Goal: Task Accomplishment & Management: Use online tool/utility

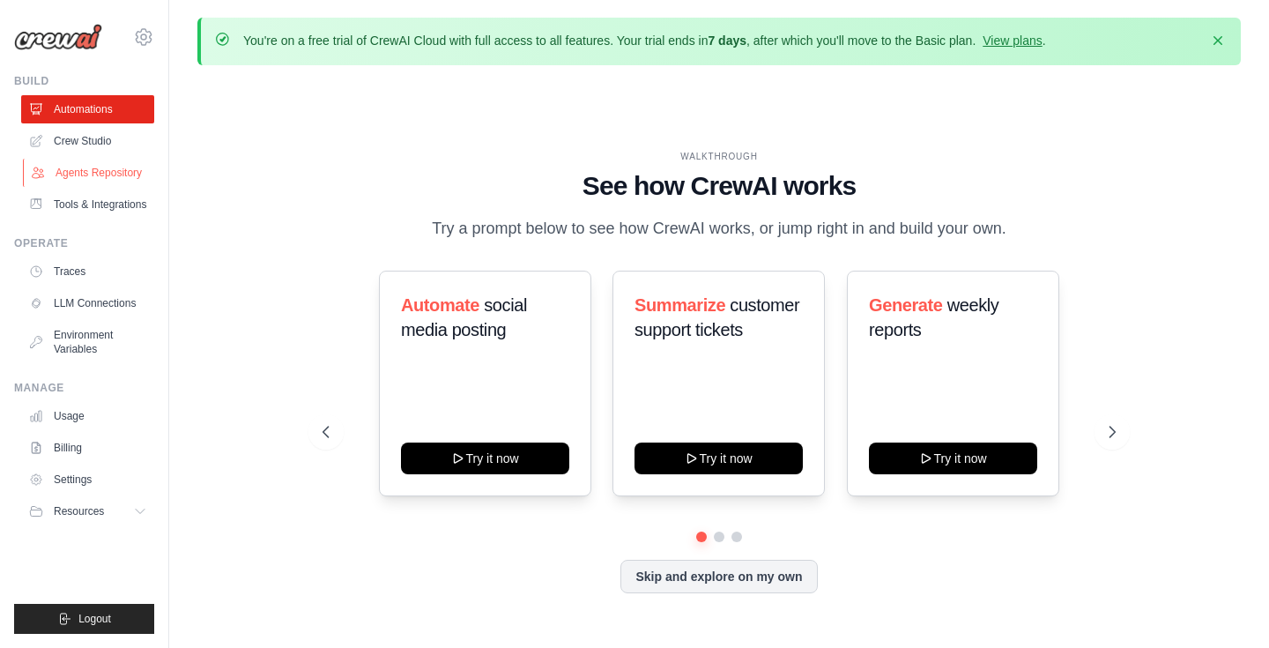
click at [86, 174] on link "Agents Repository" at bounding box center [89, 173] width 133 height 28
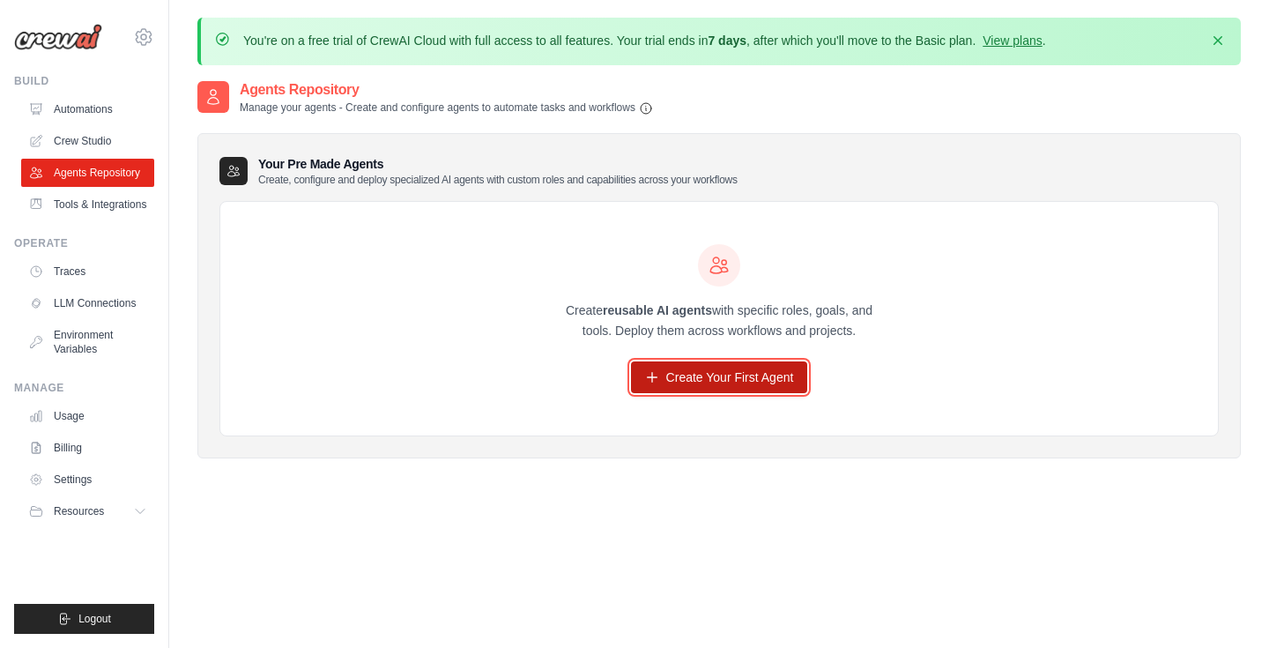
click at [754, 390] on link "Create Your First Agent" at bounding box center [719, 377] width 177 height 32
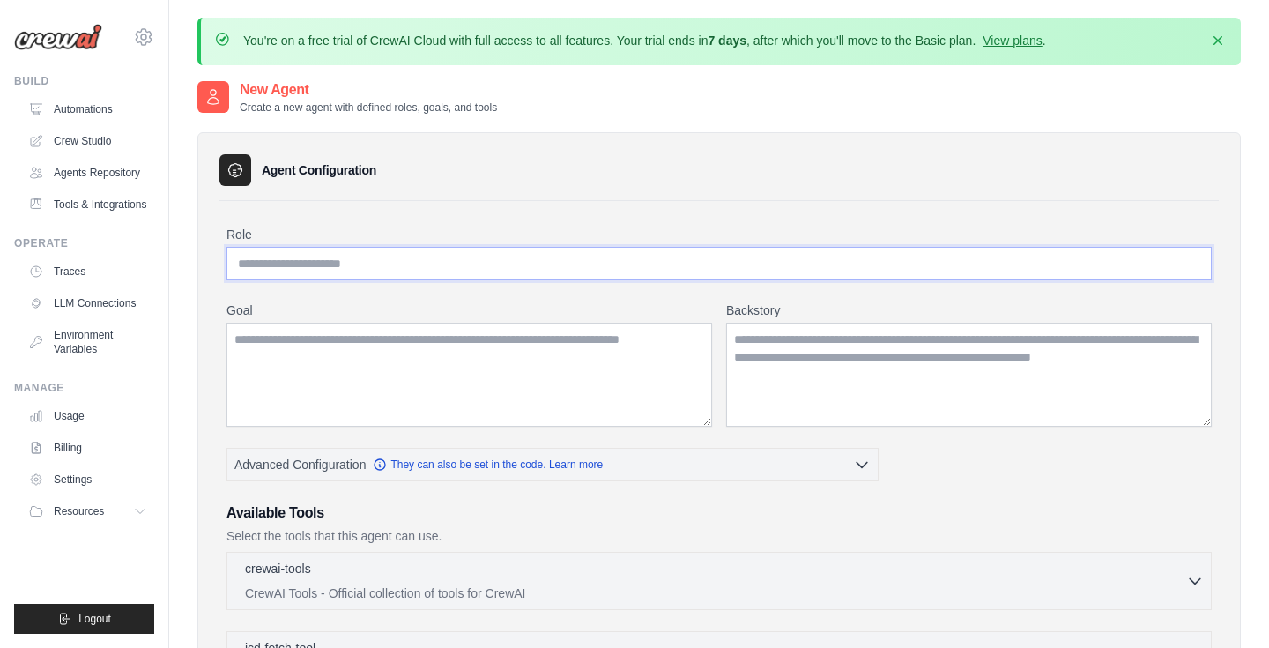
click at [344, 265] on input "Role" at bounding box center [718, 263] width 985 height 33
click at [338, 248] on input "Role" at bounding box center [718, 263] width 985 height 33
type input "***"
type input "********"
click at [552, 371] on textarea "Goal" at bounding box center [468, 374] width 485 height 104
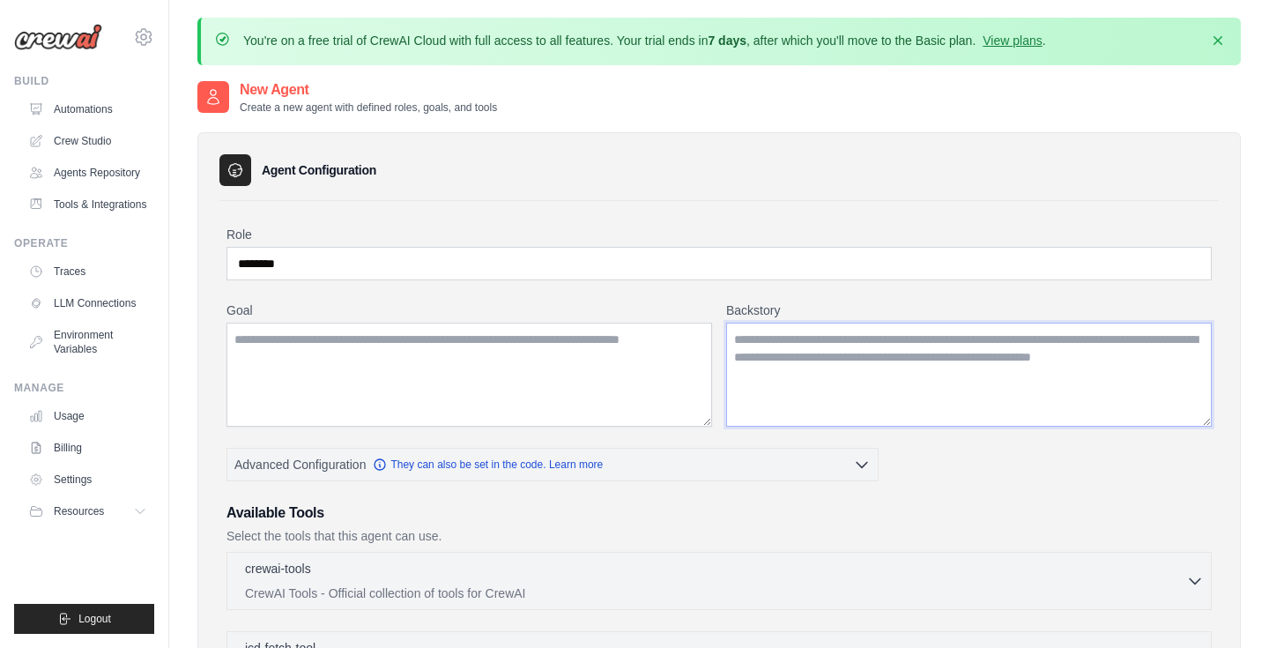
click at [870, 371] on textarea "Backstory" at bounding box center [968, 374] width 485 height 104
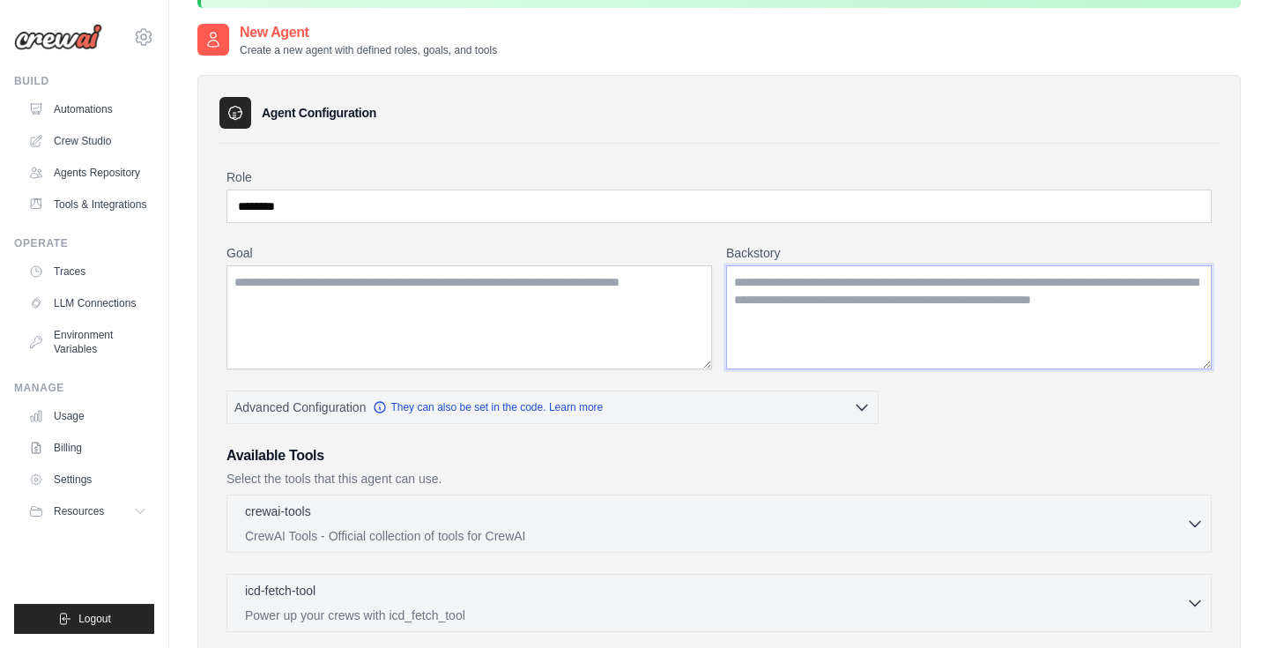
scroll to position [79, 0]
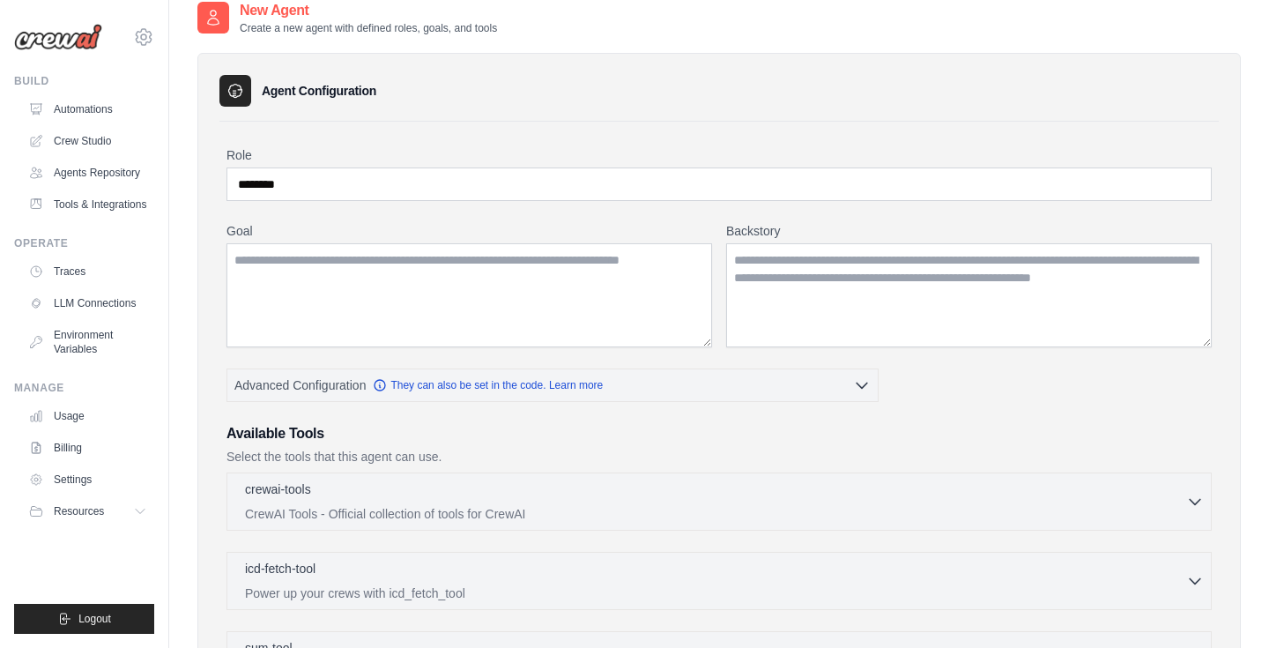
click at [861, 367] on div "Role ******** Goal Backstory Advanced Configuration They can also be set in the…" at bounding box center [718, 582] width 985 height 872
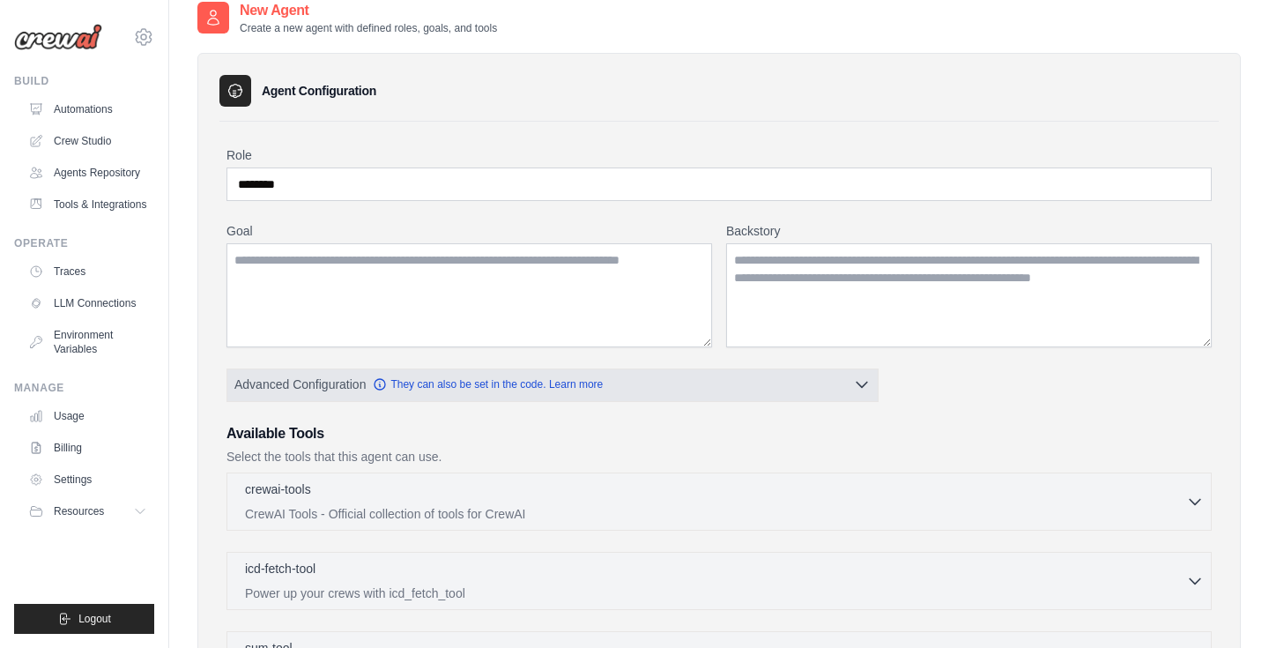
click at [860, 387] on icon "button" at bounding box center [862, 384] width 18 height 18
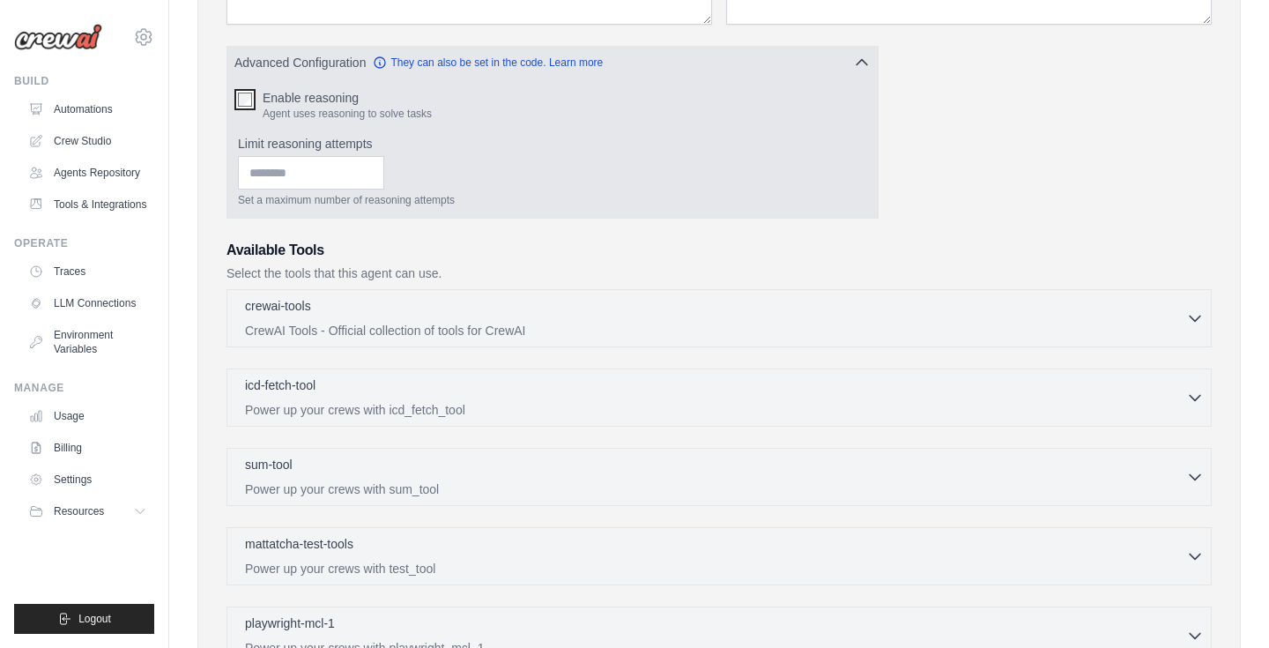
scroll to position [427, 0]
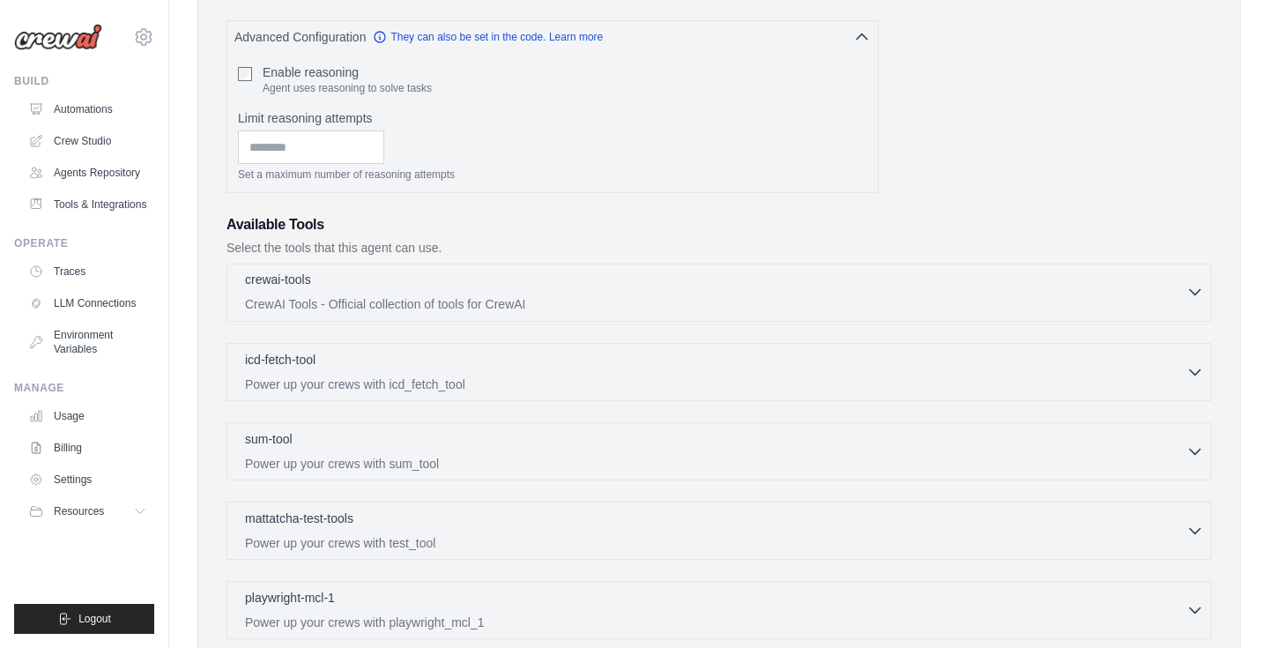
click at [335, 292] on div "crewai-tools 0 selected CrewAI Tools - Official collection of tools for CrewAI" at bounding box center [715, 292] width 941 height 42
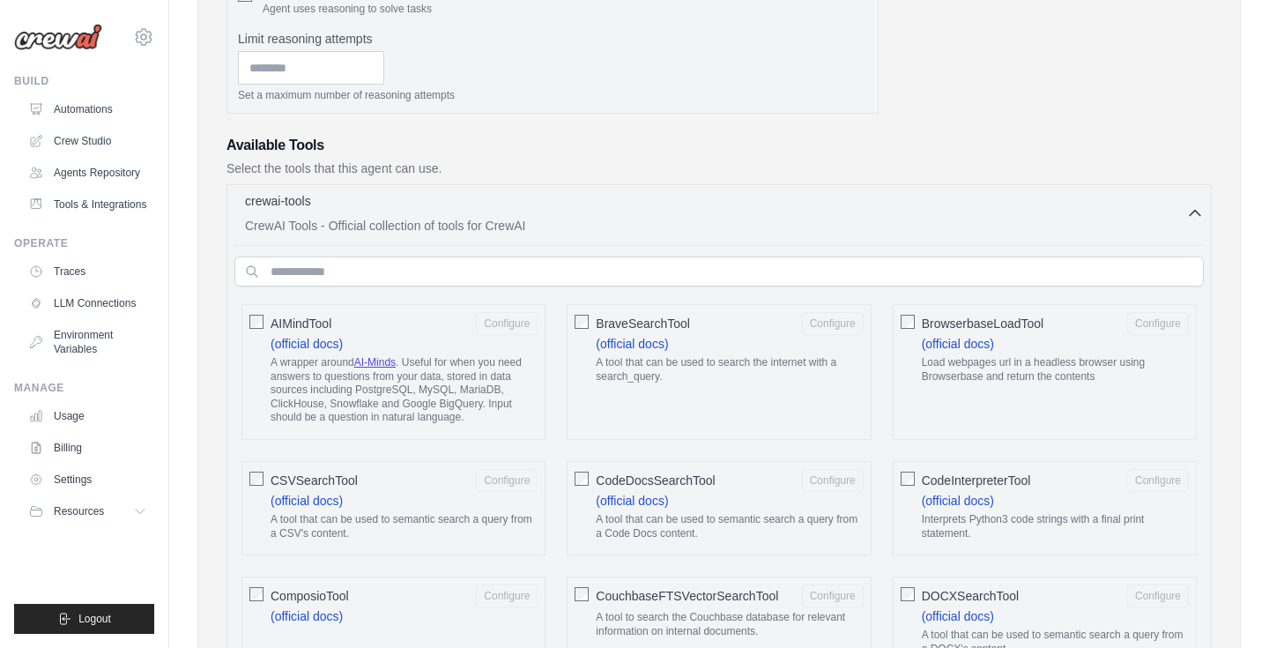
scroll to position [505, 0]
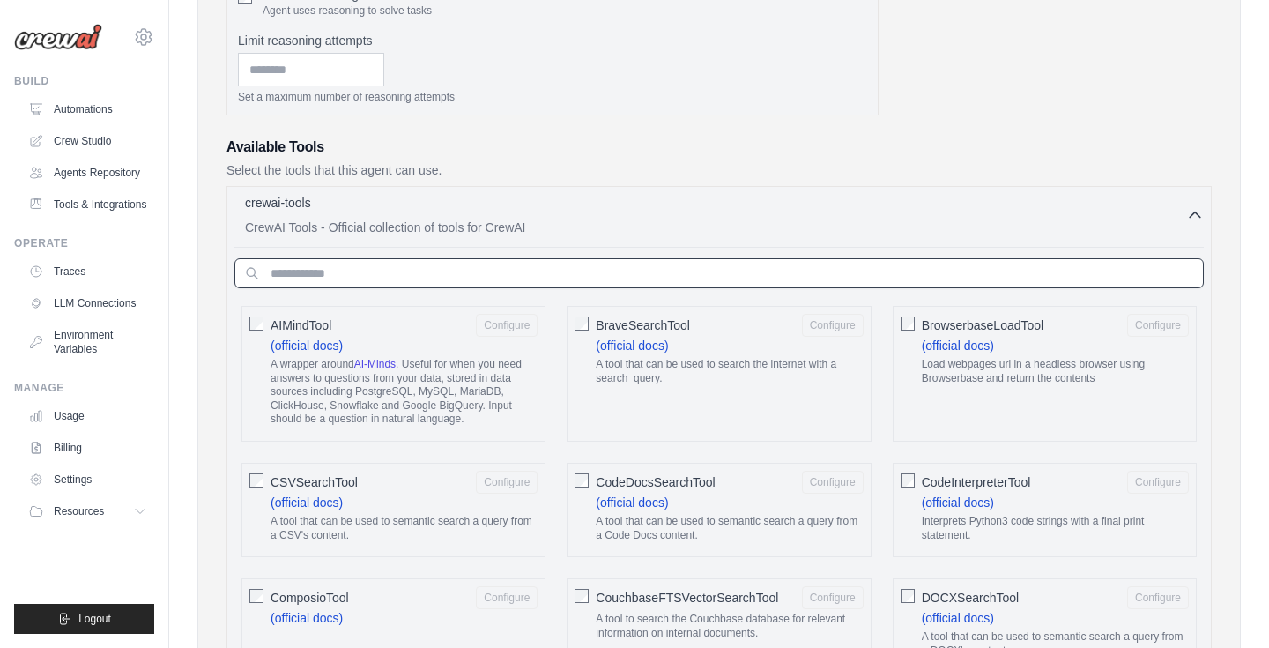
click at [934, 269] on input "text" at bounding box center [718, 273] width 969 height 30
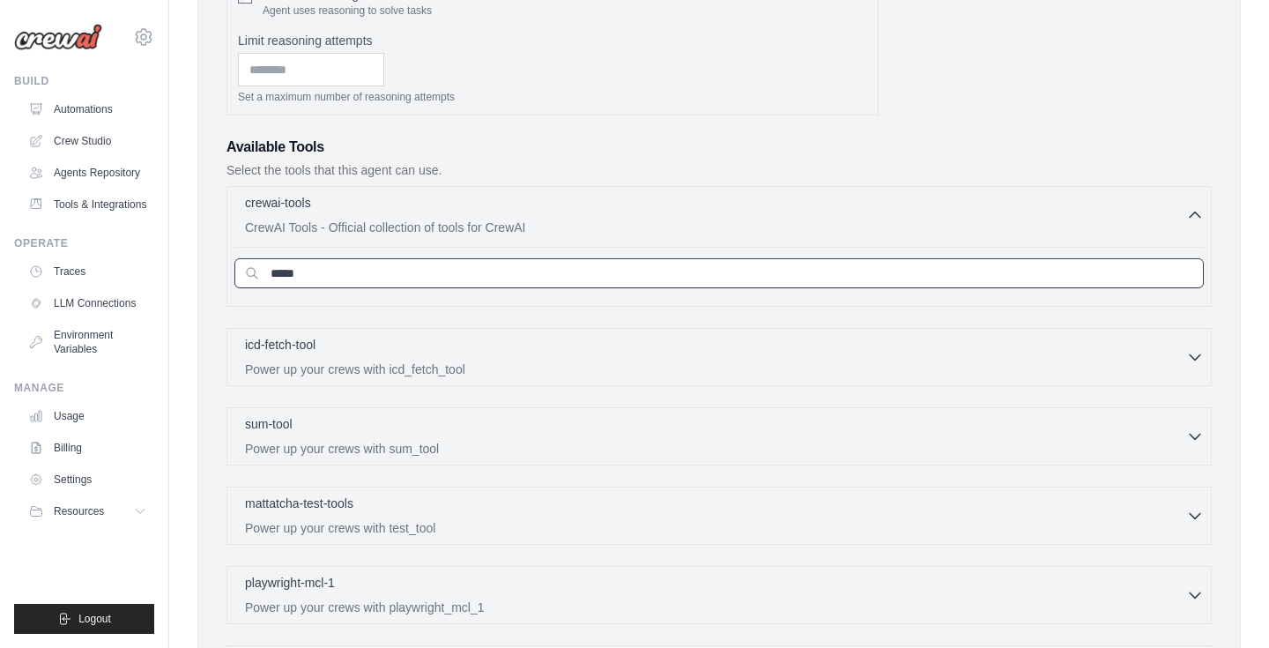
type input "******"
type input "*****"
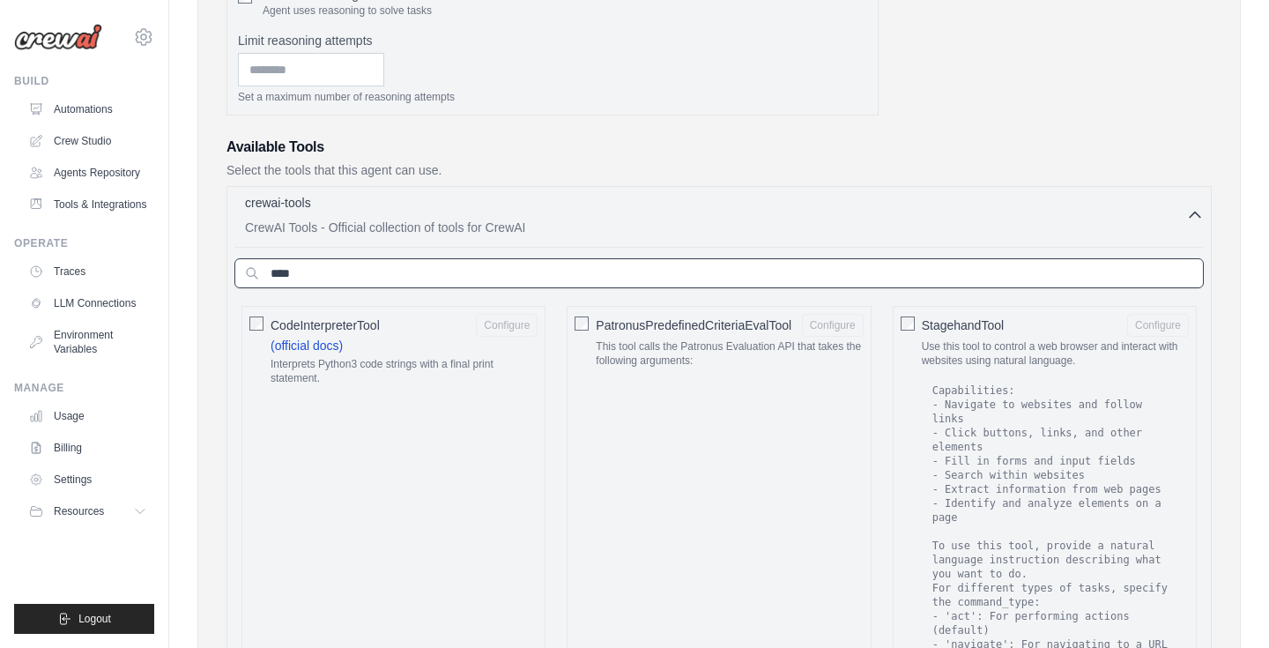
type input "*****"
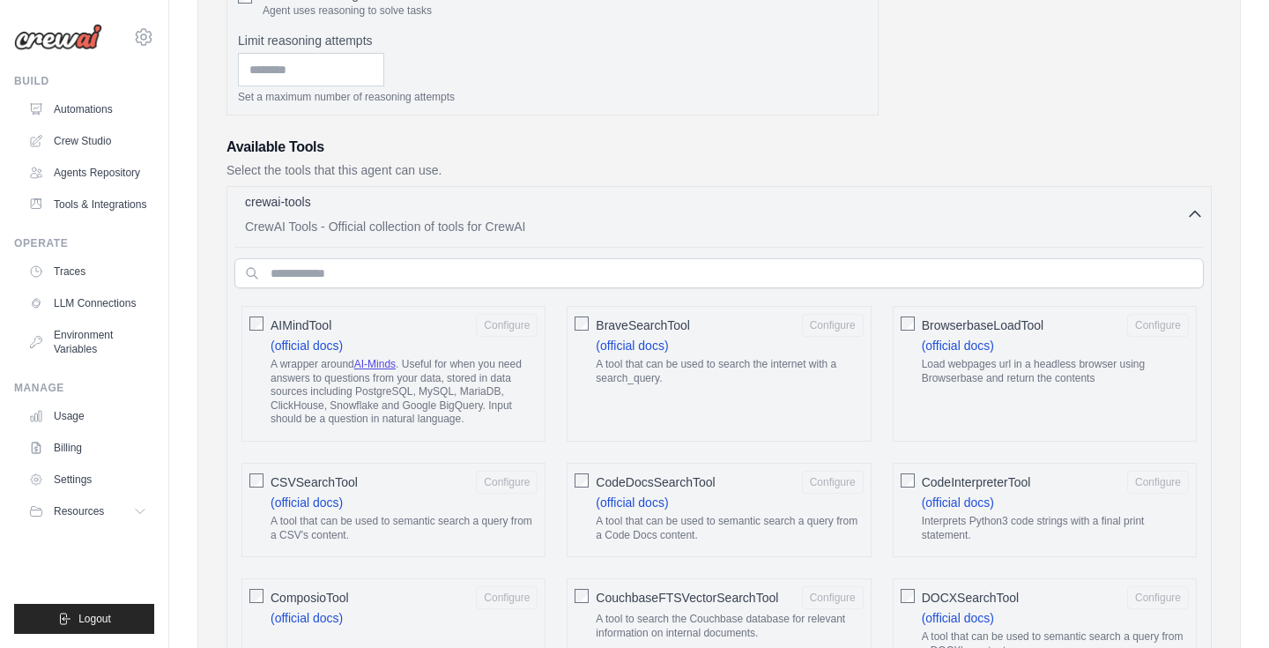
click at [1191, 209] on icon "button" at bounding box center [1195, 214] width 18 height 18
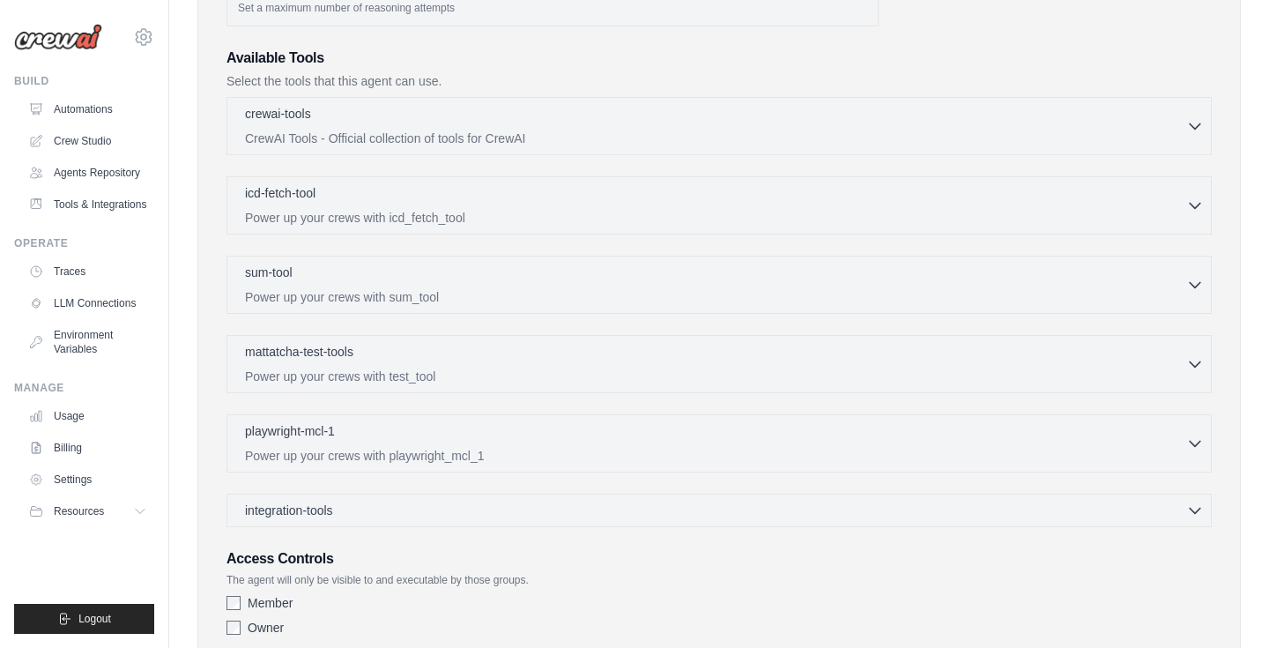
scroll to position [623, 0]
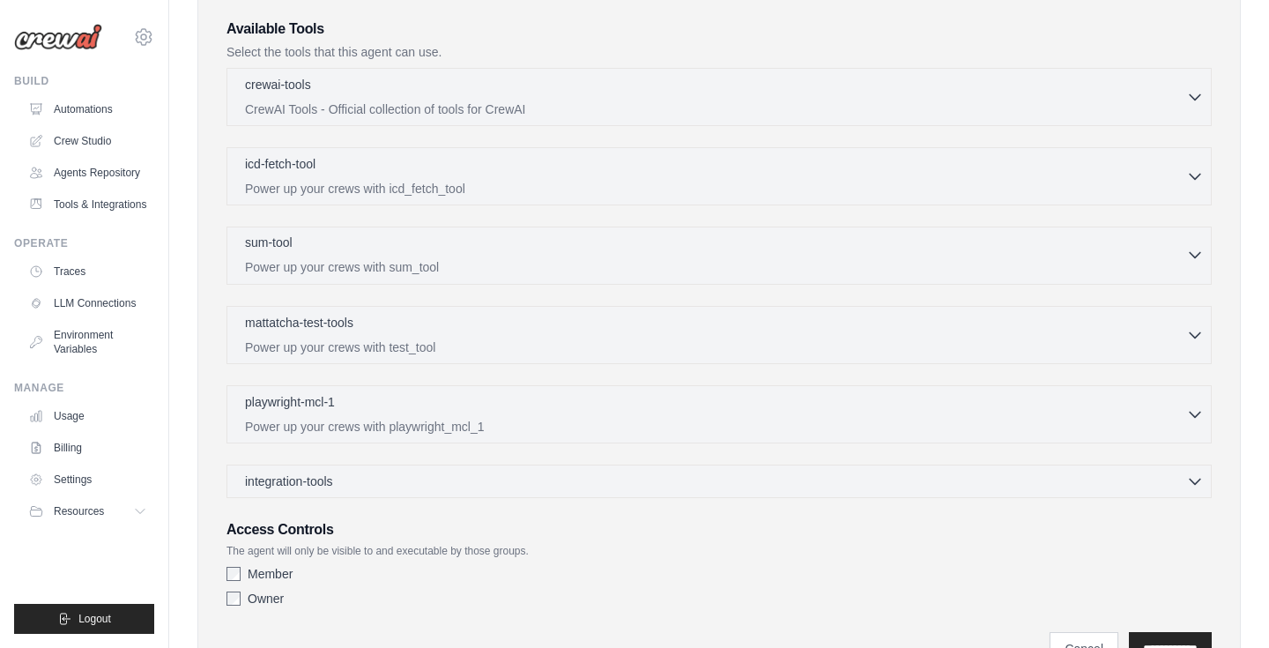
click at [420, 266] on p "Power up your crews with sum_tool" at bounding box center [715, 267] width 941 height 18
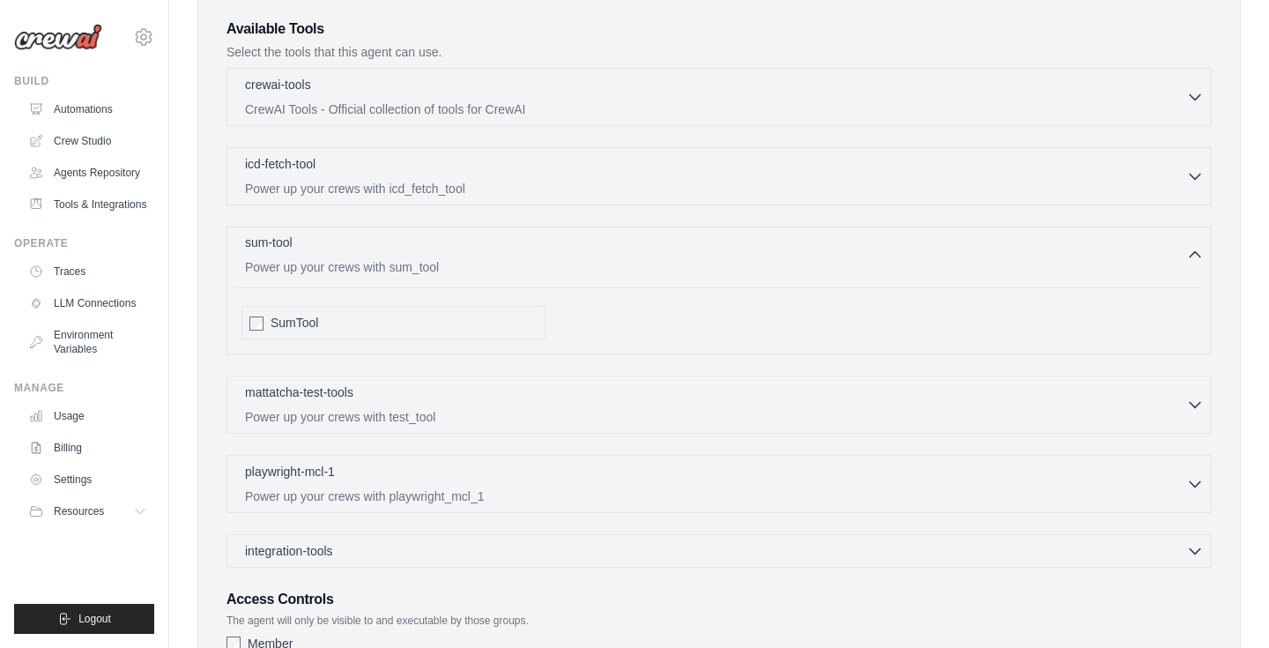
click at [420, 266] on p "Power up your crews with sum_tool" at bounding box center [715, 267] width 941 height 18
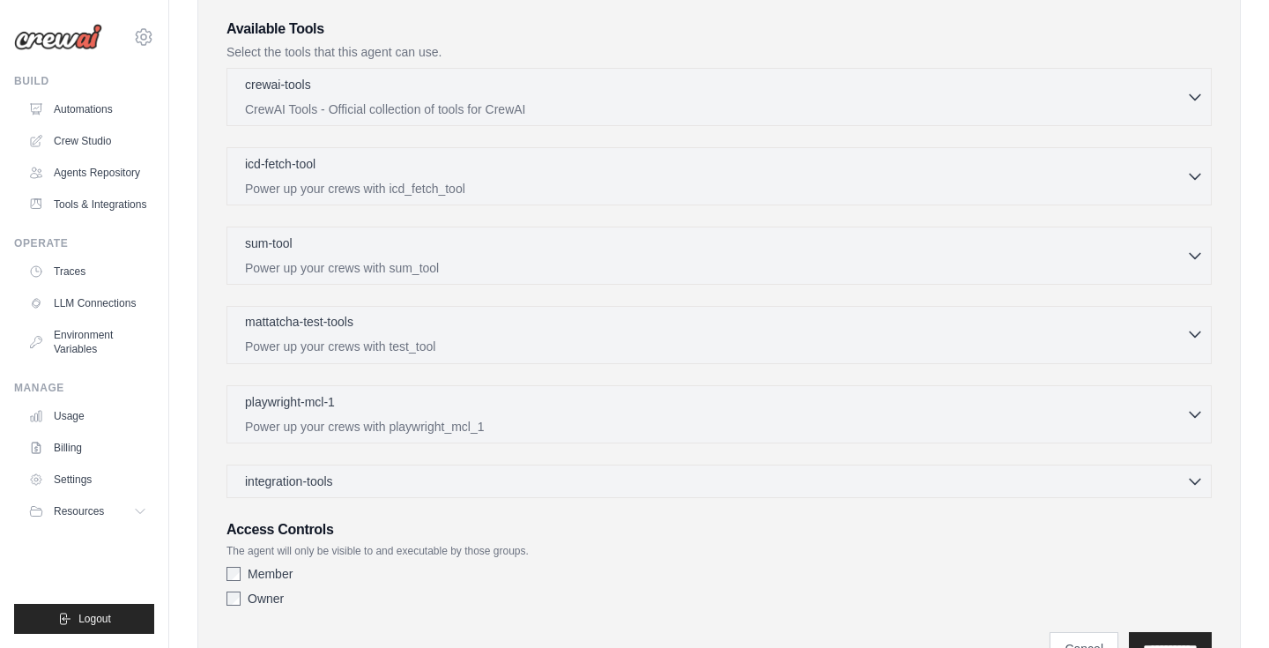
click at [422, 329] on div "mattatcha-test-tools 0 selected" at bounding box center [715, 323] width 941 height 21
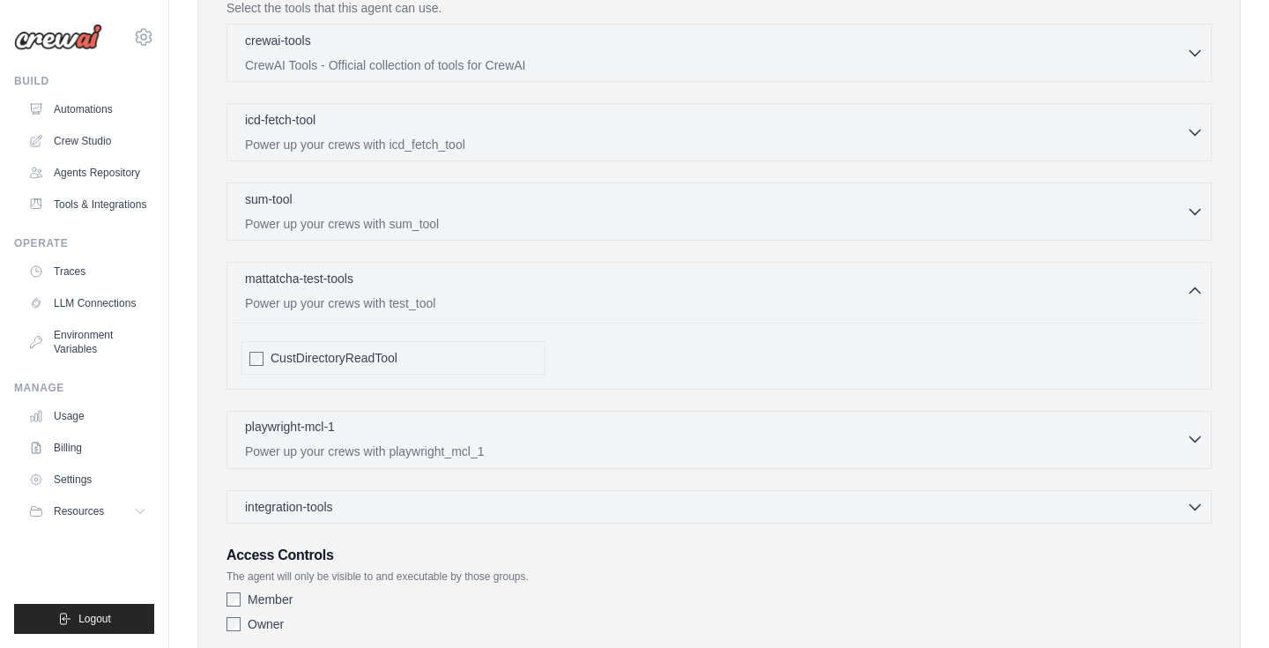
click at [404, 435] on div "playwright-mcl-1 0 selected" at bounding box center [715, 428] width 941 height 21
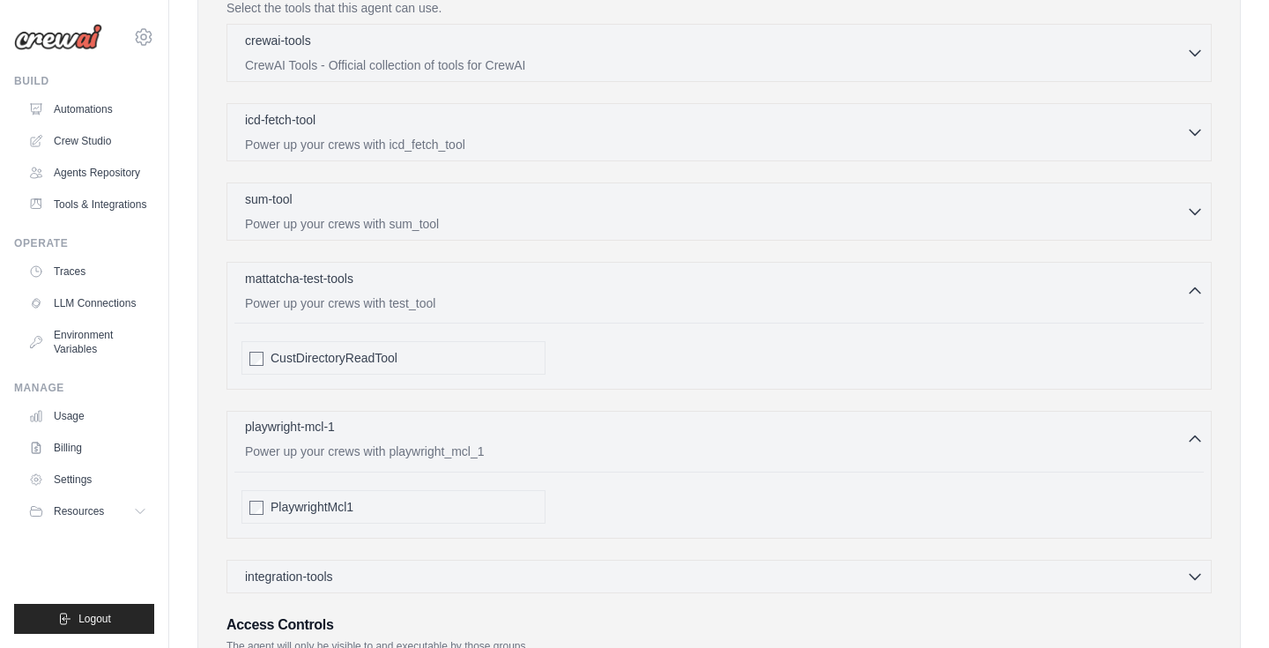
scroll to position [747, 0]
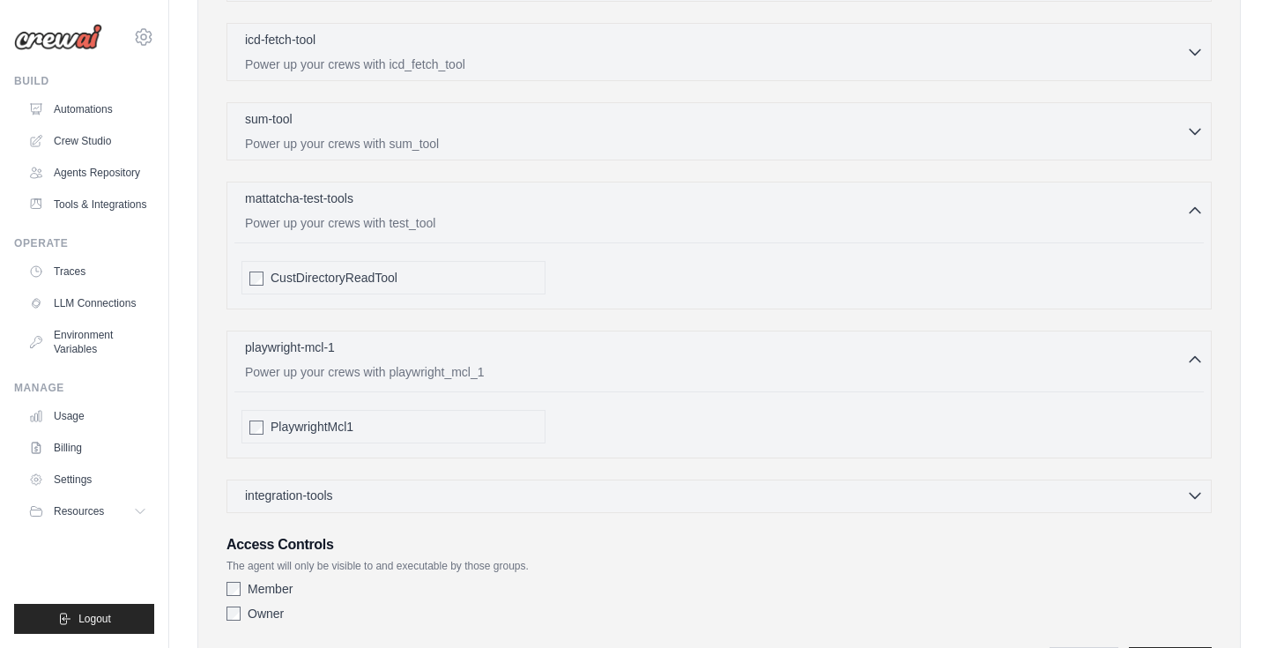
click at [339, 492] on div "integration-tools 0 selected" at bounding box center [292, 495] width 95 height 18
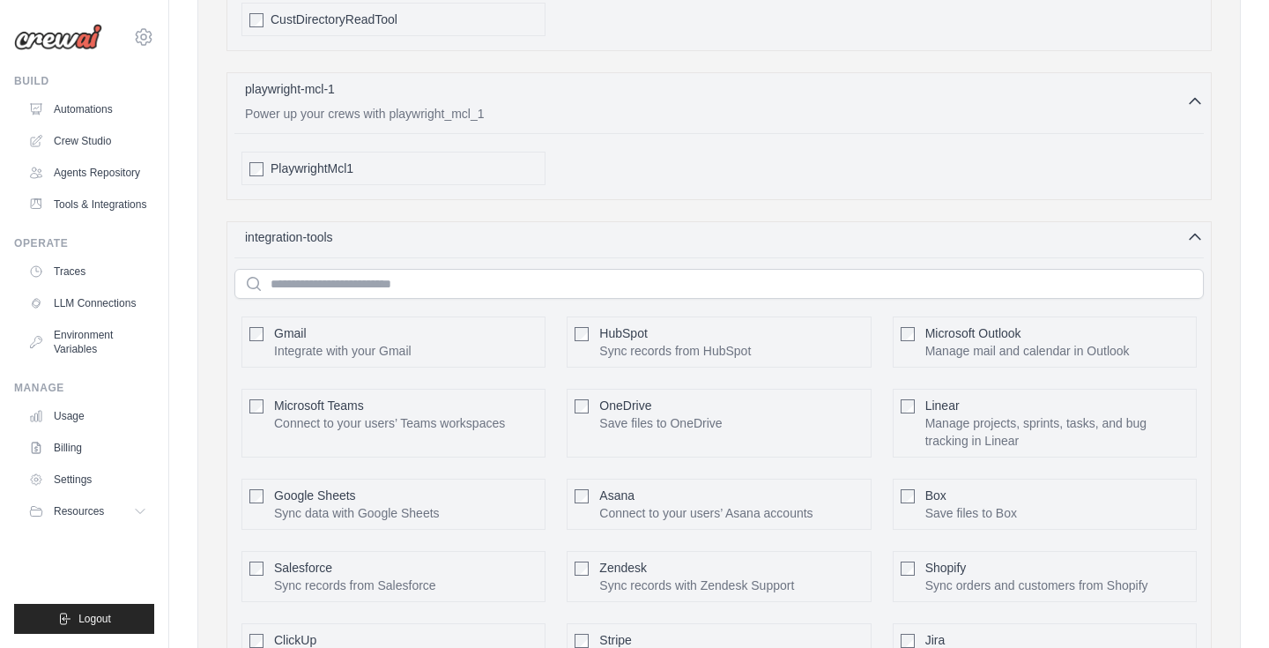
scroll to position [1025, 0]
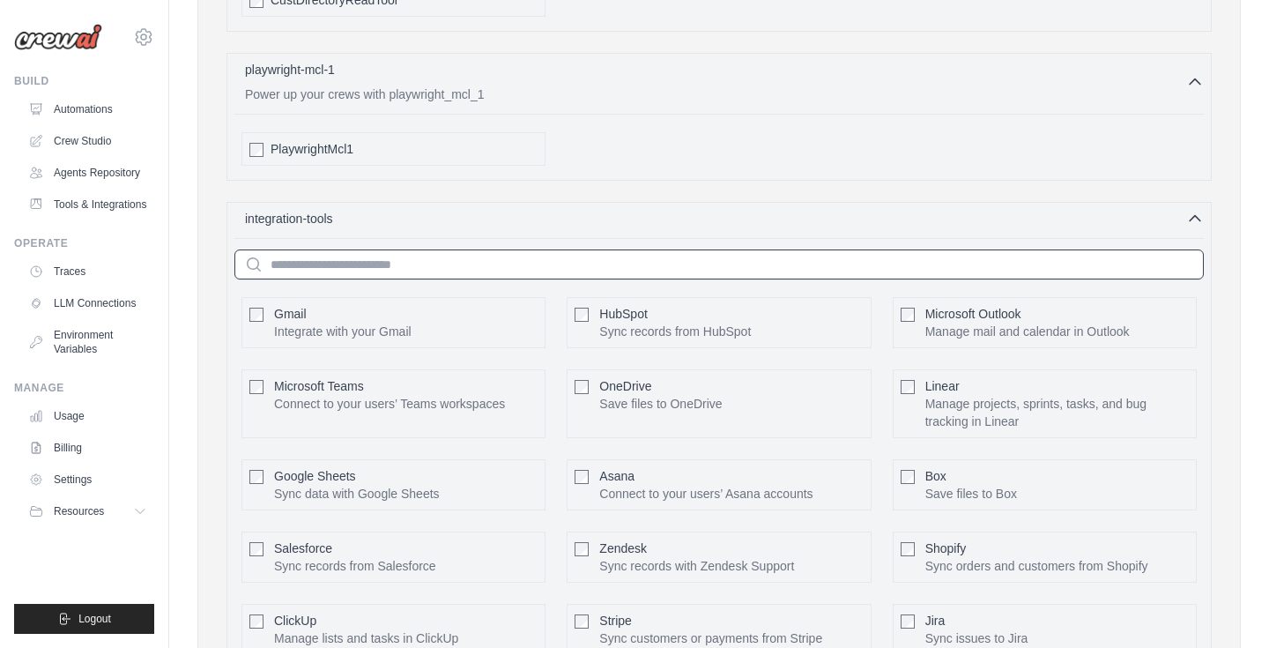
click at [348, 265] on input "text" at bounding box center [718, 264] width 969 height 30
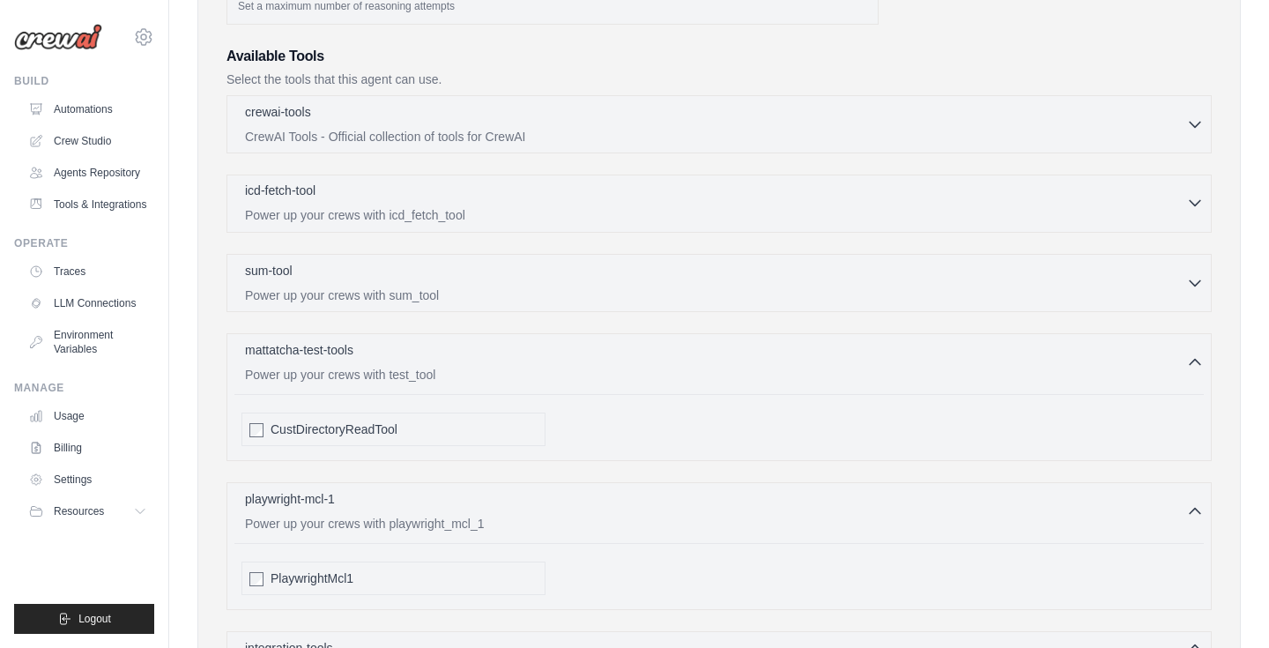
scroll to position [574, 0]
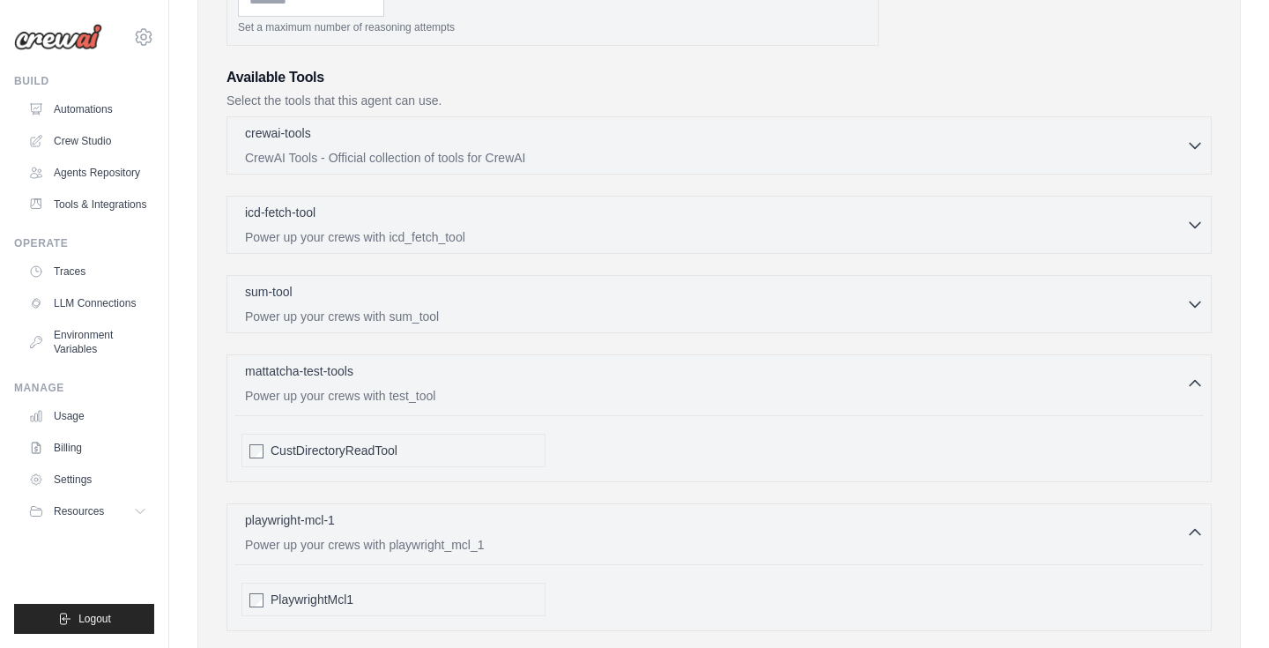
type input "***"
click at [411, 183] on div "crewai-tools 0 selected CrewAI Tools - Official collection of tools for CrewAI" at bounding box center [718, 432] width 985 height 632
click at [388, 150] on p "CrewAI Tools - Official collection of tools for CrewAI" at bounding box center [715, 157] width 941 height 18
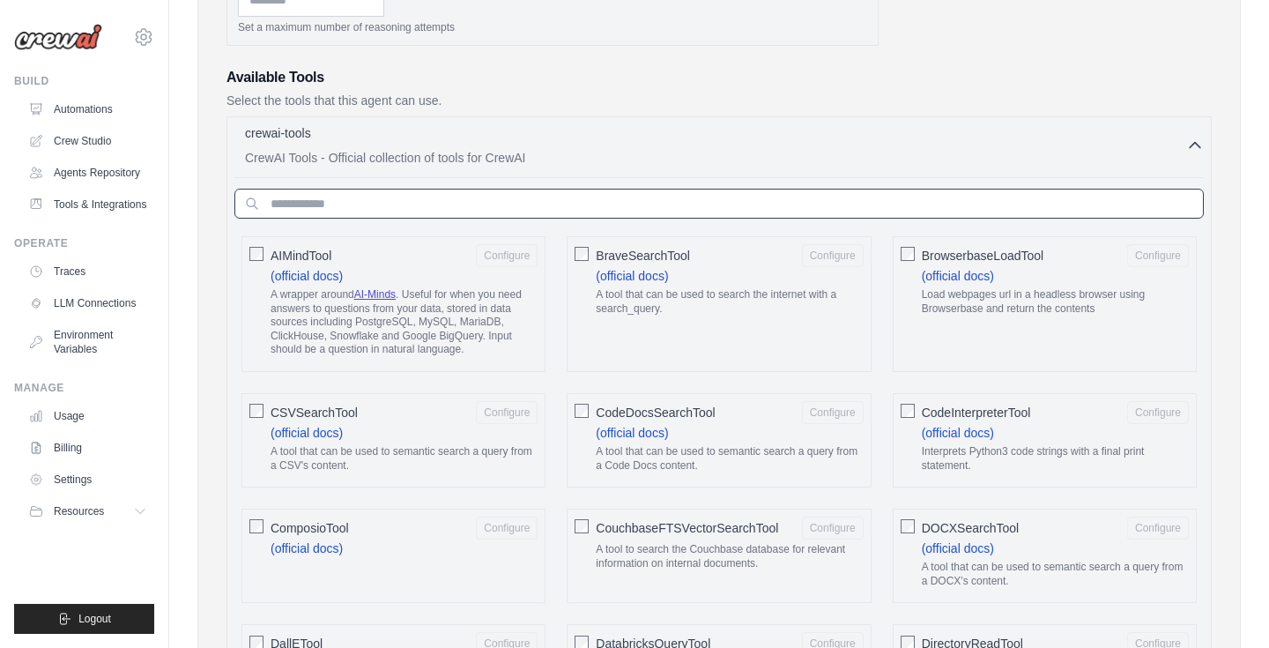
click at [448, 217] on input "text" at bounding box center [718, 204] width 969 height 30
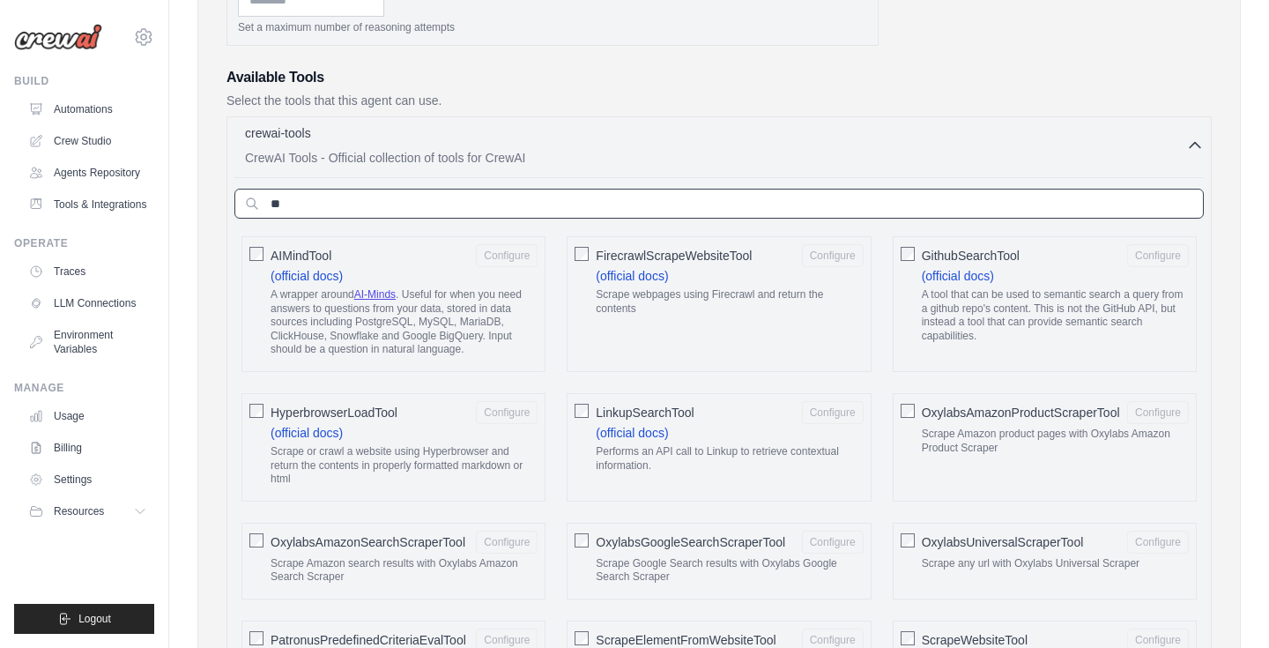
type input "***"
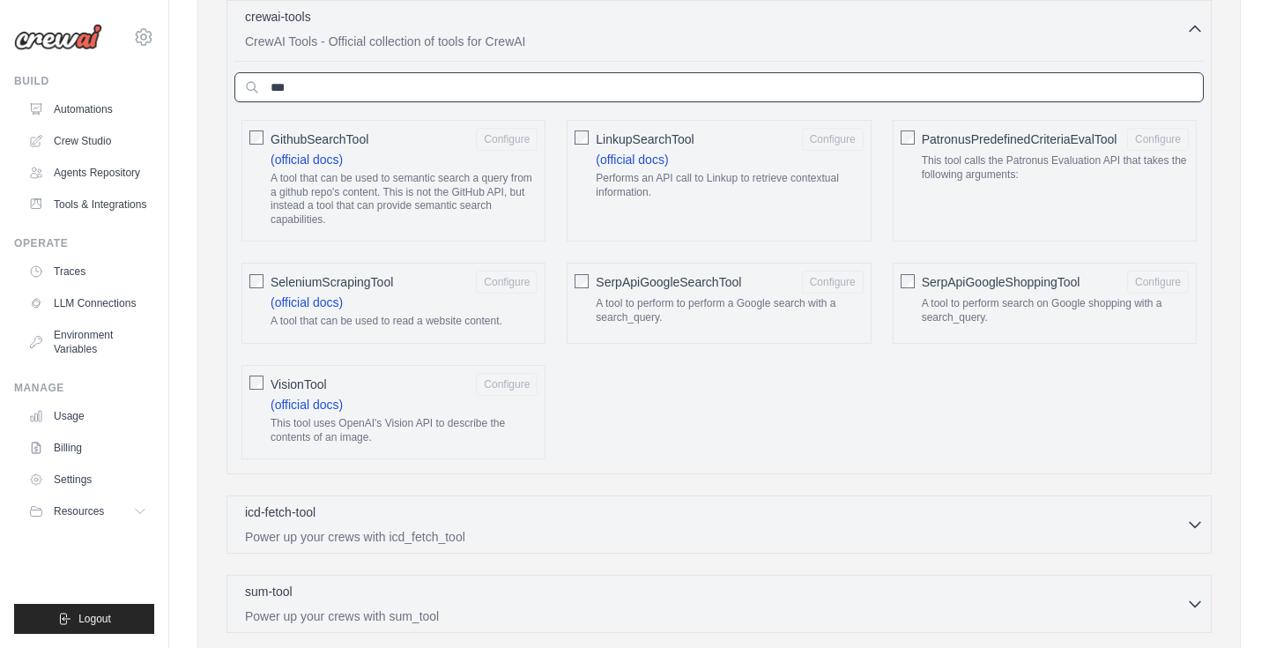
scroll to position [705, 0]
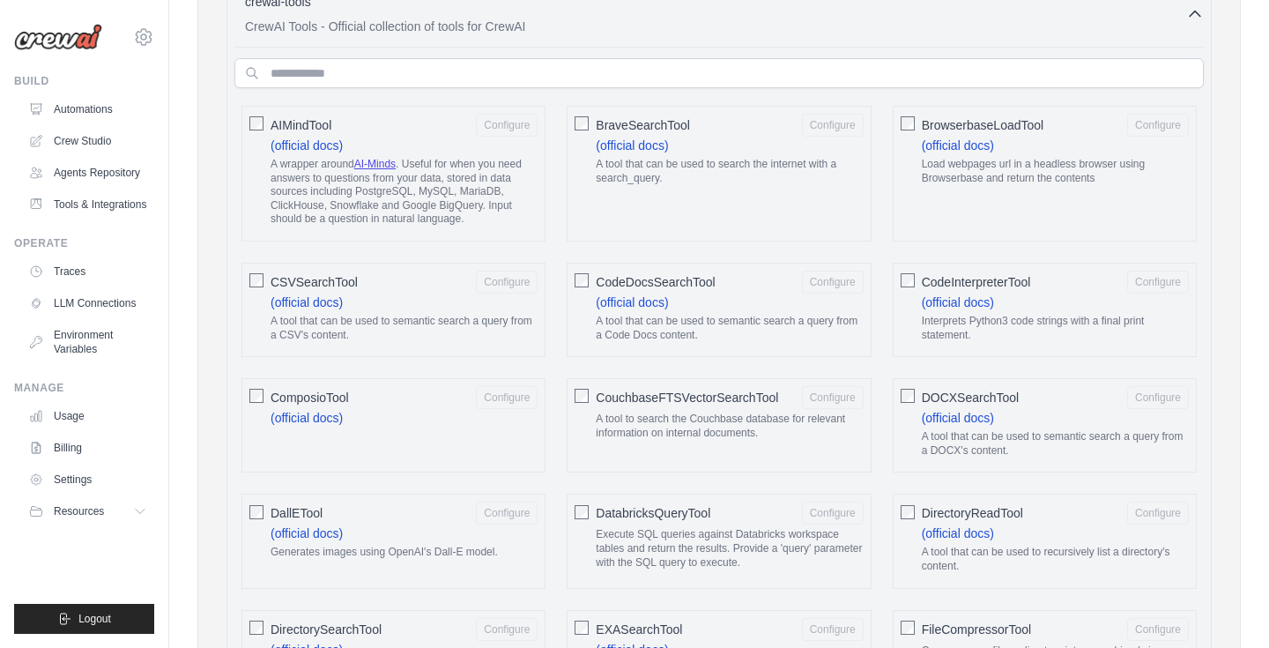
click at [1188, 15] on icon "button" at bounding box center [1195, 14] width 18 height 18
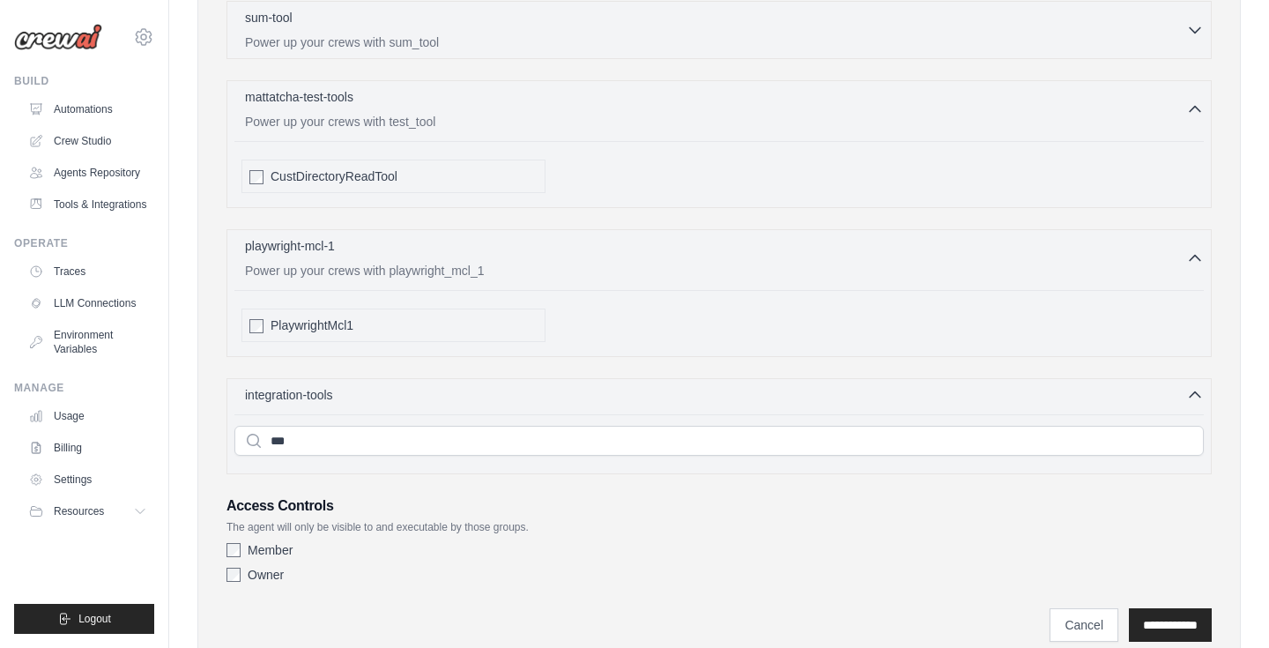
scroll to position [866, 0]
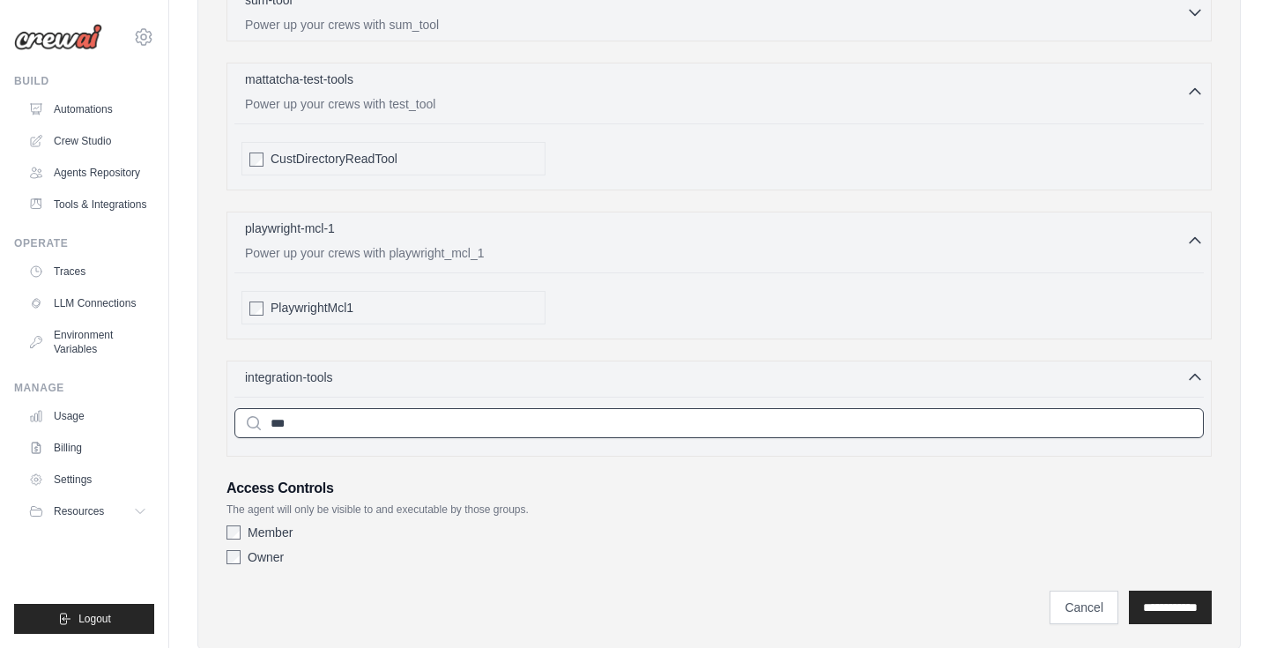
click at [334, 424] on input "***" at bounding box center [718, 423] width 969 height 30
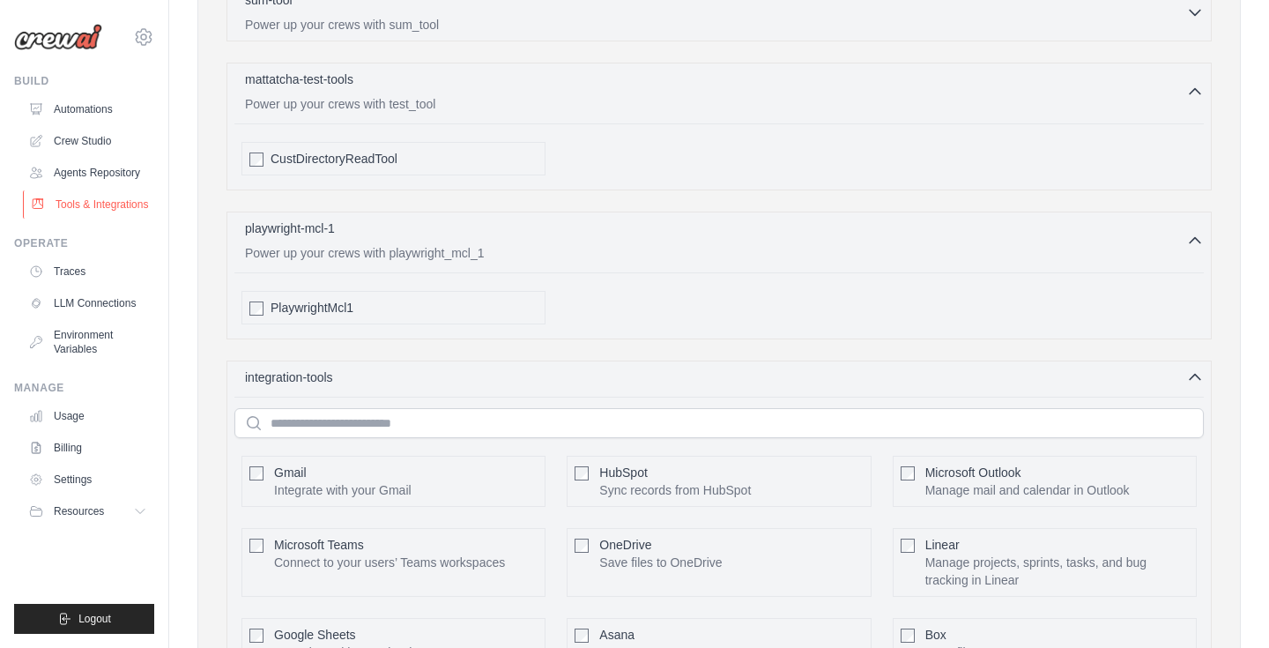
click at [63, 211] on link "Tools & Integrations" at bounding box center [89, 204] width 133 height 28
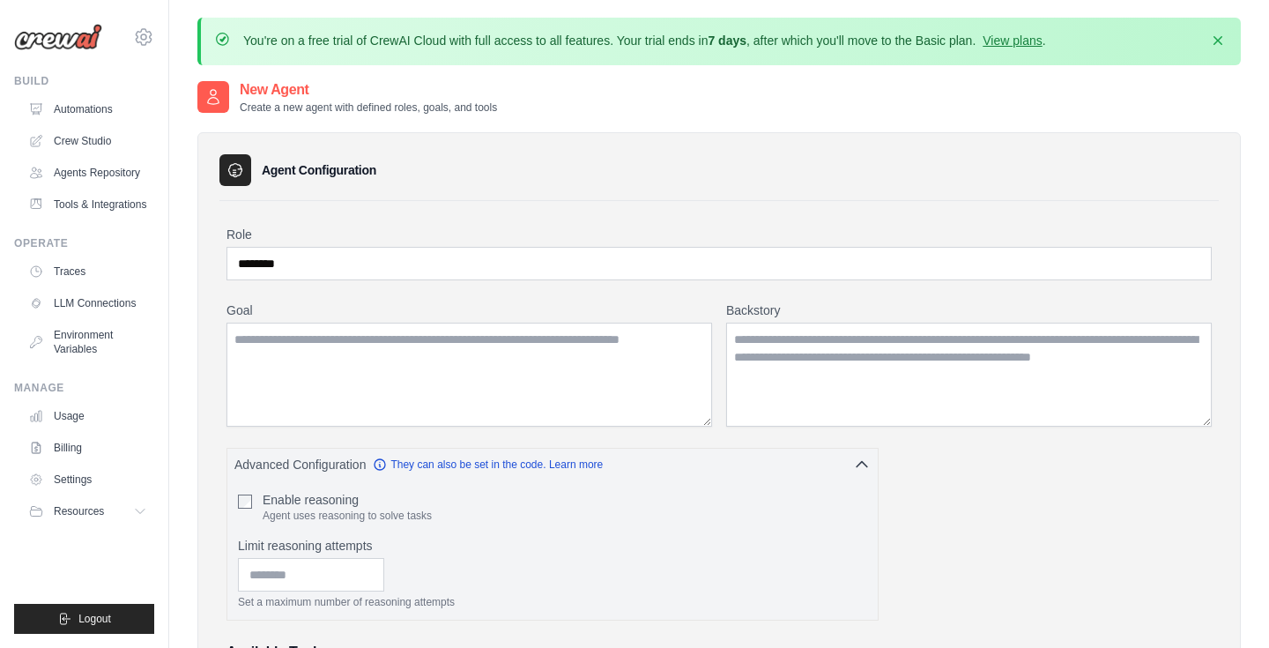
scroll to position [41, 0]
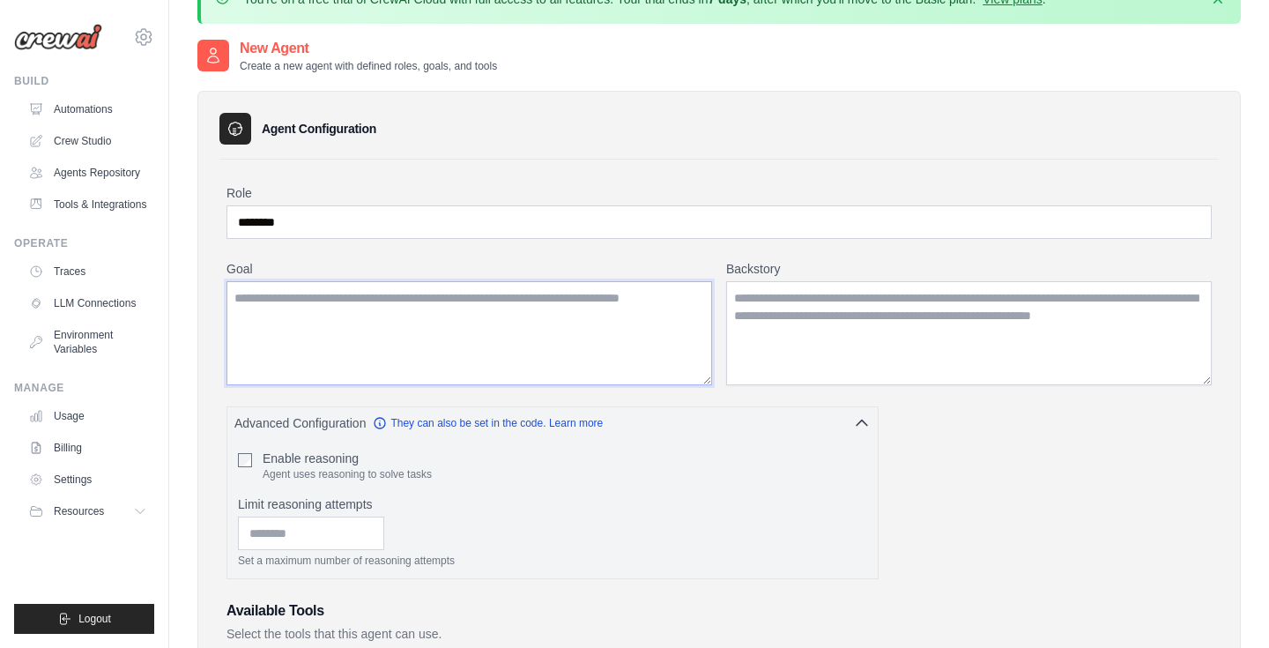
click at [463, 298] on textarea "Goal" at bounding box center [468, 333] width 485 height 104
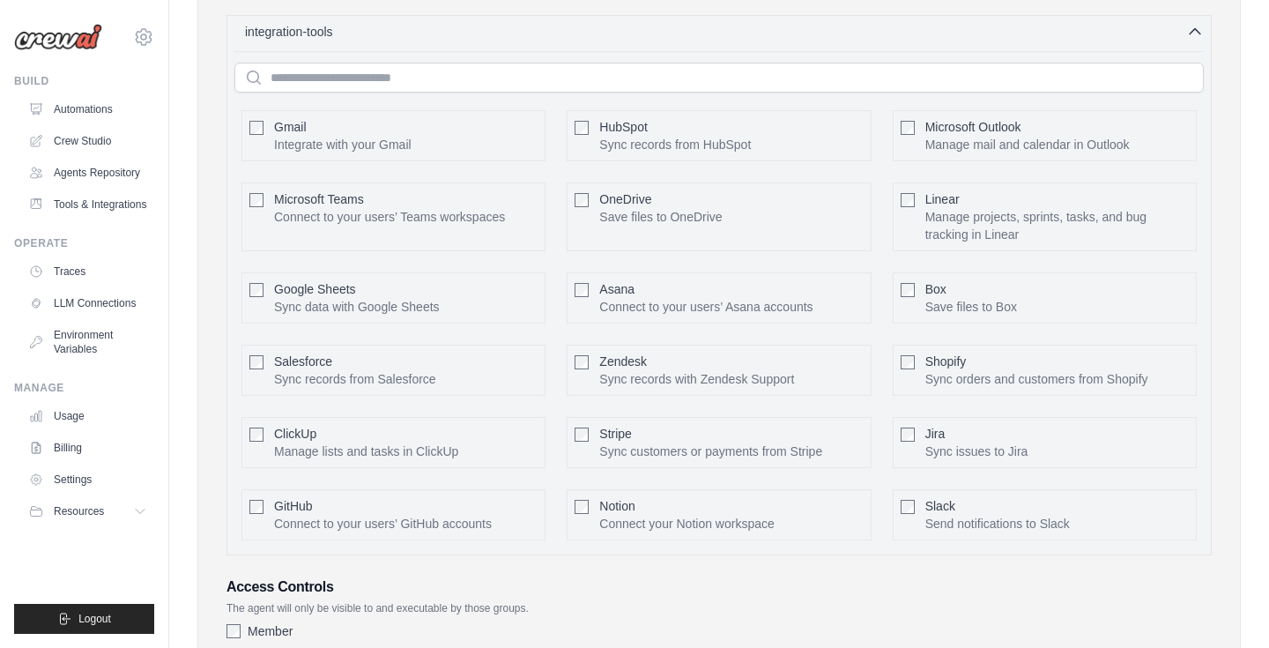
scroll to position [1357, 0]
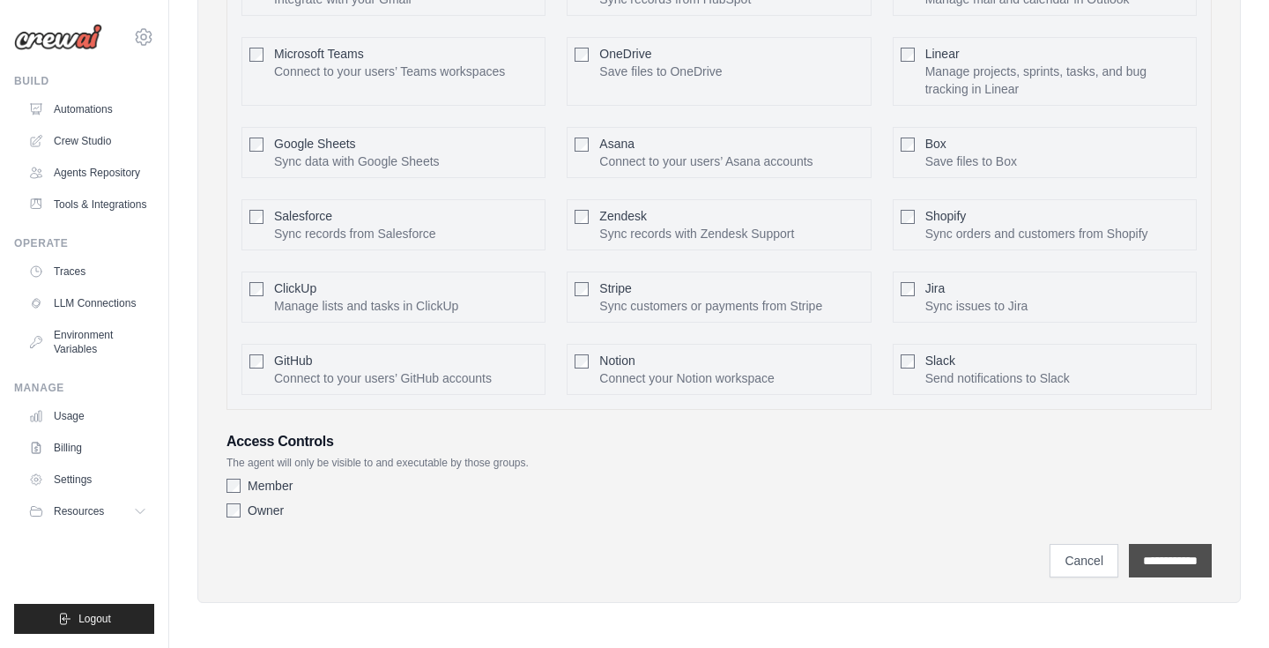
type textarea "**********"
click at [1175, 553] on input "**********" at bounding box center [1170, 560] width 83 height 33
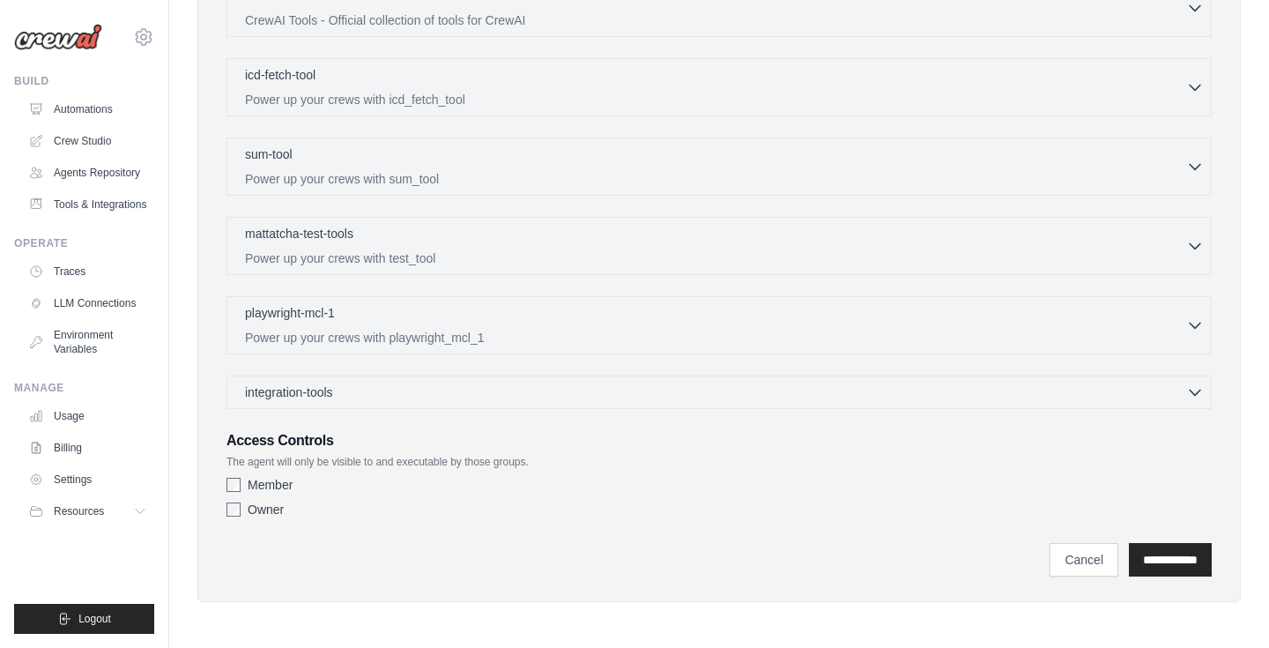
scroll to position [0, 0]
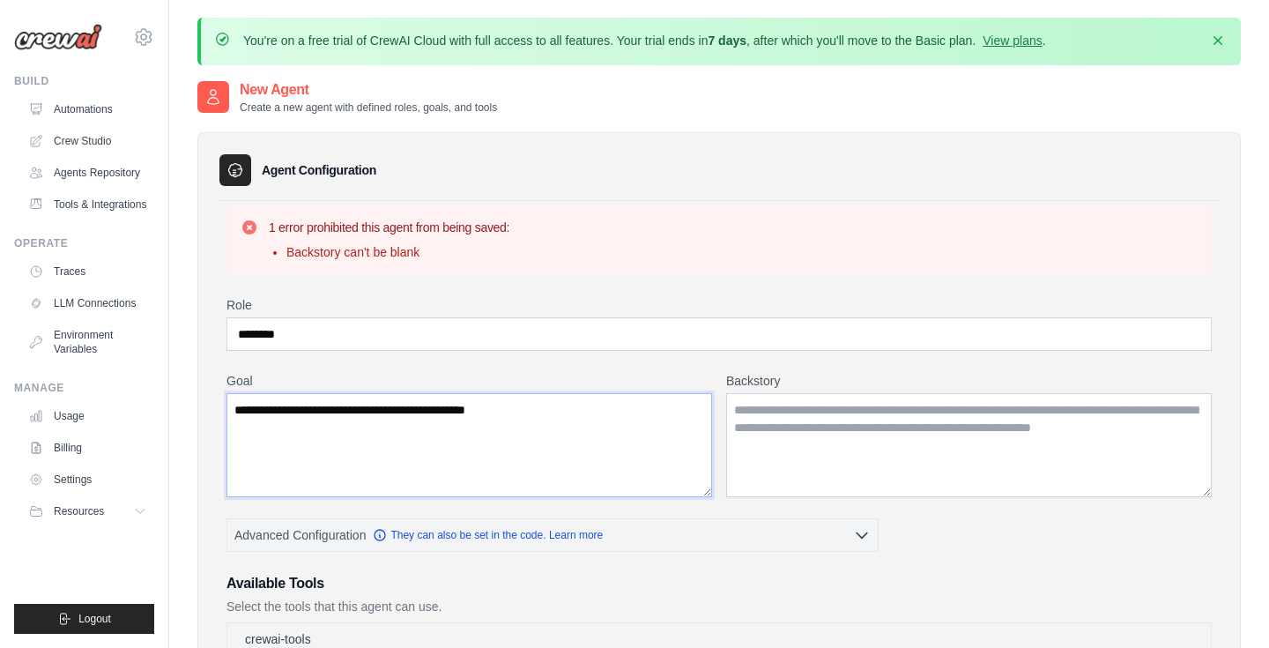
click at [549, 412] on textarea "**********" at bounding box center [468, 445] width 485 height 104
click at [780, 423] on textarea "Backstory" at bounding box center [968, 445] width 485 height 104
paste textarea "**********"
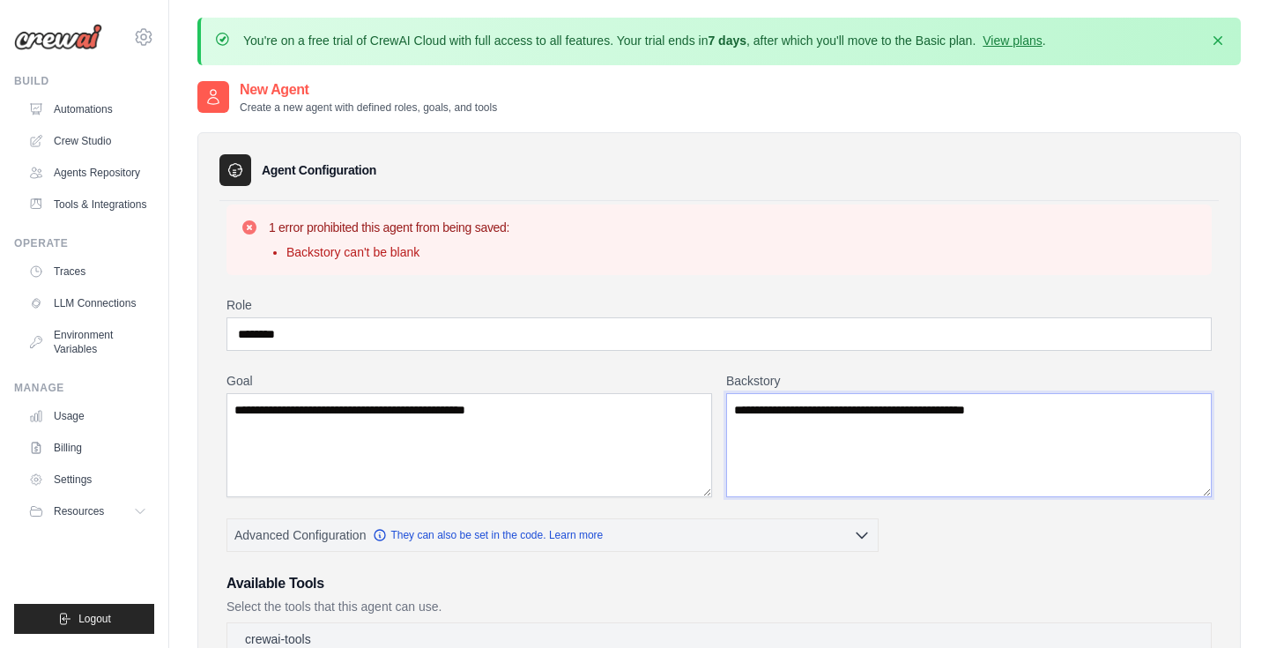
scroll to position [642, 0]
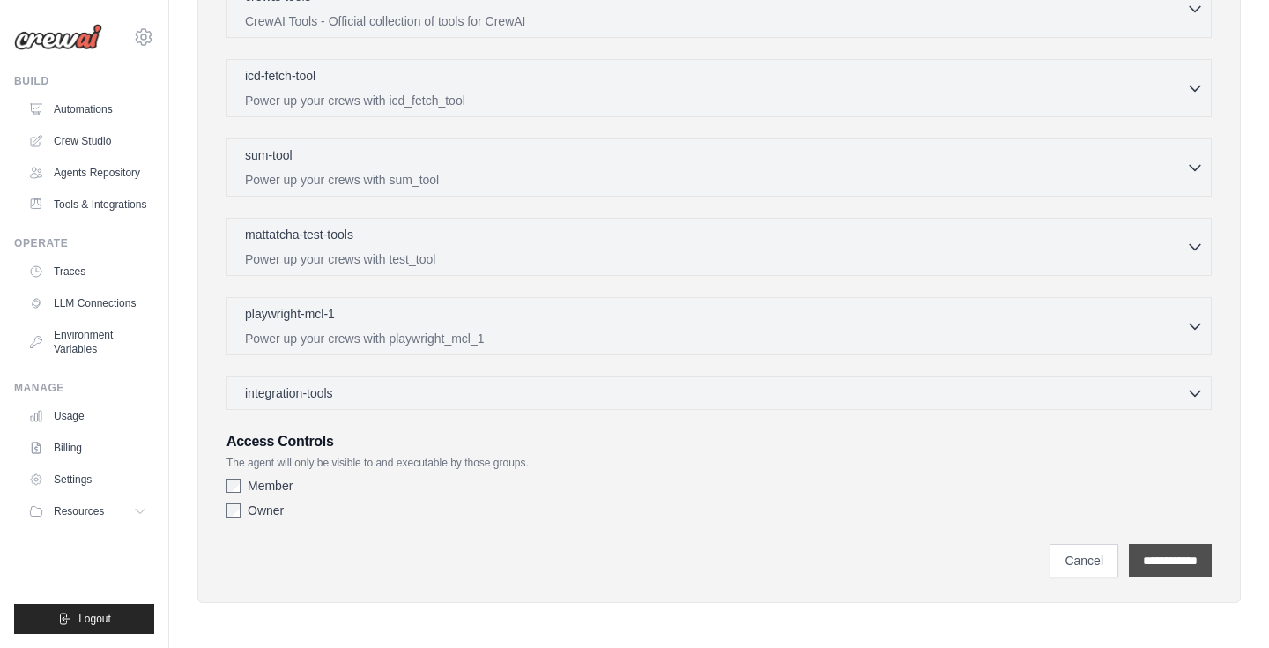
type textarea "**********"
click at [1172, 567] on input "**********" at bounding box center [1170, 560] width 83 height 33
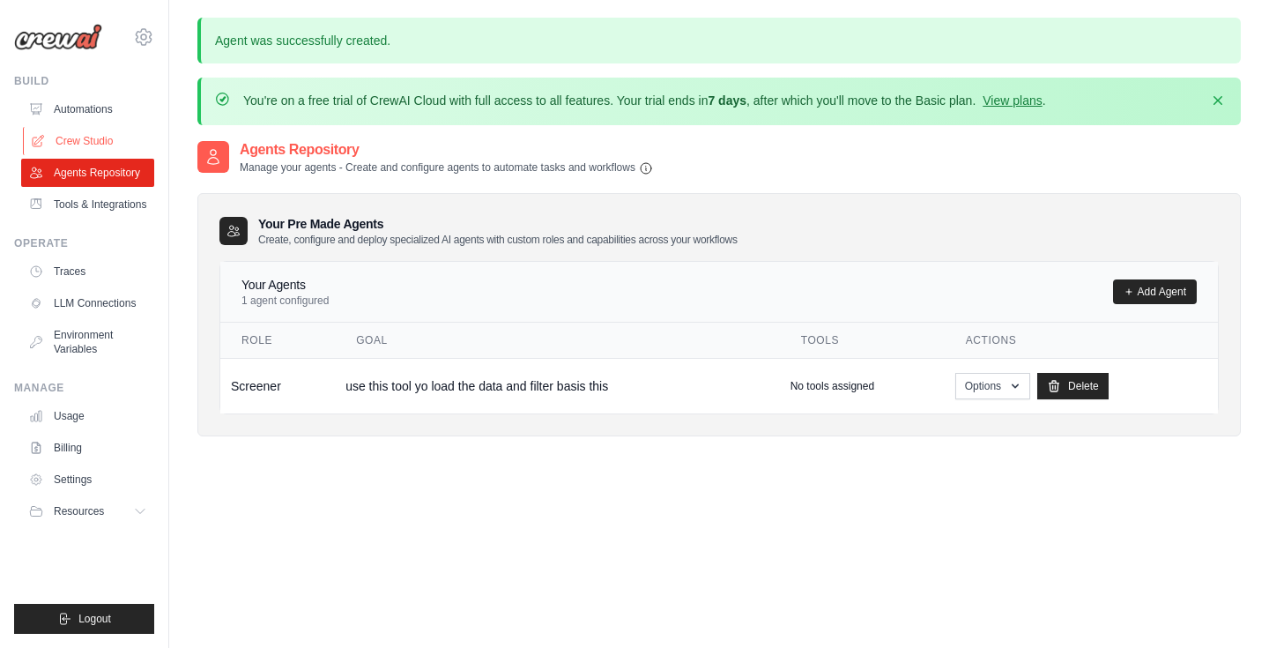
click at [107, 130] on link "Crew Studio" at bounding box center [89, 141] width 133 height 28
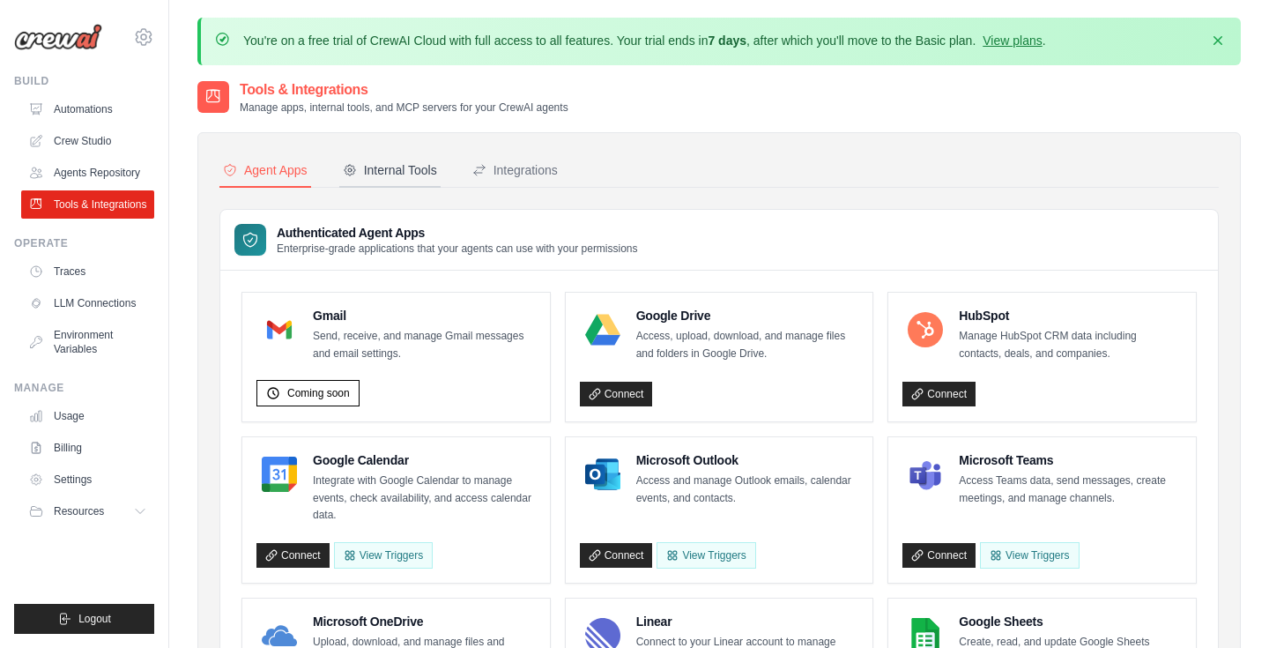
click at [392, 174] on div "Internal Tools" at bounding box center [390, 170] width 94 height 18
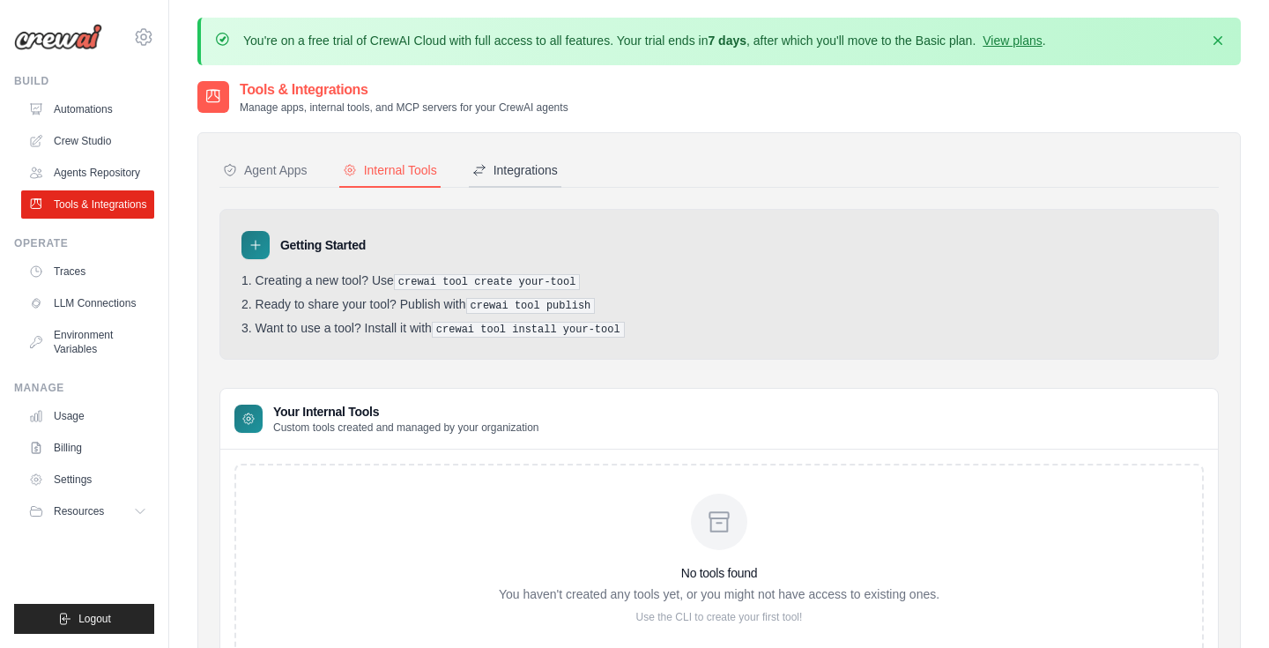
click at [537, 167] on div "Integrations" at bounding box center [514, 170] width 85 height 18
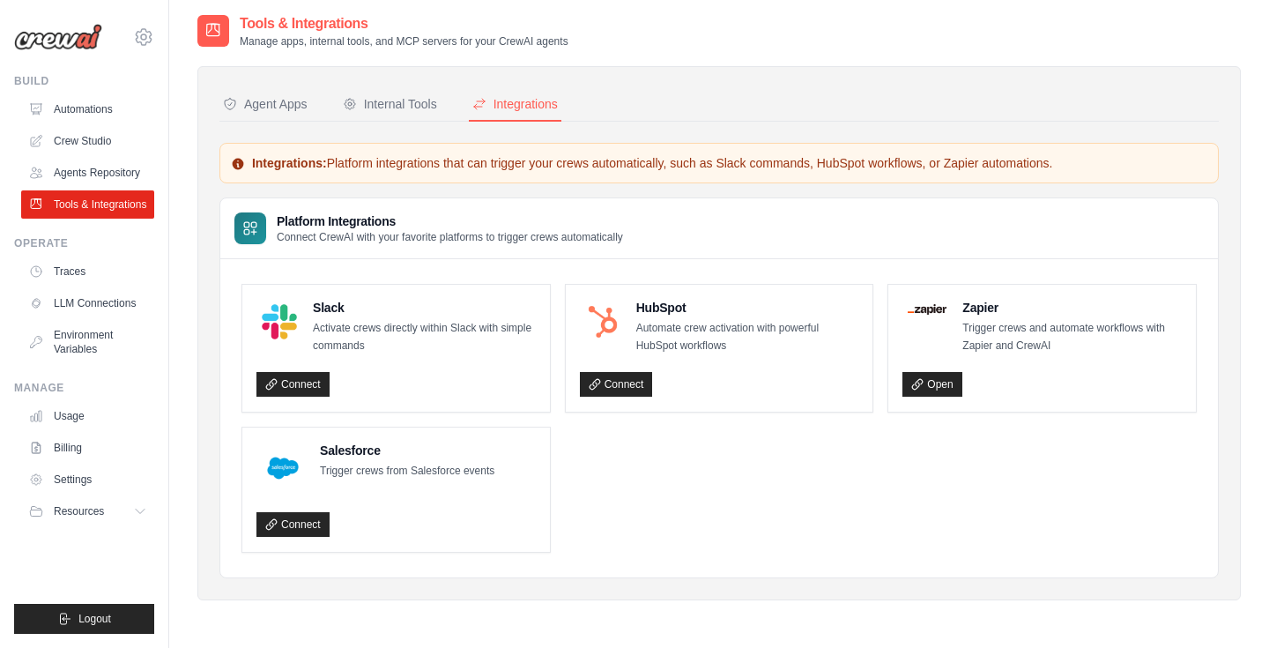
scroll to position [96, 0]
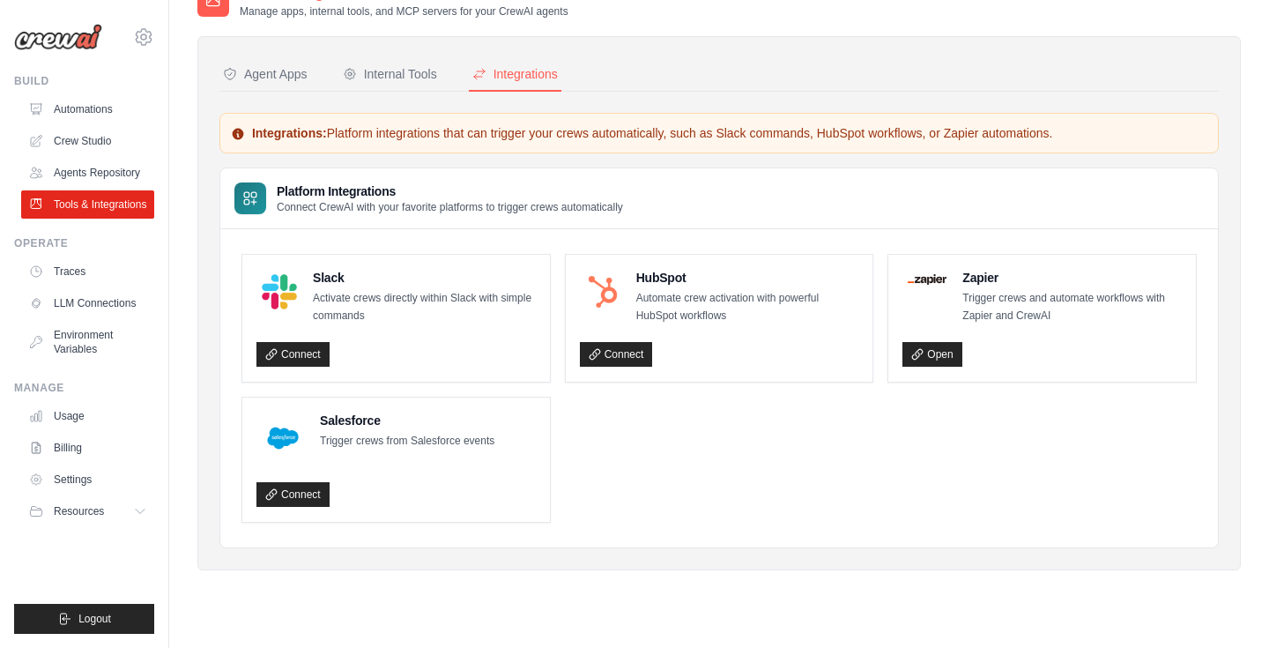
drag, startPoint x: 419, startPoint y: 136, endPoint x: 700, endPoint y: 146, distance: 281.3
click at [700, 146] on div "Integrations: Platform integrations that can trigger your crews automatically, …" at bounding box center [718, 133] width 999 height 41
click at [389, 68] on div "Internal Tools" at bounding box center [390, 74] width 94 height 18
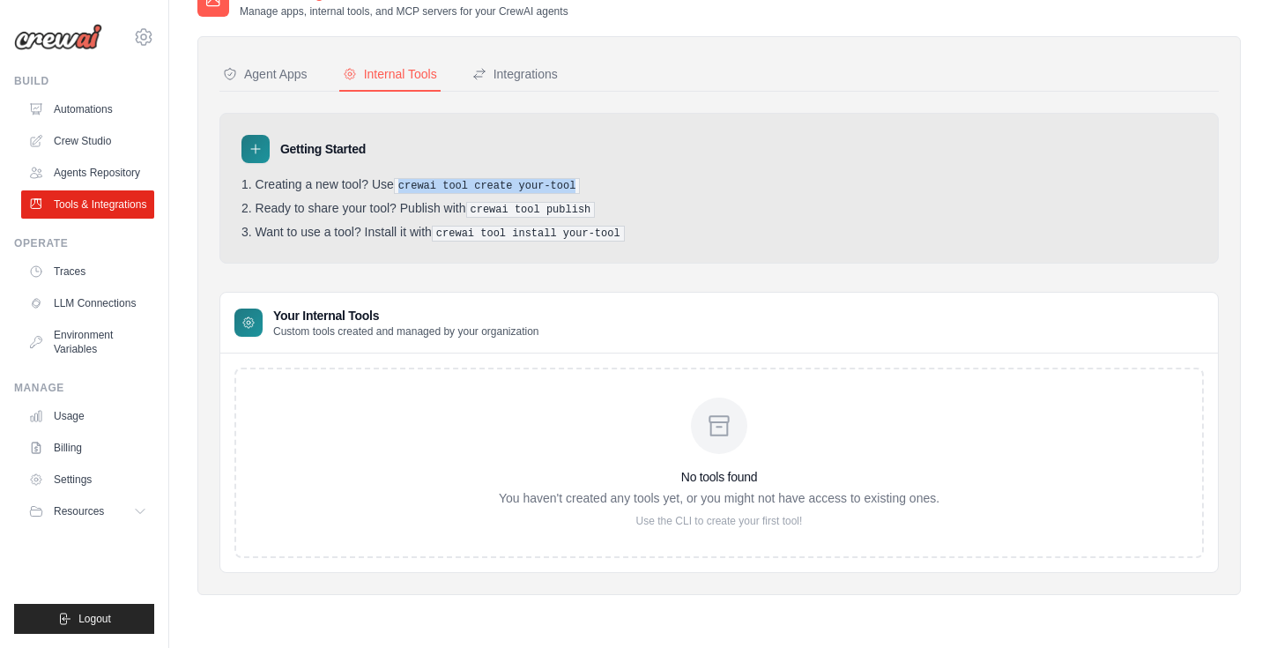
drag, startPoint x: 400, startPoint y: 185, endPoint x: 605, endPoint y: 182, distance: 205.3
click at [605, 182] on li "Creating a new tool? Use crewai tool create your-tool" at bounding box center [718, 185] width 955 height 17
drag, startPoint x: 443, startPoint y: 230, endPoint x: 608, endPoint y: 237, distance: 164.9
click at [608, 237] on pre "crewai tool install your-tool" at bounding box center [528, 234] width 193 height 16
click at [260, 60] on button "Agent Apps" at bounding box center [265, 74] width 92 height 33
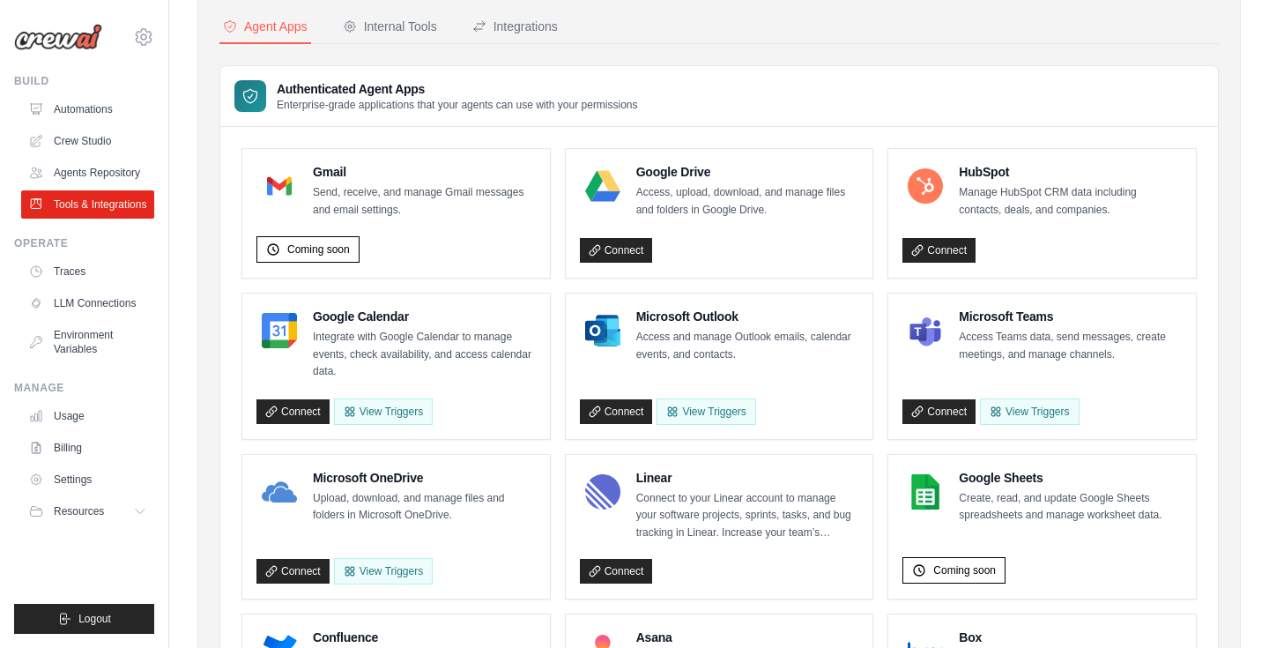
scroll to position [143, 0]
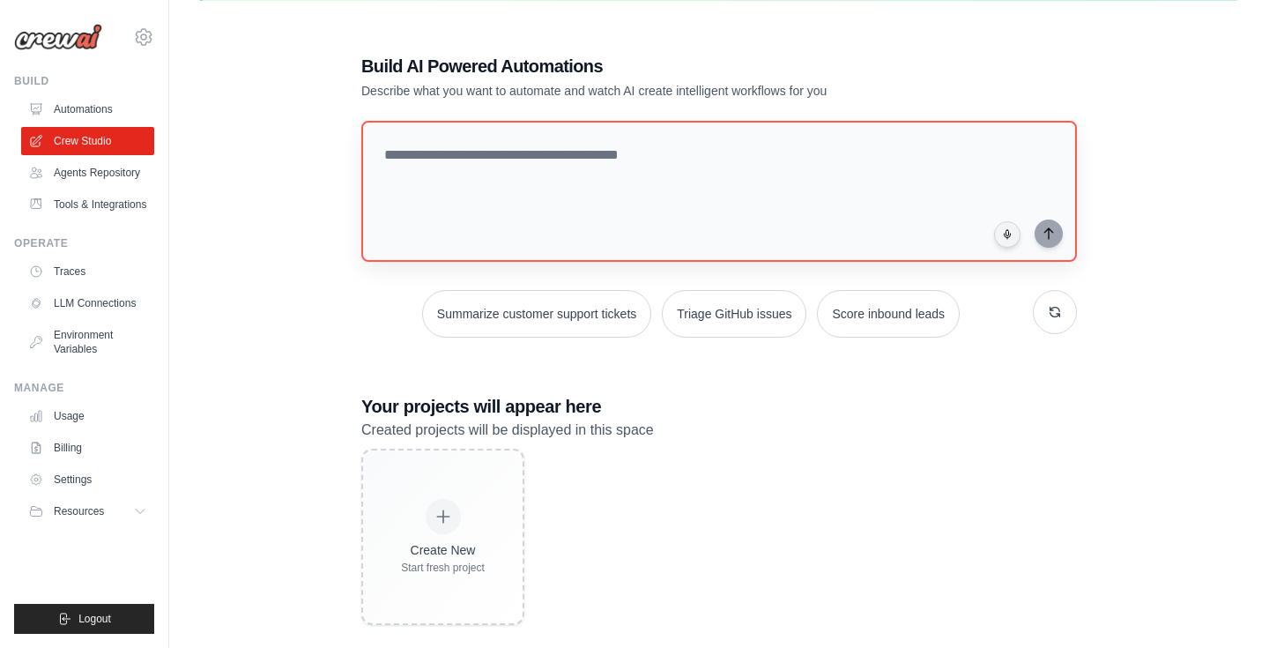
scroll to position [92, 0]
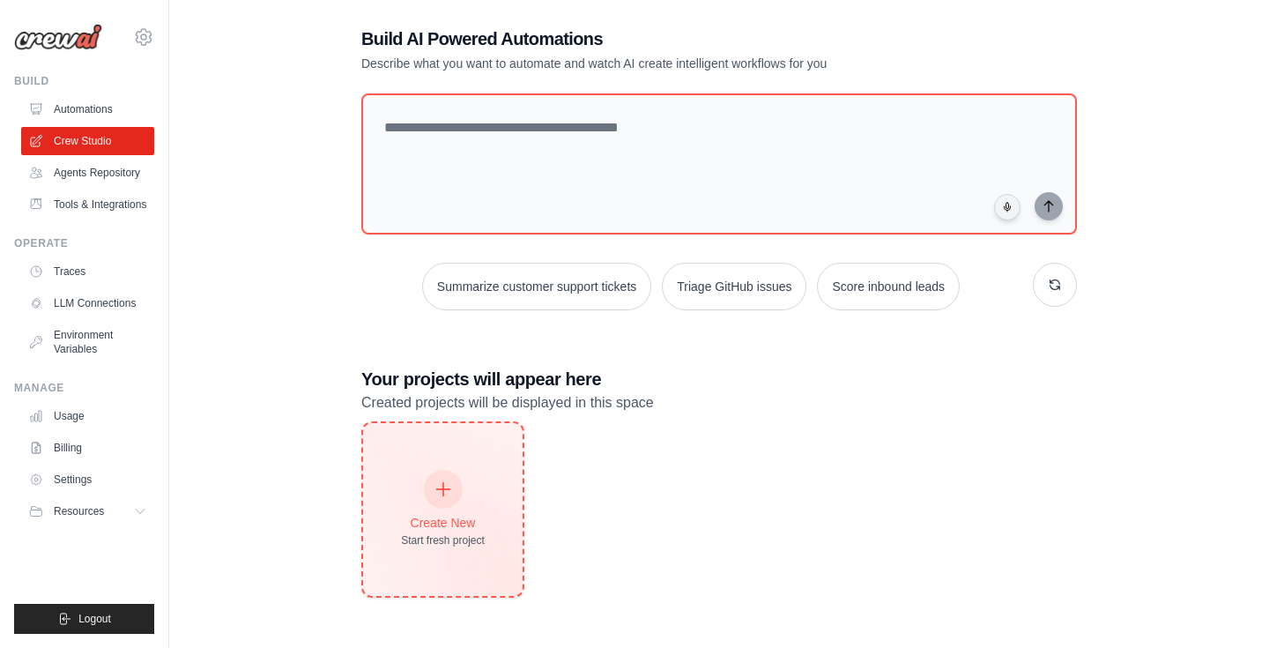
click at [469, 472] on div "Create New Start fresh project" at bounding box center [443, 509] width 84 height 76
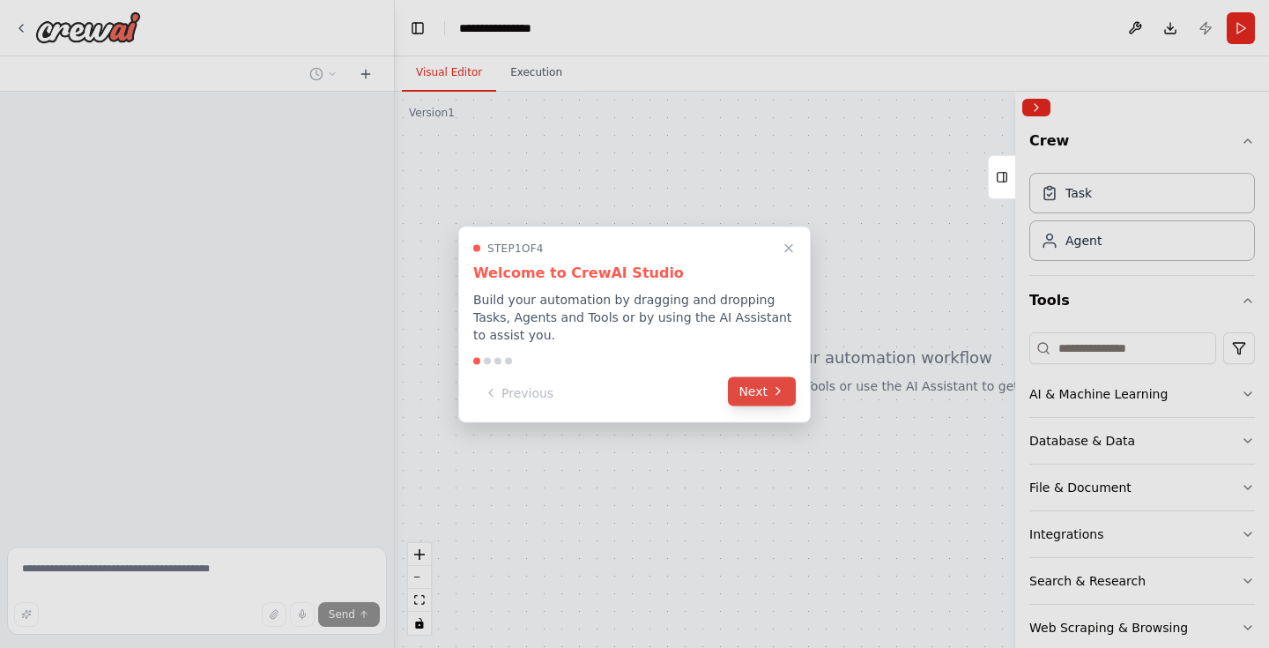
click at [763, 396] on button "Next" at bounding box center [762, 390] width 68 height 29
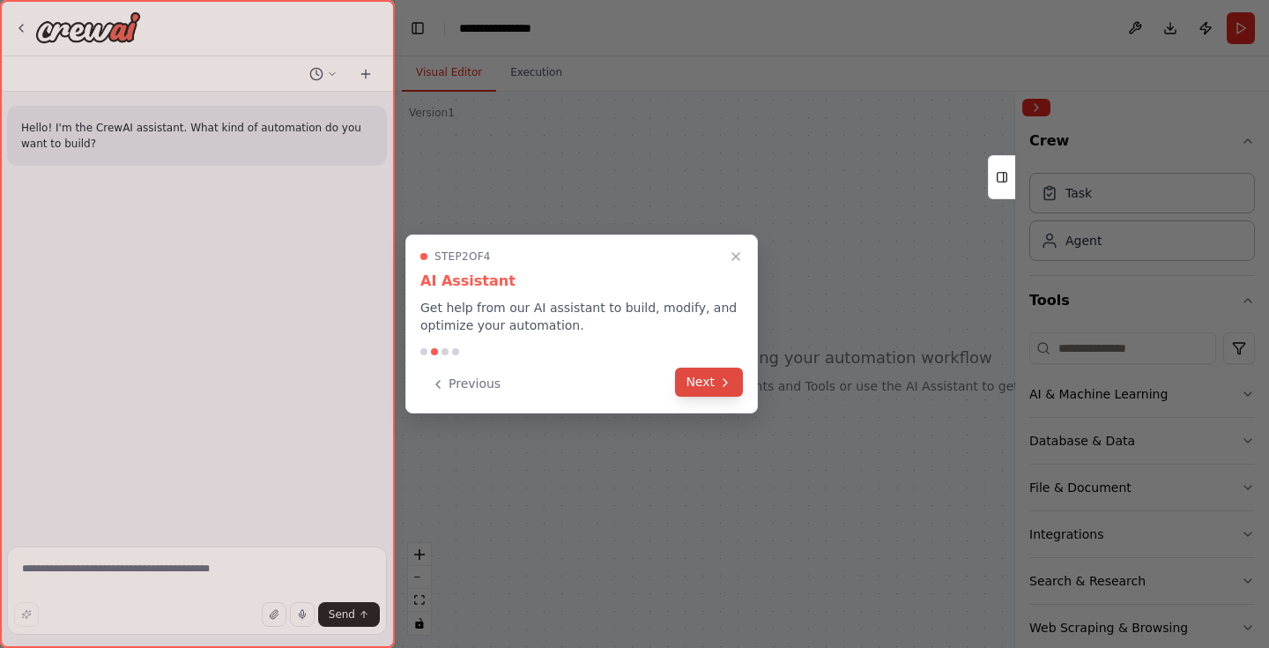
click at [732, 387] on button "Next" at bounding box center [709, 381] width 68 height 29
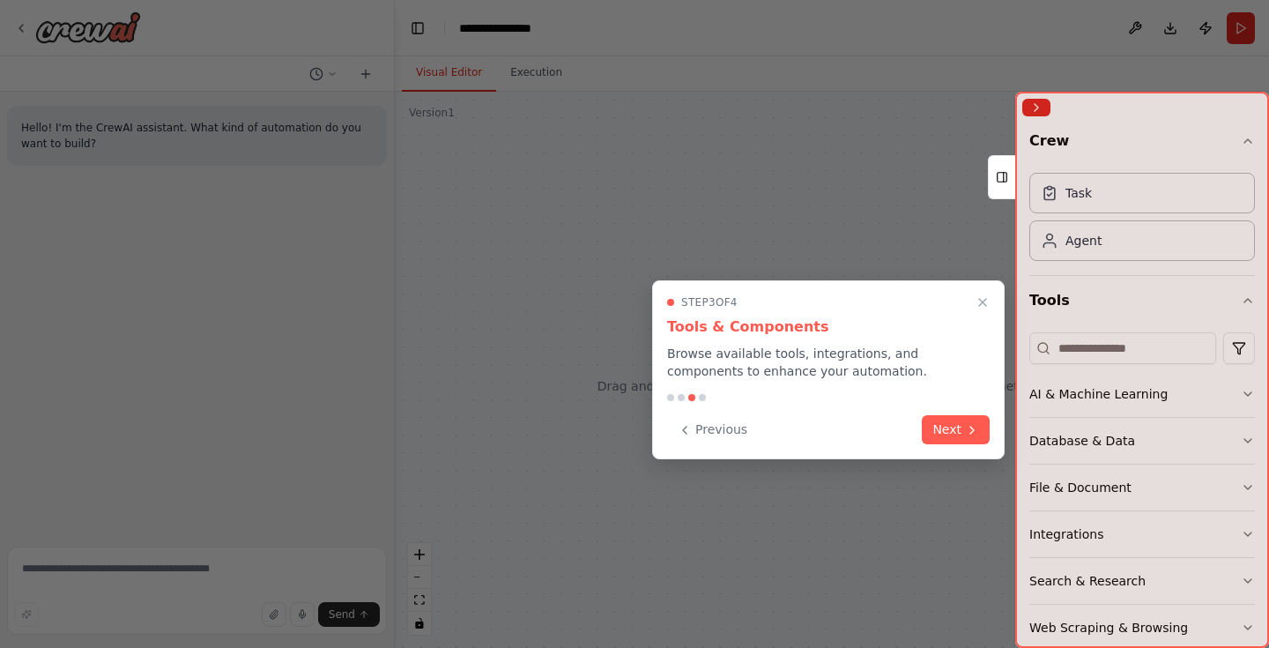
click at [989, 426] on div "Step 3 of 4 Tools & Components Browse available tools, integrations, and compon…" at bounding box center [828, 369] width 352 height 179
click at [963, 429] on button "Next" at bounding box center [956, 429] width 68 height 29
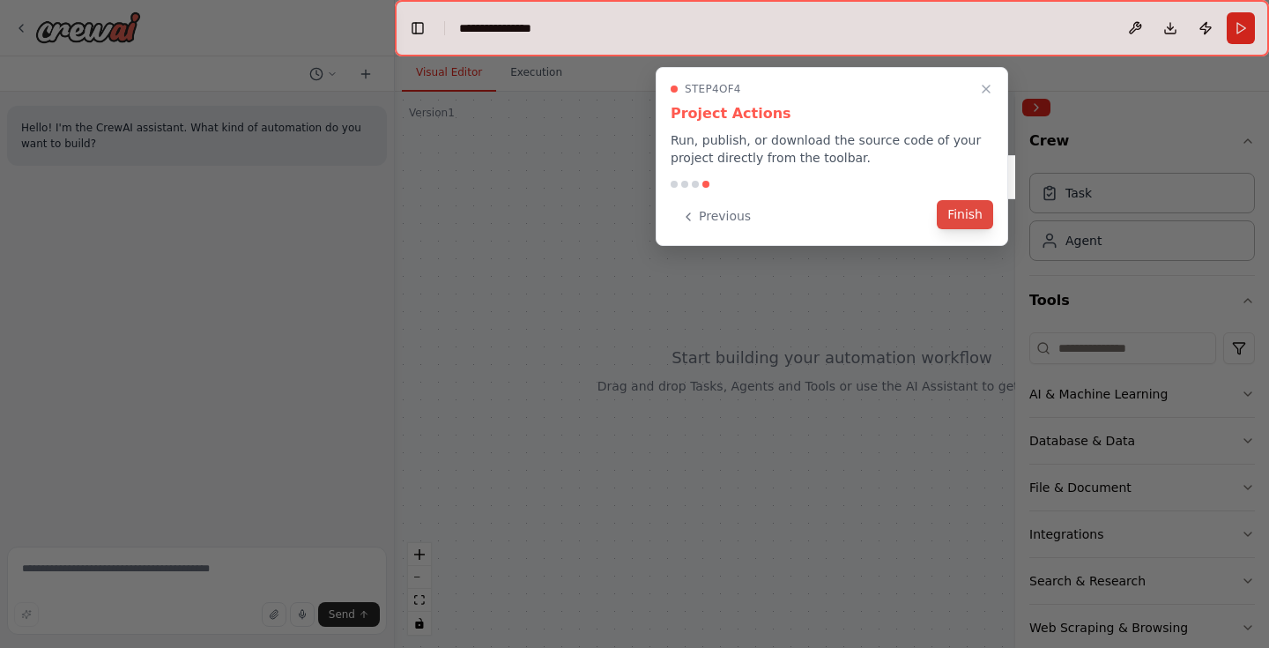
click at [954, 218] on button "Finish" at bounding box center [965, 214] width 56 height 29
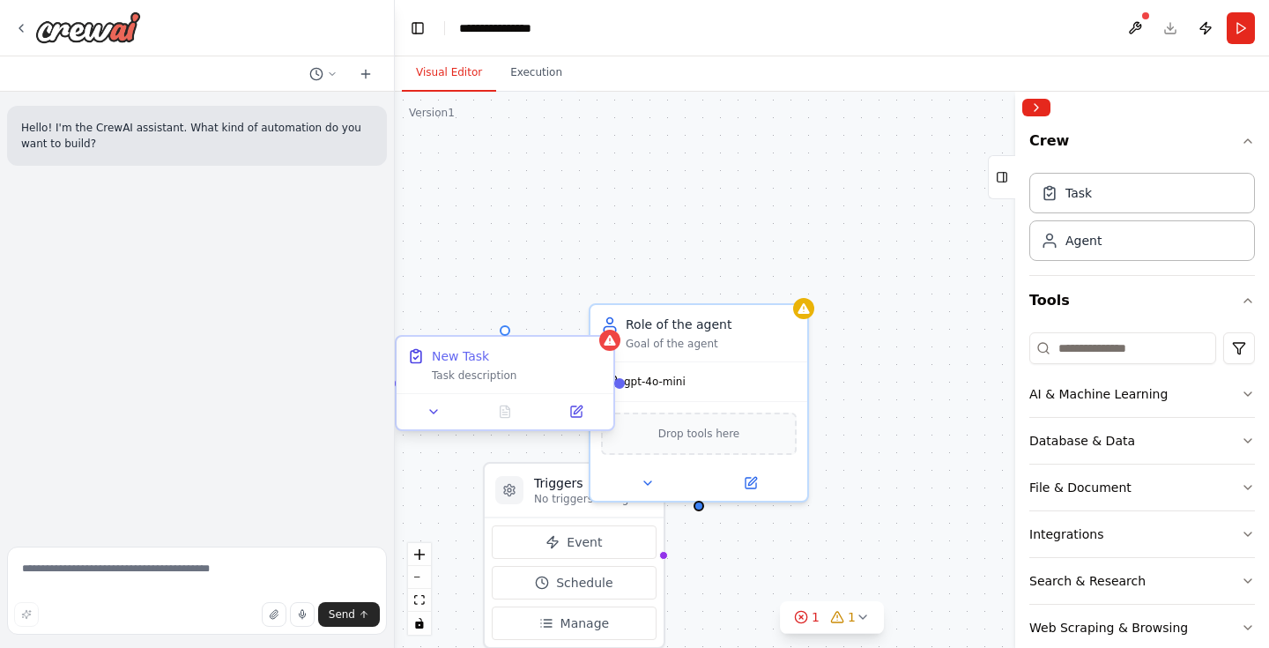
click at [482, 386] on div "New Task Task description" at bounding box center [505, 365] width 217 height 56
click at [481, 386] on div "New Task Task description" at bounding box center [505, 365] width 217 height 56
click at [438, 412] on icon at bounding box center [433, 411] width 14 height 14
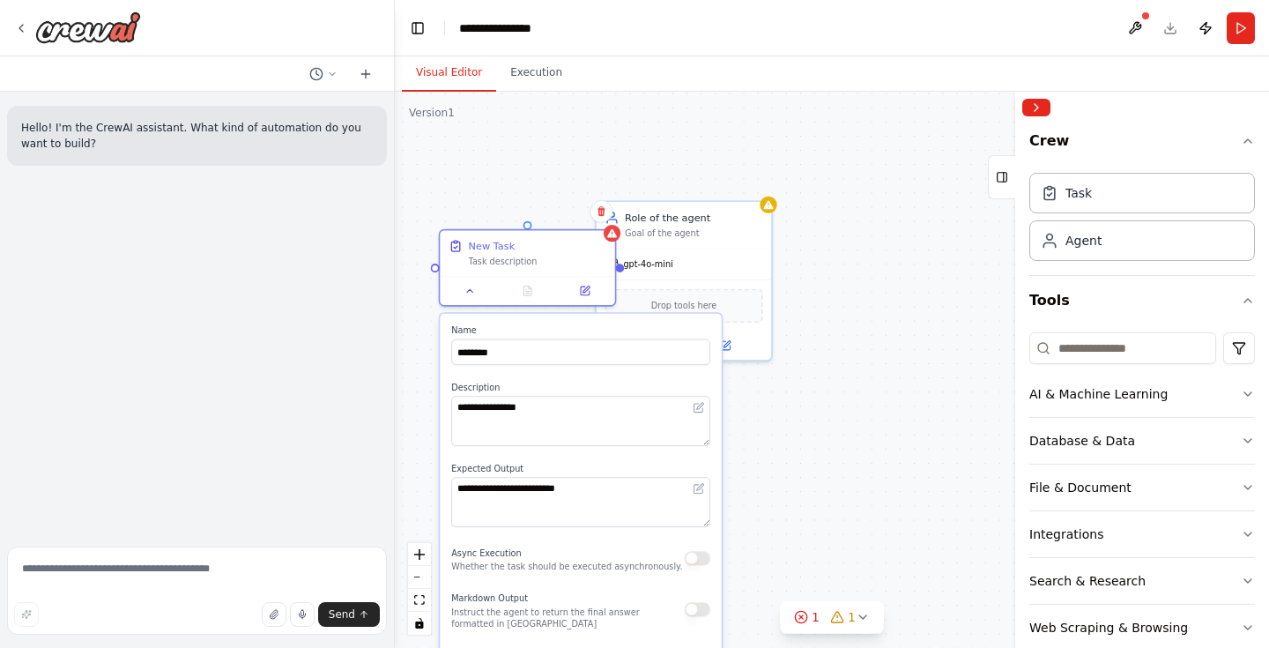
drag, startPoint x: 592, startPoint y: 318, endPoint x: 626, endPoint y: 114, distance: 207.1
click at [626, 115] on div "**********" at bounding box center [832, 370] width 874 height 556
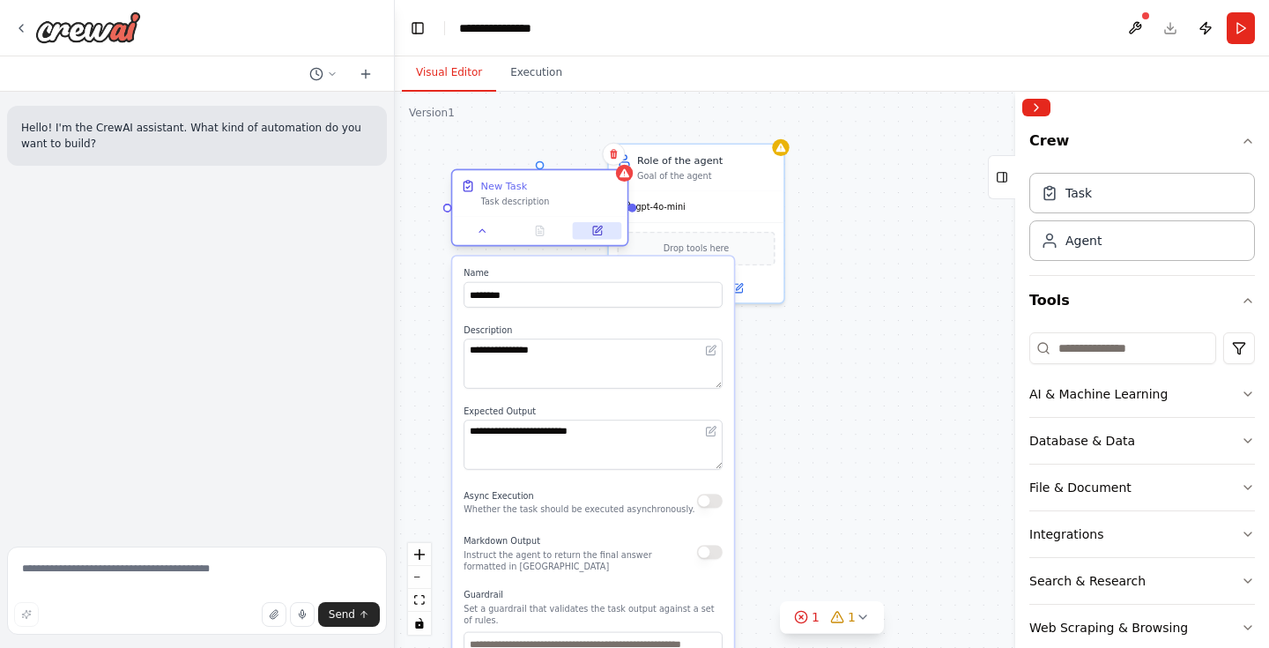
click at [604, 231] on button at bounding box center [597, 230] width 48 height 17
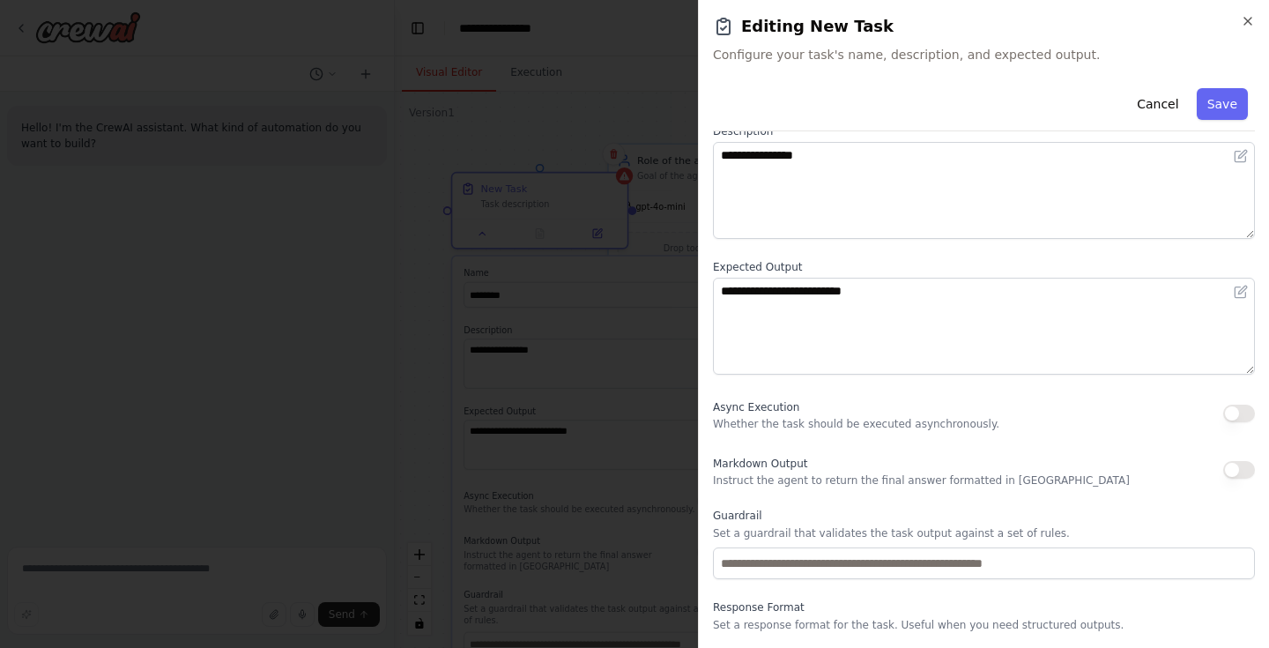
scroll to position [148, 0]
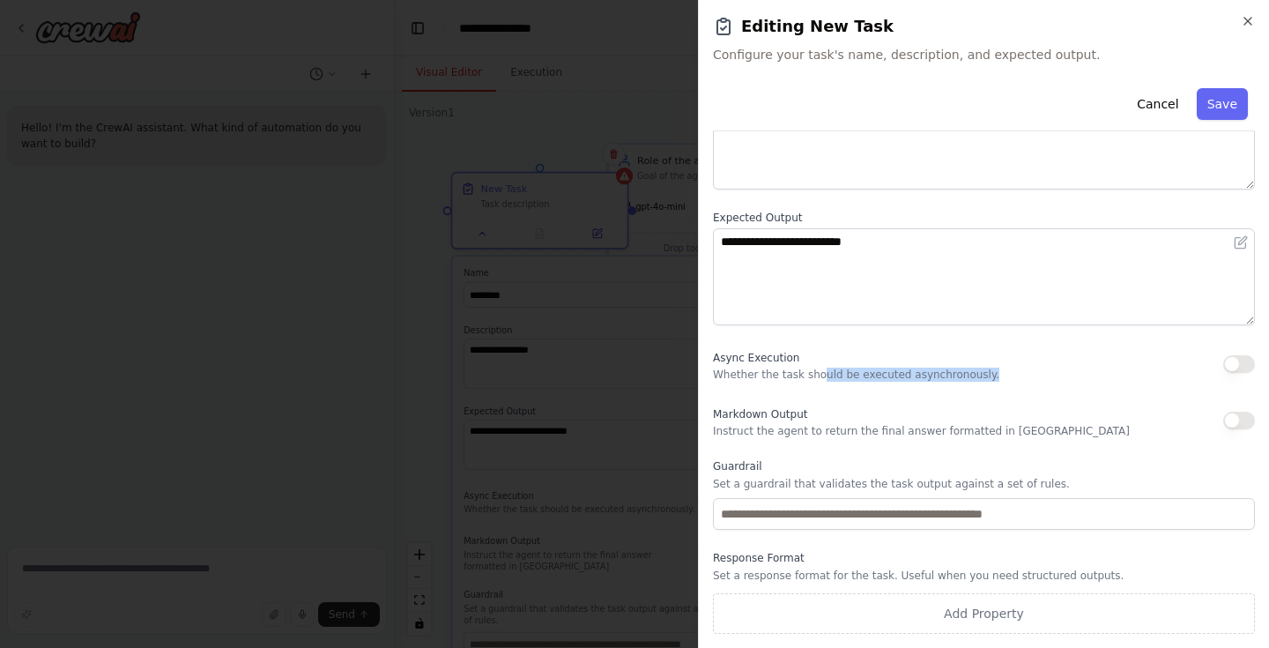
drag, startPoint x: 822, startPoint y: 376, endPoint x: 1008, endPoint y: 376, distance: 185.9
click at [1008, 376] on div "Async Execution Whether the task should be executed asynchronously." at bounding box center [984, 363] width 542 height 35
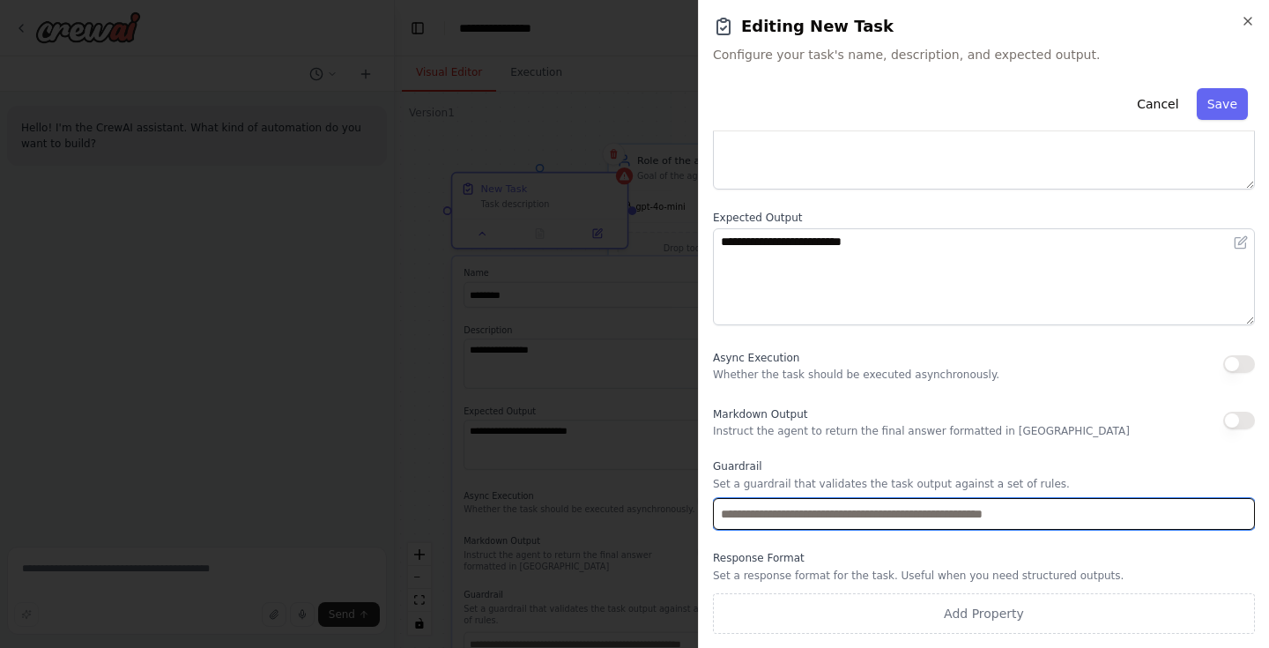
click at [768, 518] on input "text" at bounding box center [984, 514] width 542 height 32
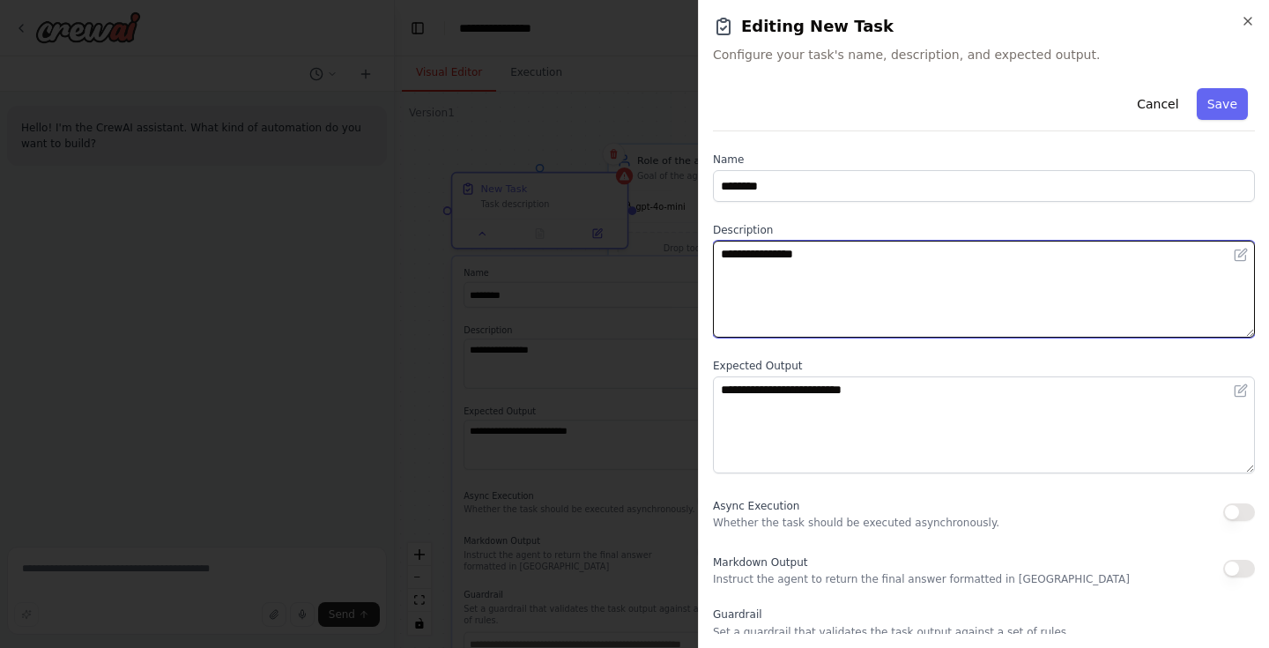
click at [832, 288] on textarea "**********" at bounding box center [984, 289] width 542 height 97
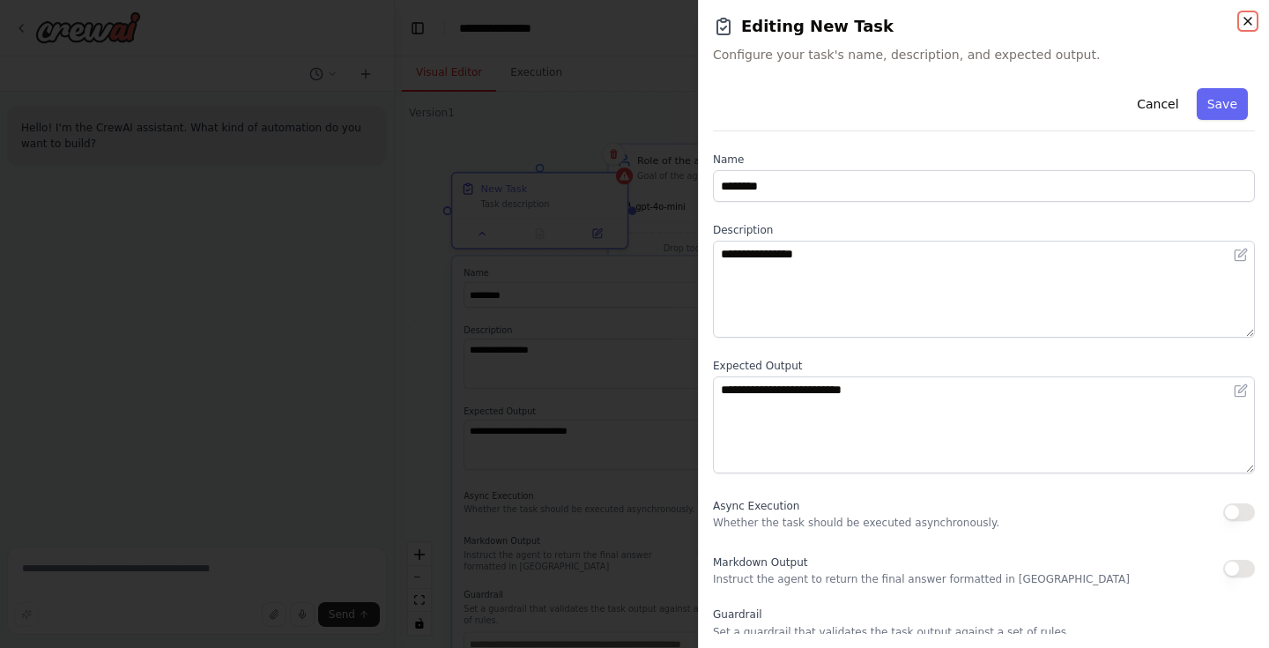
click at [1252, 19] on icon "button" at bounding box center [1248, 21] width 14 height 14
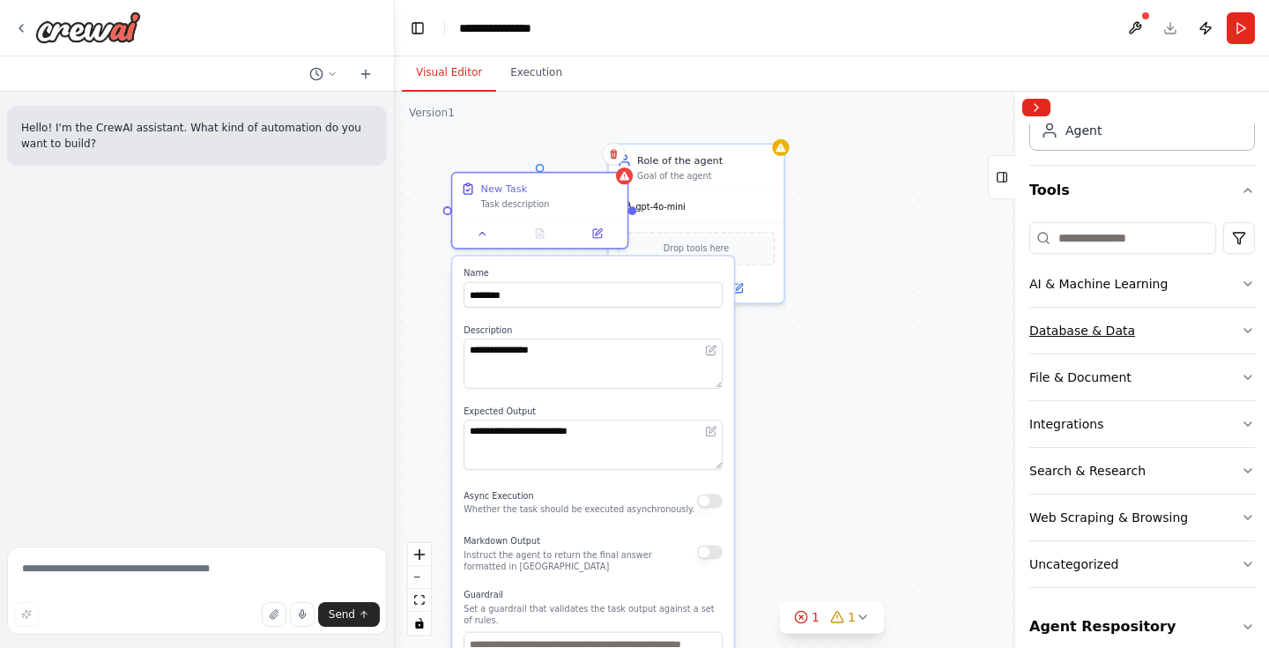
scroll to position [128, 0]
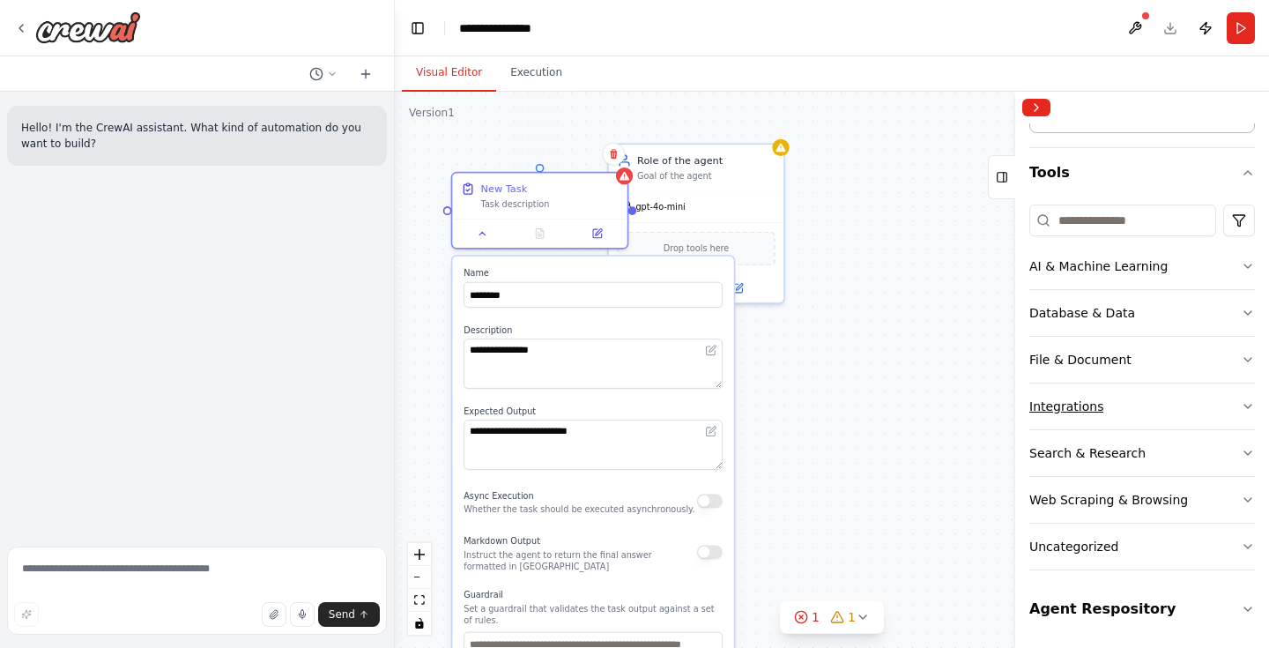
click at [1183, 407] on button "Integrations" at bounding box center [1142, 406] width 226 height 46
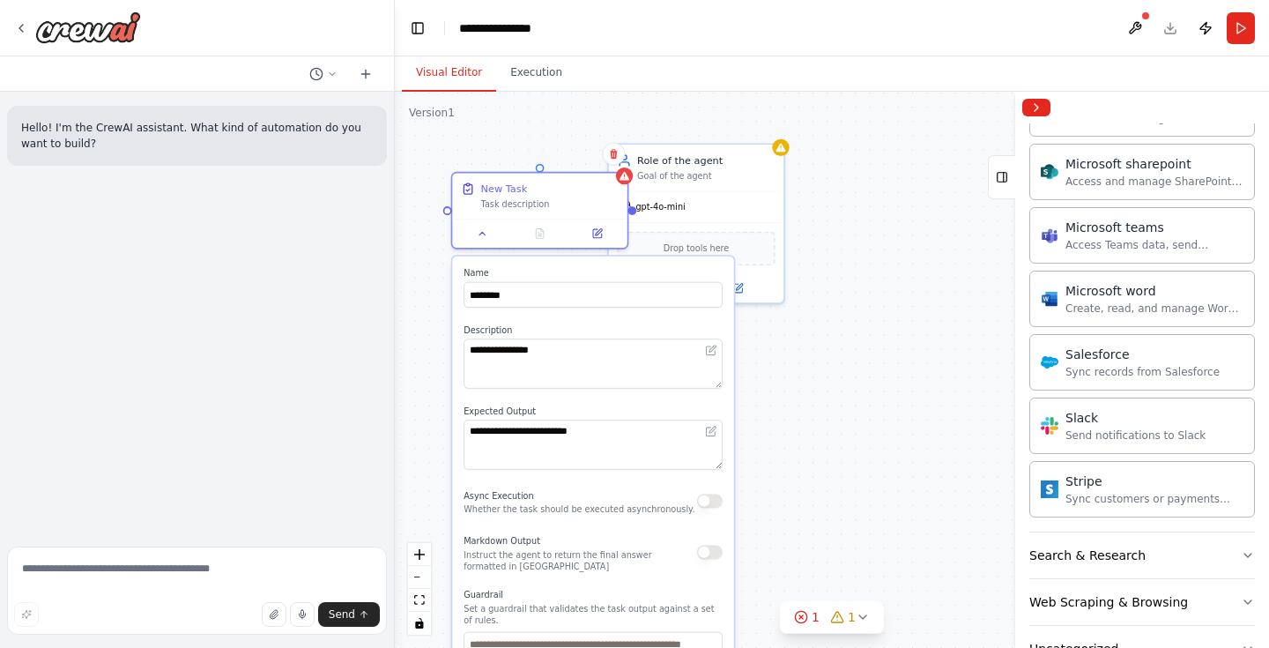
scroll to position [1220, 0]
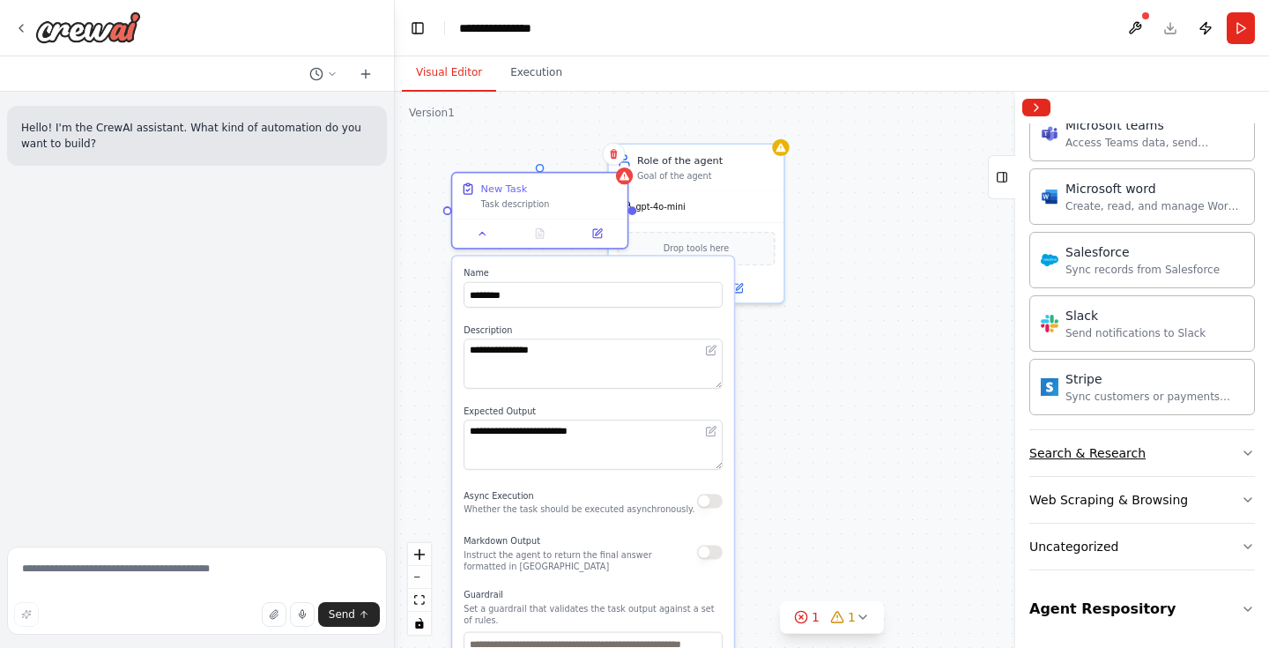
click at [1159, 449] on button "Search & Research" at bounding box center [1142, 453] width 226 height 46
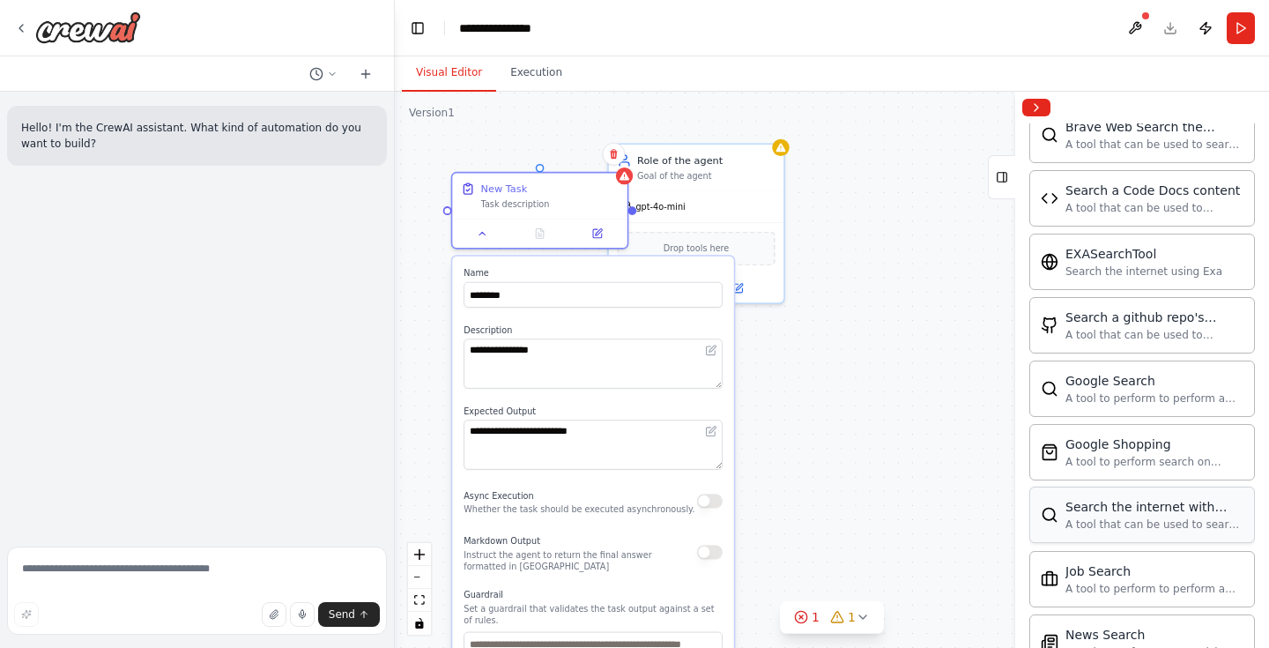
scroll to position [1585, 0]
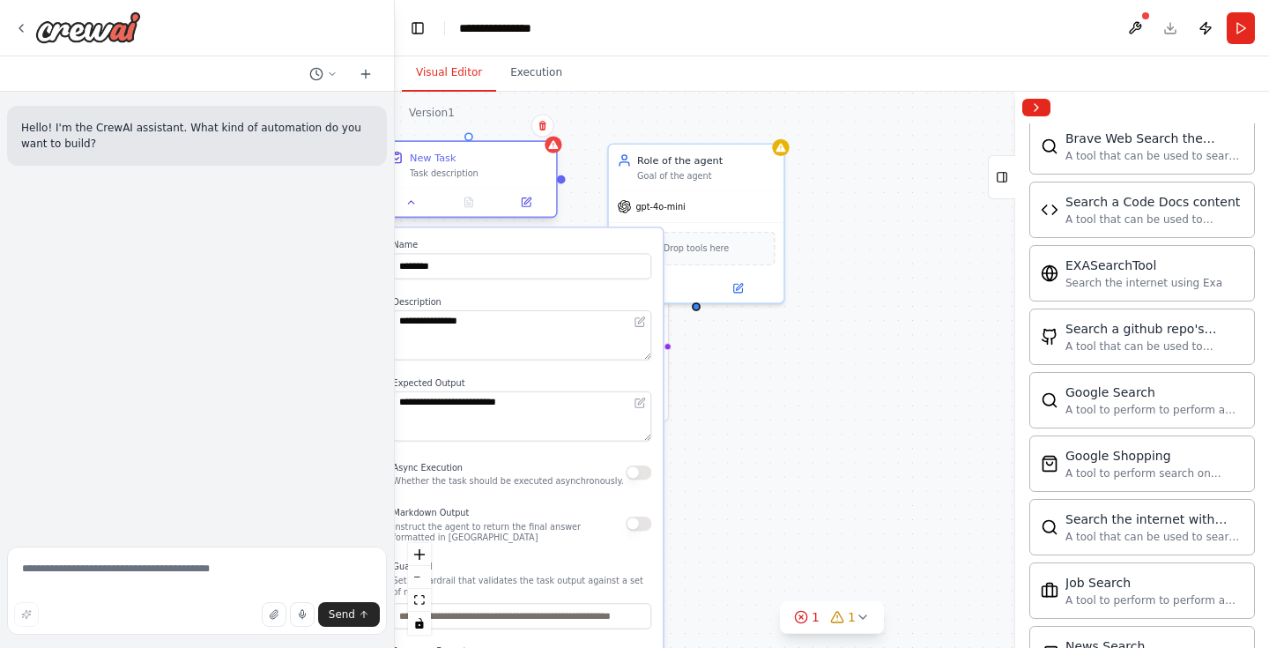
drag, startPoint x: 563, startPoint y: 185, endPoint x: 494, endPoint y: 163, distance: 72.2
click at [494, 163] on div "New Task" at bounding box center [478, 158] width 137 height 14
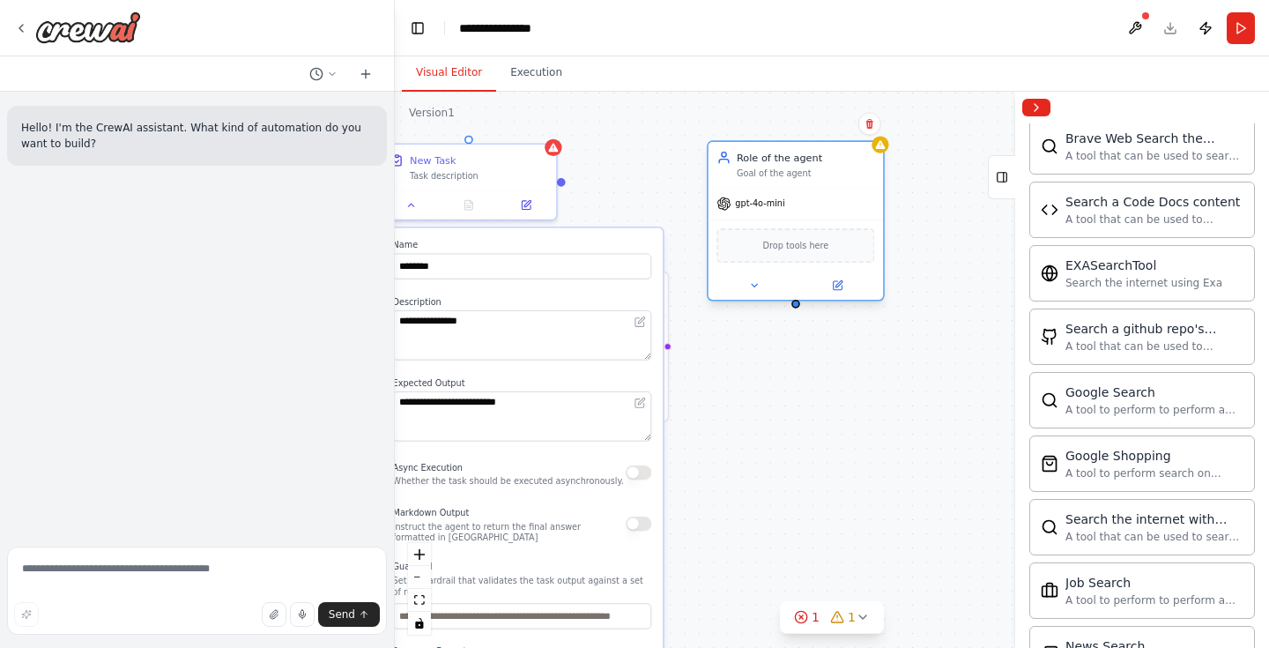
drag, startPoint x: 710, startPoint y: 164, endPoint x: 810, endPoint y: 164, distance: 99.6
click at [810, 164] on div "Role of the agent" at bounding box center [805, 158] width 137 height 14
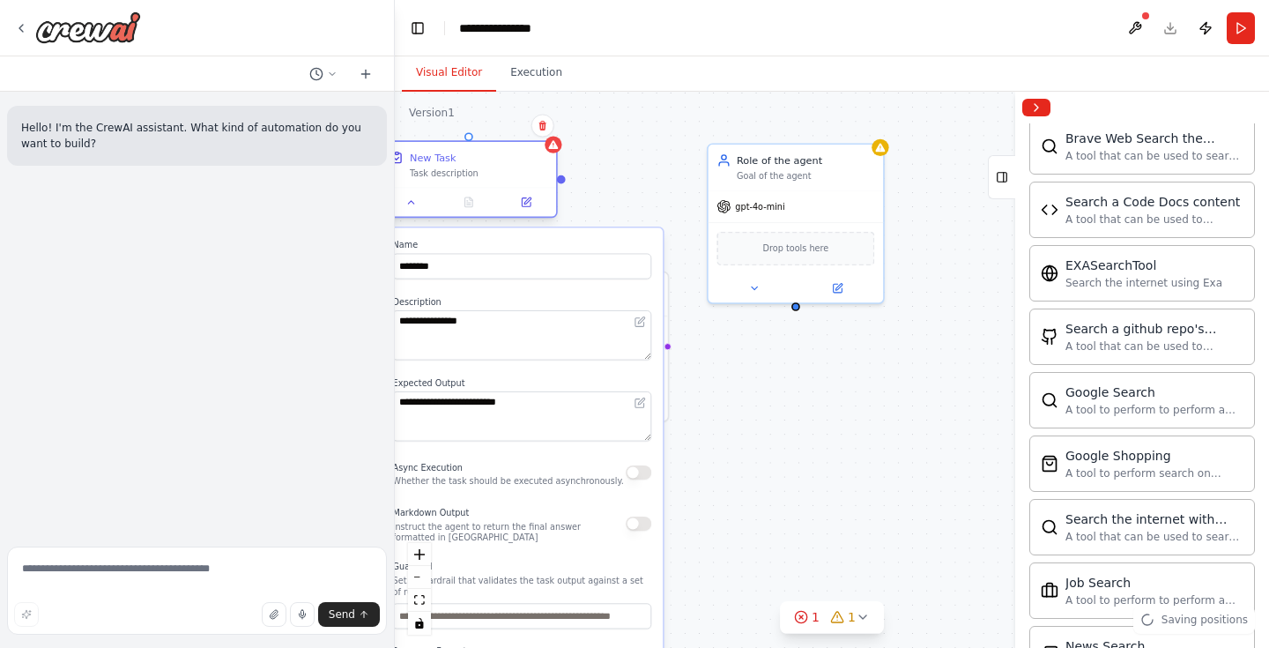
click at [477, 182] on div "New Task Task description" at bounding box center [469, 165] width 174 height 46
drag, startPoint x: 564, startPoint y: 182, endPoint x: 715, endPoint y: 183, distance: 150.7
click at [715, 183] on div "**********" at bounding box center [803, 197] width 705 height 448
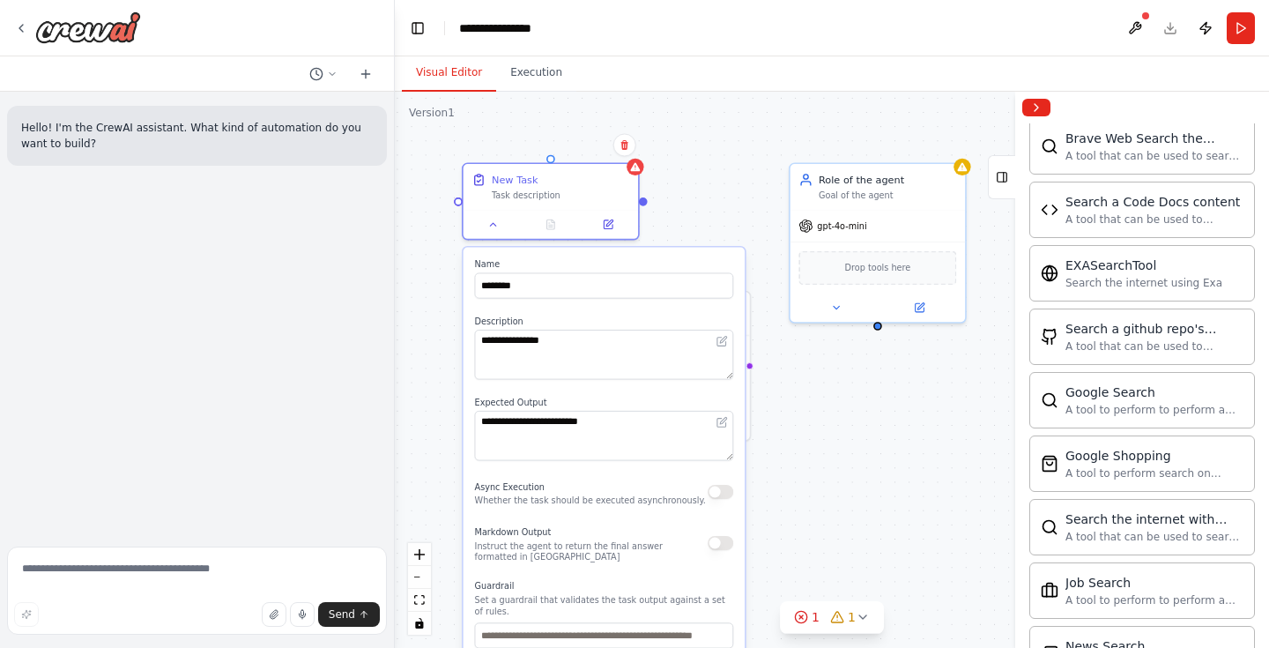
drag, startPoint x: 564, startPoint y: 184, endPoint x: 631, endPoint y: 201, distance: 69.0
click at [631, 202] on div "**********" at bounding box center [832, 370] width 874 height 556
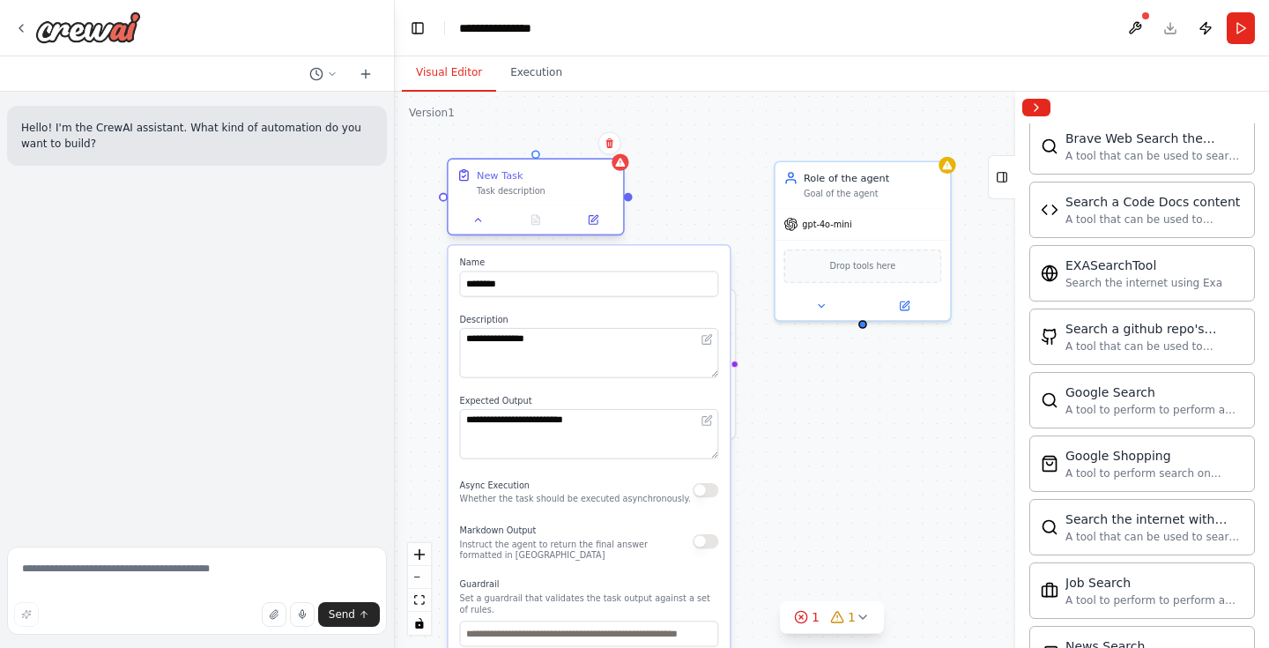
click at [560, 207] on div at bounding box center [535, 219] width 174 height 29
click at [656, 233] on div "**********" at bounding box center [832, 370] width 874 height 556
click at [485, 224] on button at bounding box center [478, 219] width 48 height 17
drag, startPoint x: 630, startPoint y: 198, endPoint x: 782, endPoint y: 197, distance: 151.6
click at [782, 197] on div "**********" at bounding box center [870, 214] width 705 height 448
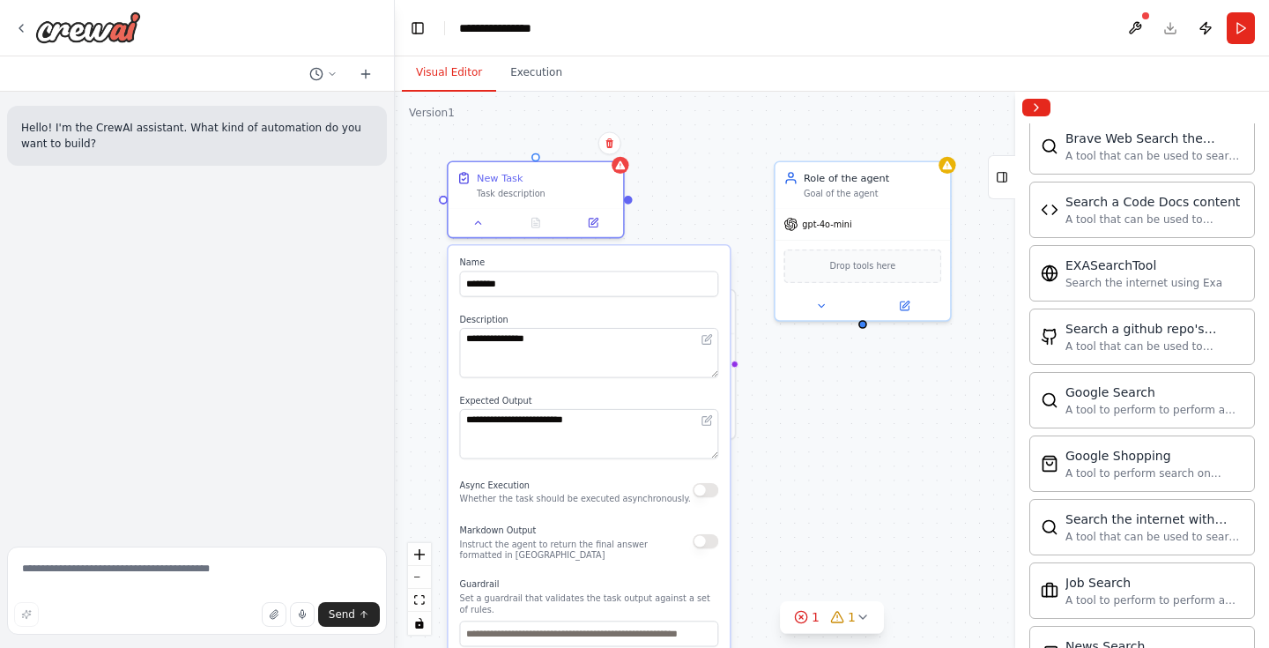
click at [611, 156] on div "Confirm" at bounding box center [610, 143] width 30 height 30
click at [611, 146] on icon at bounding box center [609, 143] width 7 height 10
click at [616, 141] on button at bounding box center [609, 142] width 23 height 23
click at [552, 140] on button "Confirm" at bounding box center [559, 142] width 63 height 21
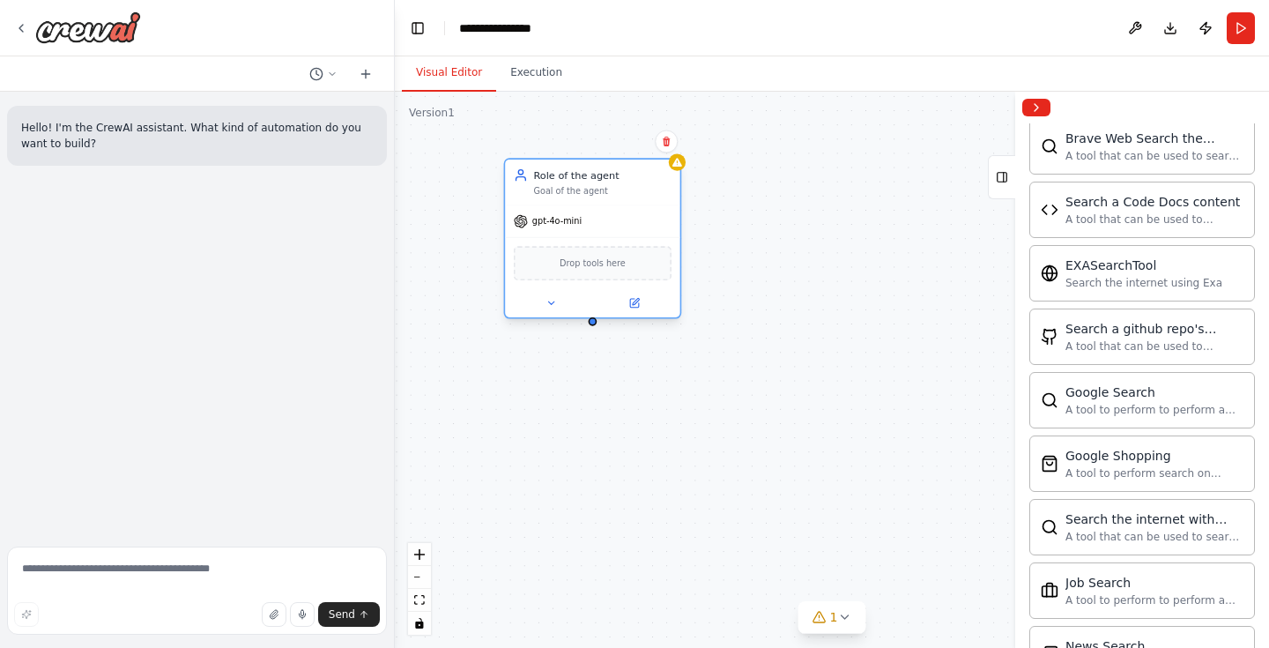
drag, startPoint x: 816, startPoint y: 196, endPoint x: 545, endPoint y: 192, distance: 271.4
click at [545, 192] on div "Goal of the agent" at bounding box center [601, 190] width 137 height 11
click at [597, 325] on div "Role of the agent Goal of the agent gpt-4o-mini Drop tools here" at bounding box center [832, 370] width 874 height 556
click at [557, 304] on button at bounding box center [551, 302] width 80 height 17
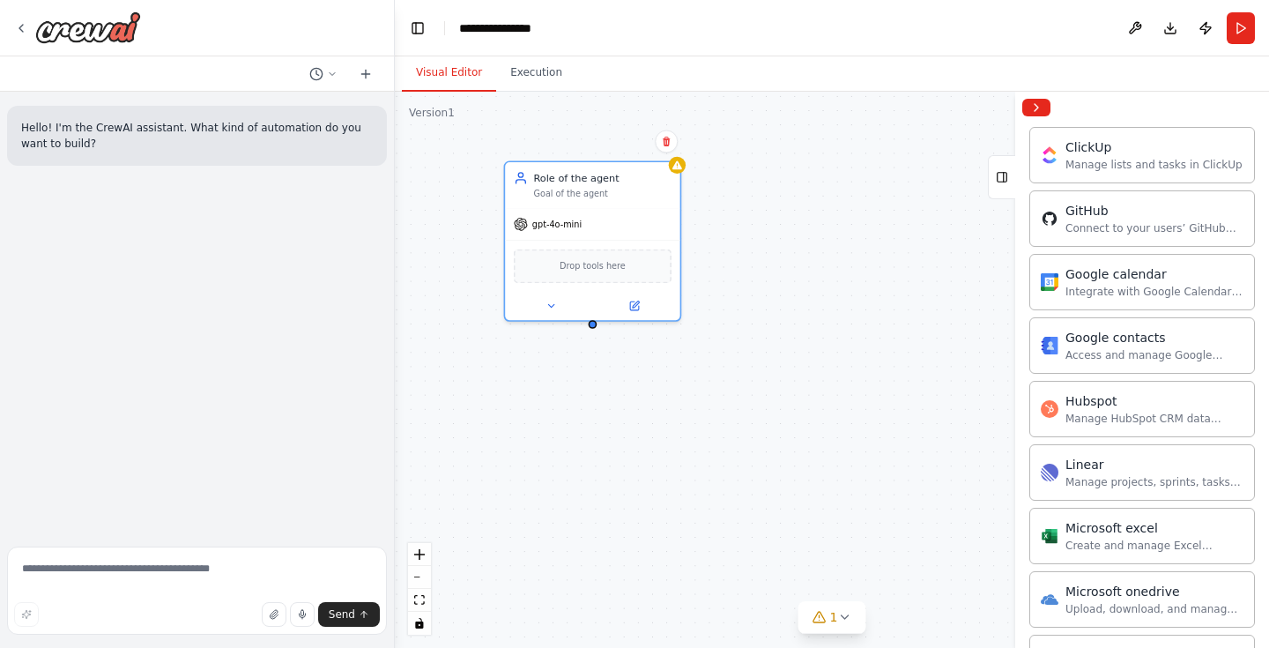
scroll to position [0, 0]
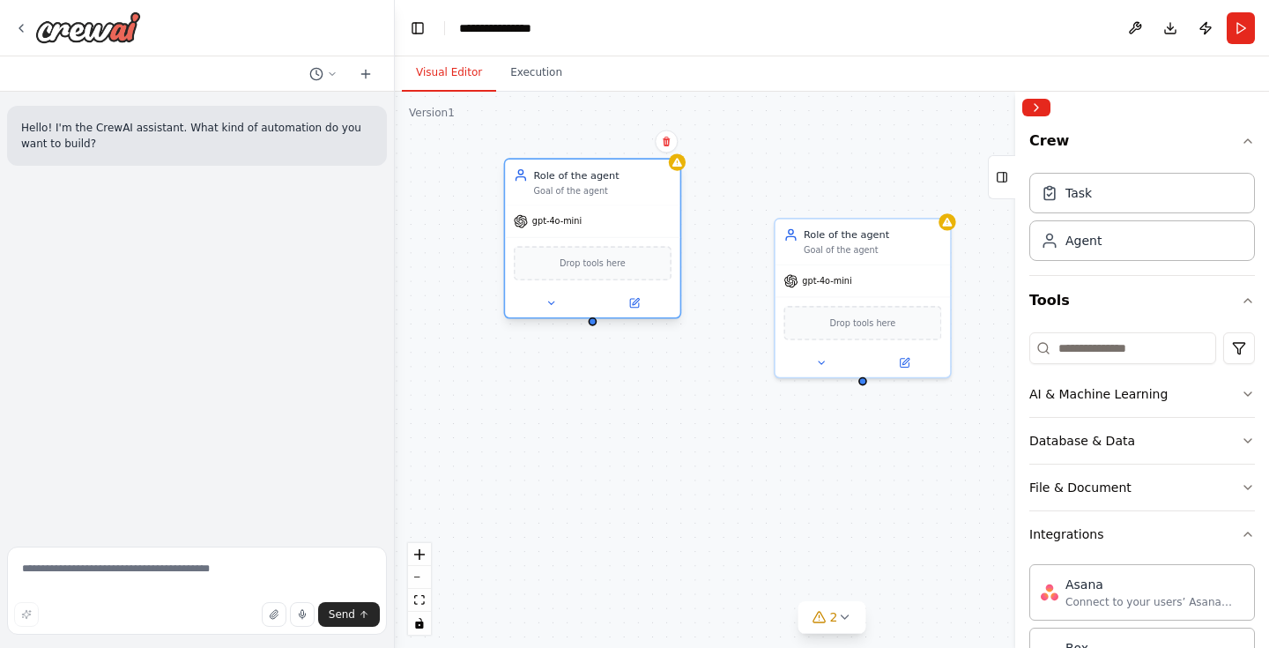
click at [671, 217] on div "gpt-4o-mini" at bounding box center [592, 220] width 174 height 31
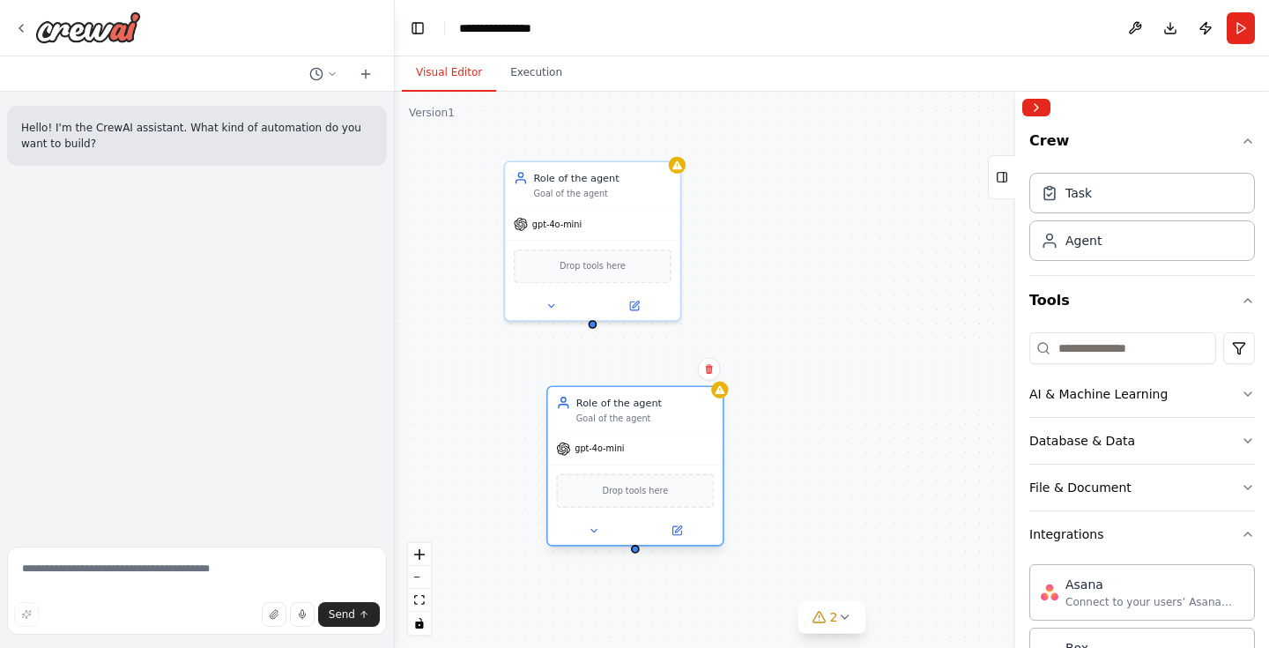
drag, startPoint x: 871, startPoint y: 285, endPoint x: 636, endPoint y: 453, distance: 289.3
click at [636, 453] on div "gpt-4o-mini" at bounding box center [635, 448] width 174 height 31
click at [127, 566] on textarea at bounding box center [197, 590] width 380 height 88
click at [881, 282] on div "Role of the agent Goal of the agent gpt-4o-mini Drop tools here Role of the age…" at bounding box center [832, 370] width 874 height 556
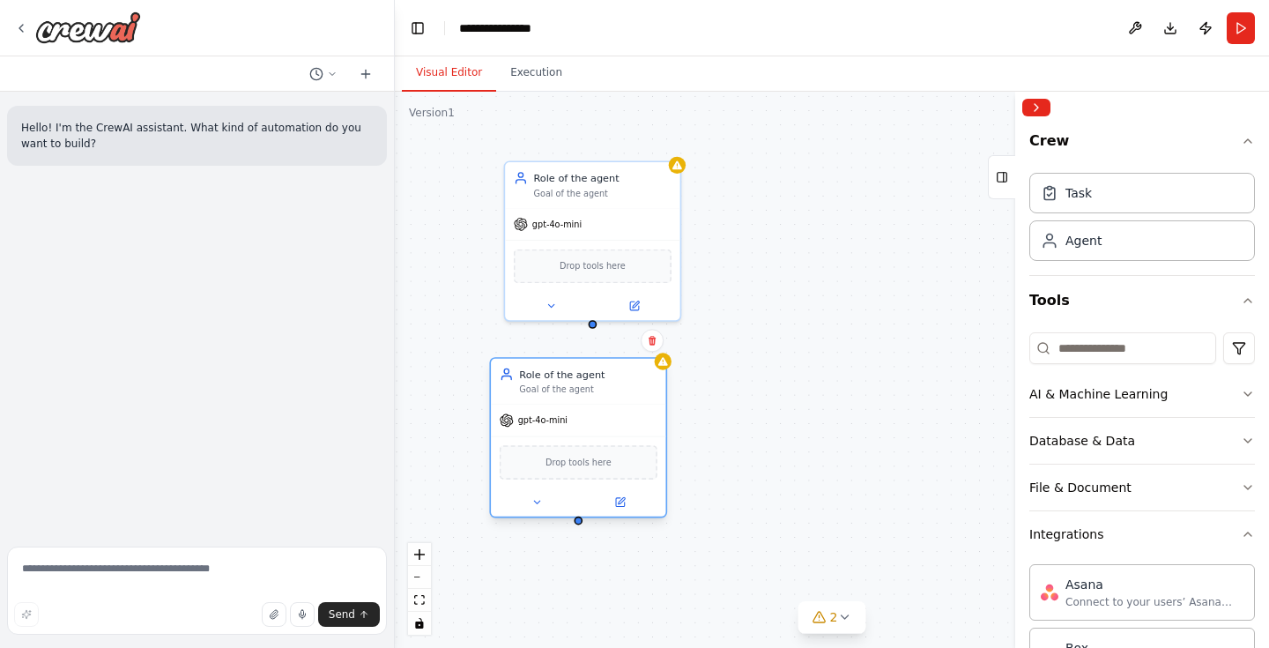
drag, startPoint x: 639, startPoint y: 420, endPoint x: 589, endPoint y: 397, distance: 54.8
click at [589, 397] on div "Role of the agent Goal of the agent" at bounding box center [578, 382] width 174 height 46
click at [152, 563] on textarea at bounding box center [197, 590] width 380 height 88
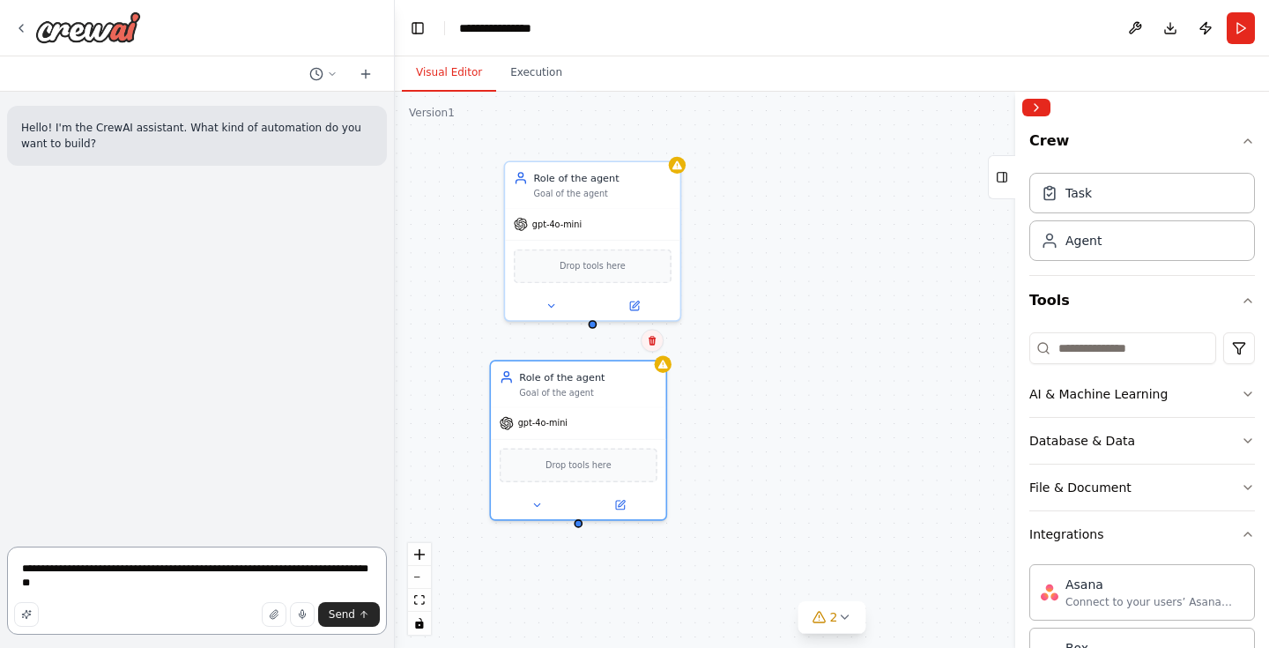
type textarea "**********"
click at [654, 346] on button at bounding box center [652, 340] width 23 height 23
click at [611, 341] on button "Confirm" at bounding box center [602, 340] width 63 height 21
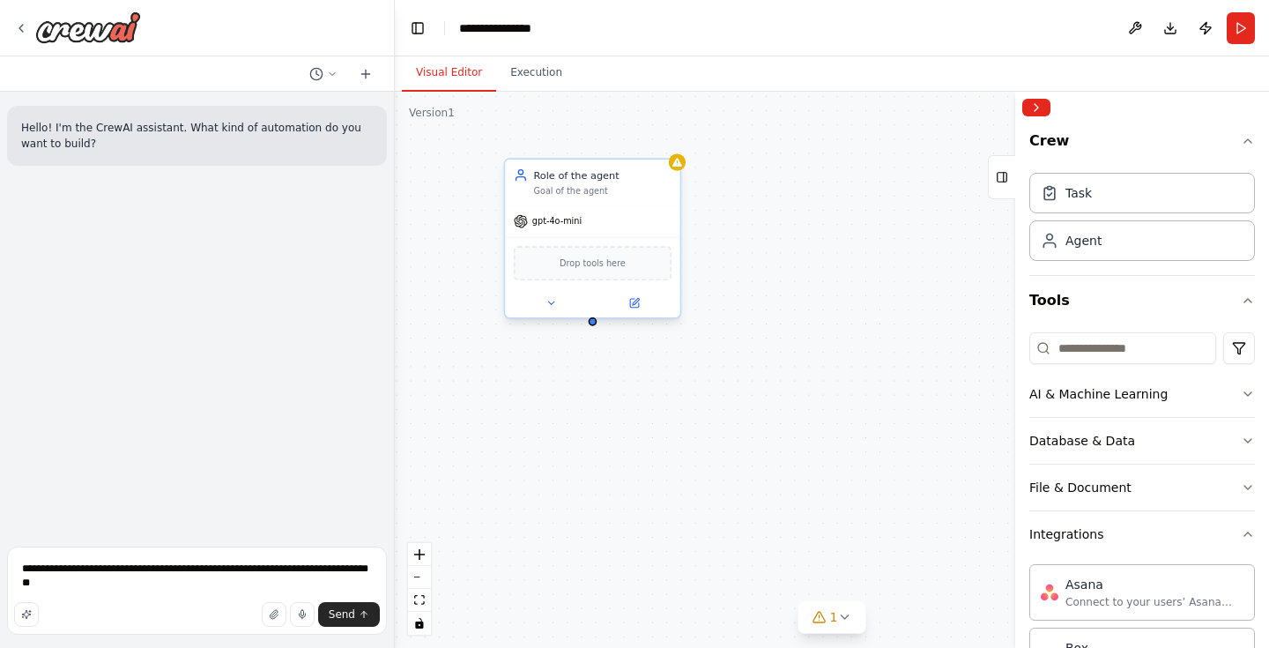
click at [625, 185] on div "Goal of the agent" at bounding box center [601, 190] width 137 height 11
click at [670, 144] on icon at bounding box center [666, 141] width 11 height 11
click at [622, 147] on button "Confirm" at bounding box center [616, 140] width 63 height 21
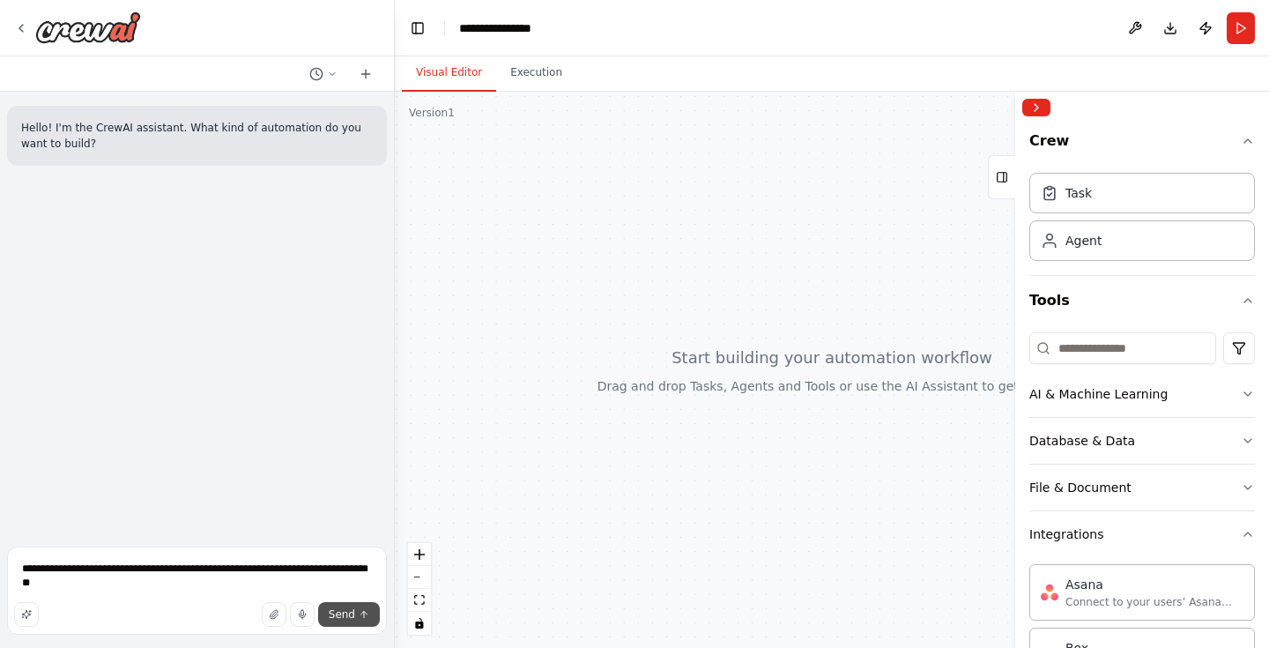
click at [344, 611] on span "Send" at bounding box center [342, 614] width 26 height 14
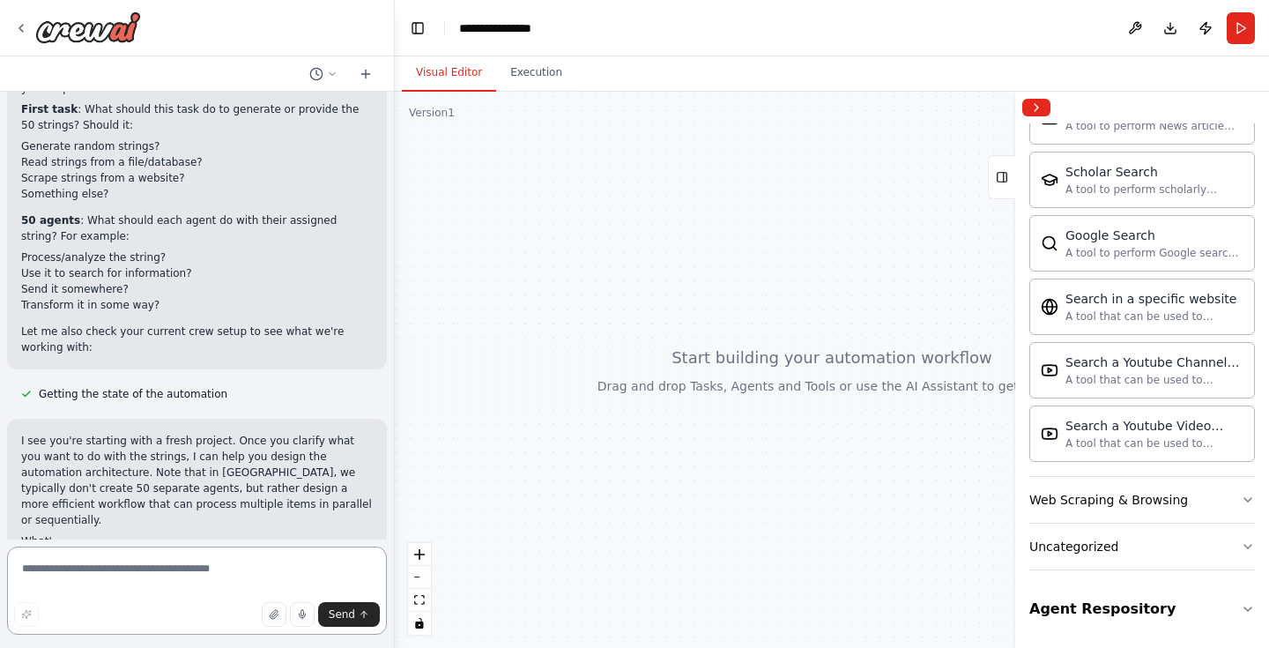
scroll to position [249, 0]
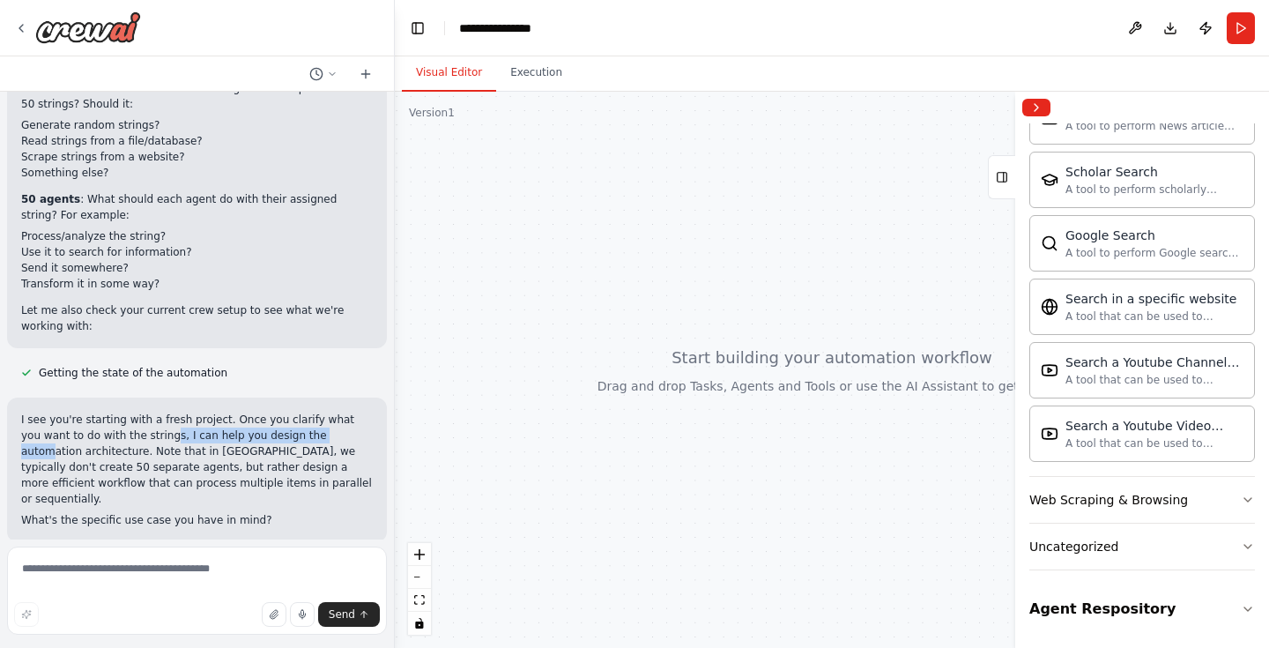
drag, startPoint x: 150, startPoint y: 434, endPoint x: 317, endPoint y: 434, distance: 167.4
click at [316, 434] on p "I see you're starting with a fresh project. Once you clarify what you want to d…" at bounding box center [197, 458] width 352 height 95
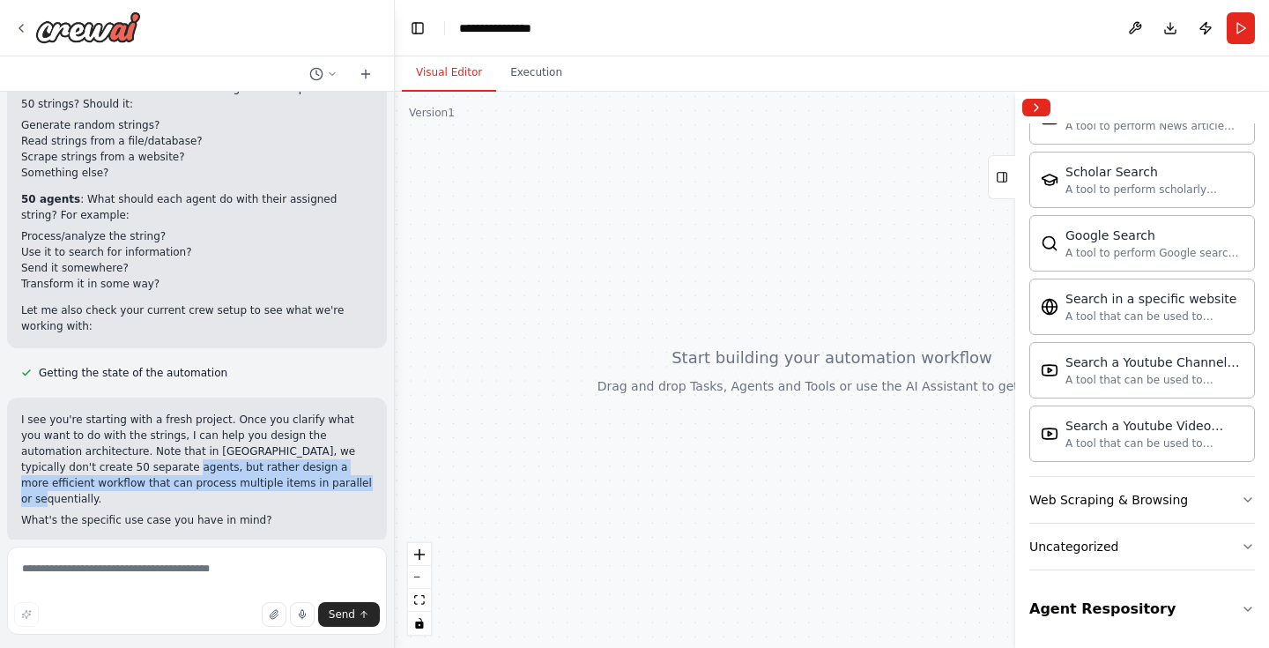
drag, startPoint x: 122, startPoint y: 469, endPoint x: 329, endPoint y: 488, distance: 207.1
click at [329, 488] on p "I see you're starting with a fresh project. Once you clarify what you want to d…" at bounding box center [197, 458] width 352 height 95
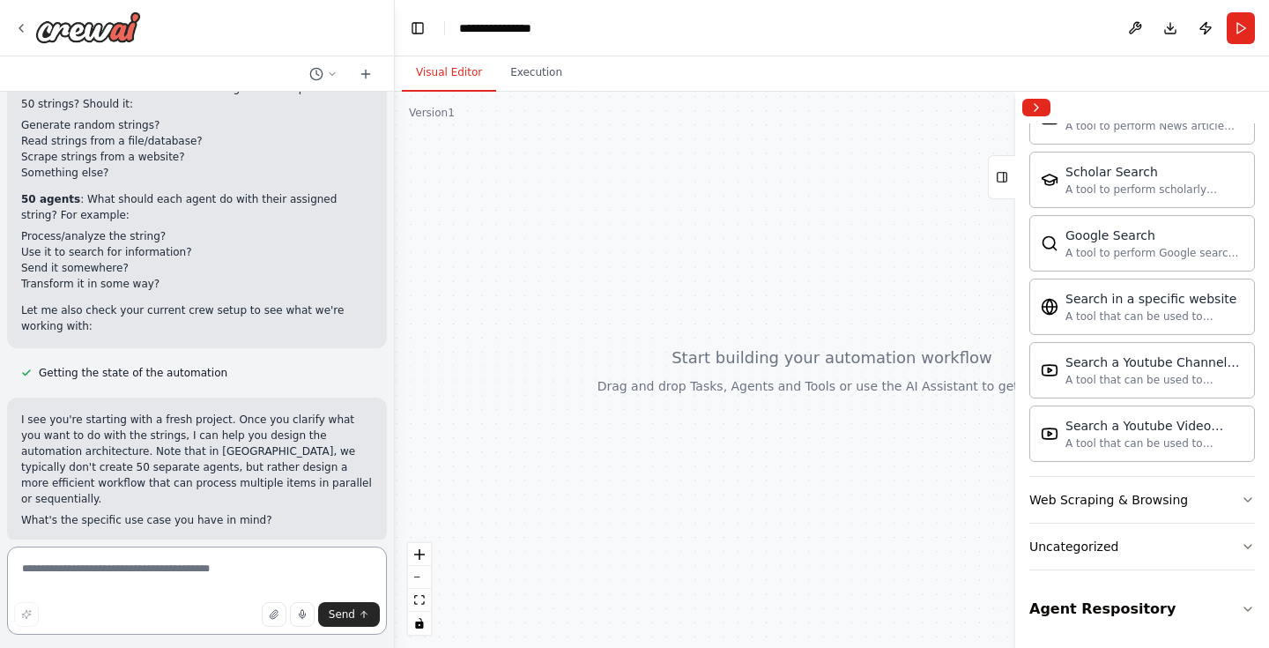
click at [138, 571] on textarea at bounding box center [197, 590] width 380 height 88
type textarea "**********"
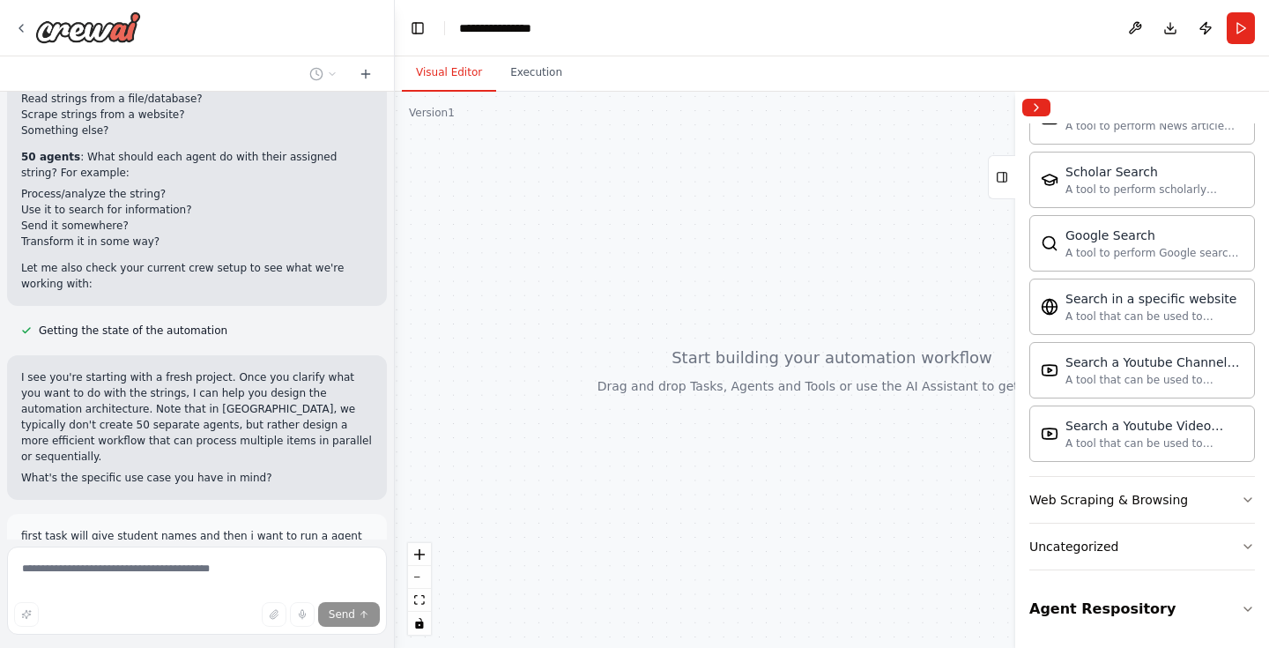
scroll to position [392, 0]
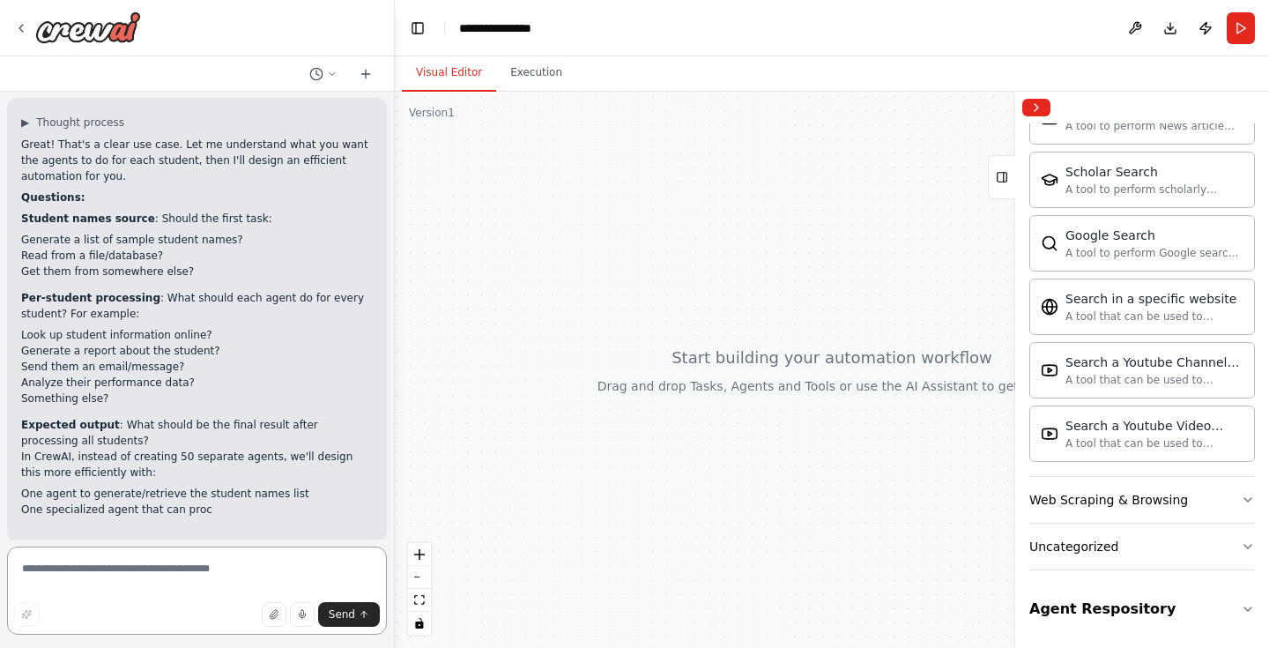
click at [122, 576] on textarea at bounding box center [197, 590] width 380 height 88
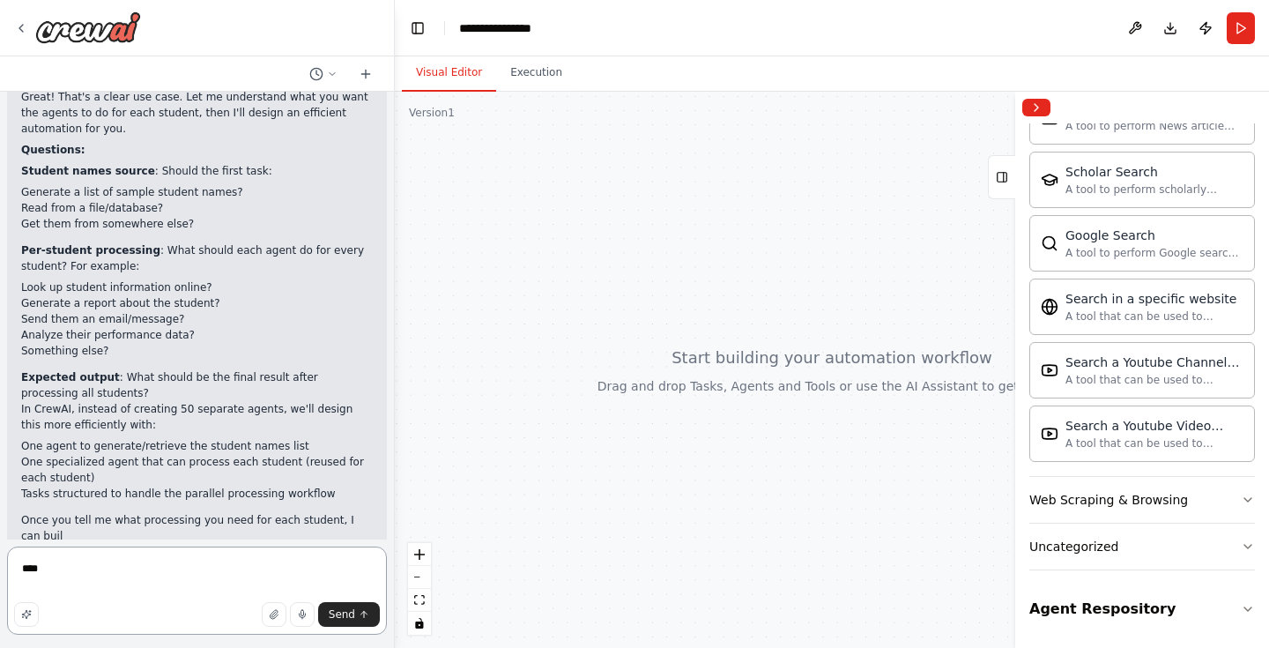
scroll to position [845, 0]
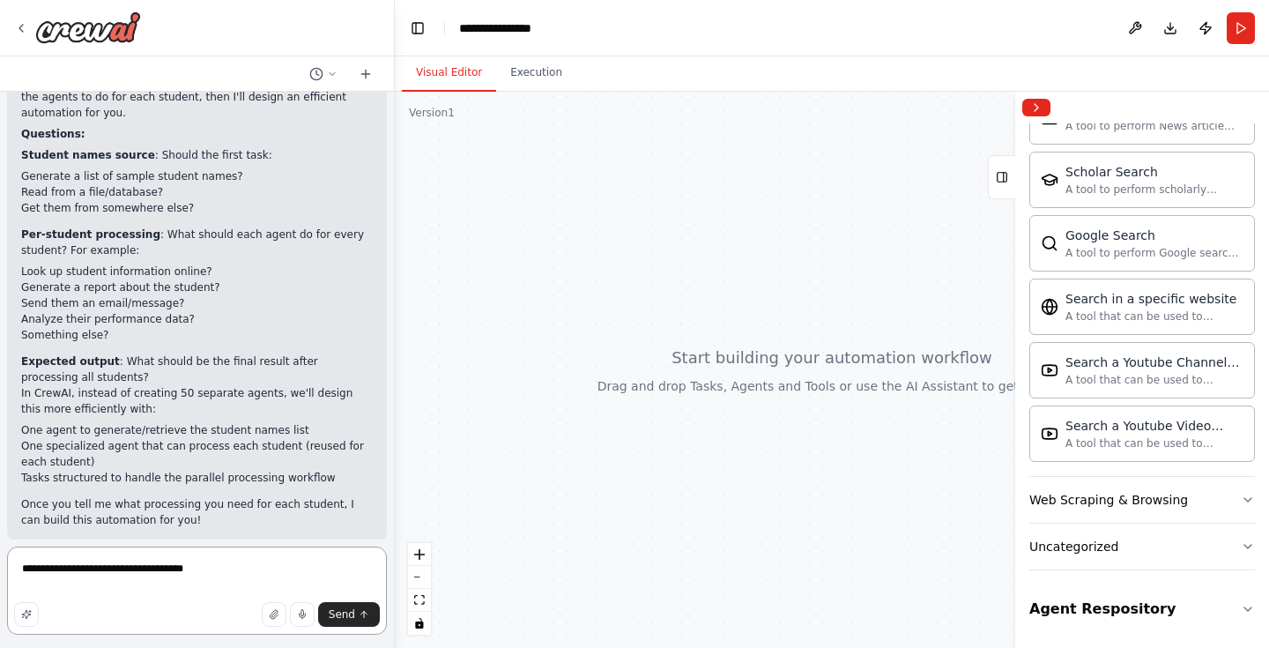
type textarea "**********"
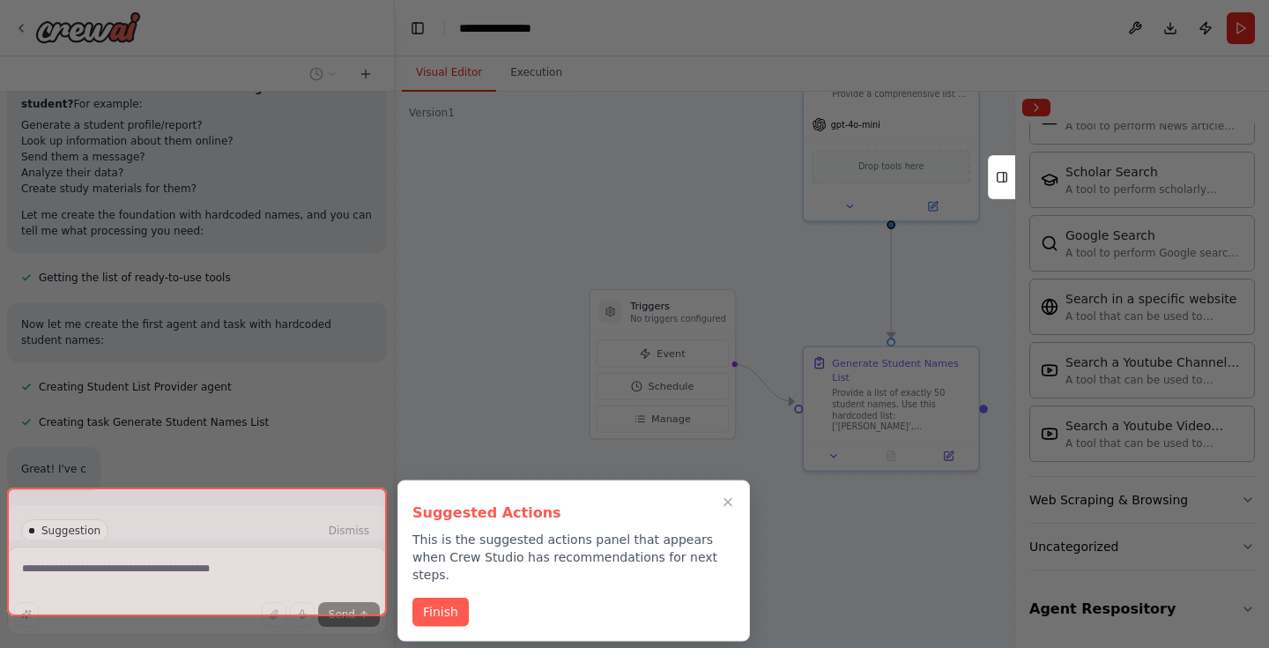
scroll to position [1456, 0]
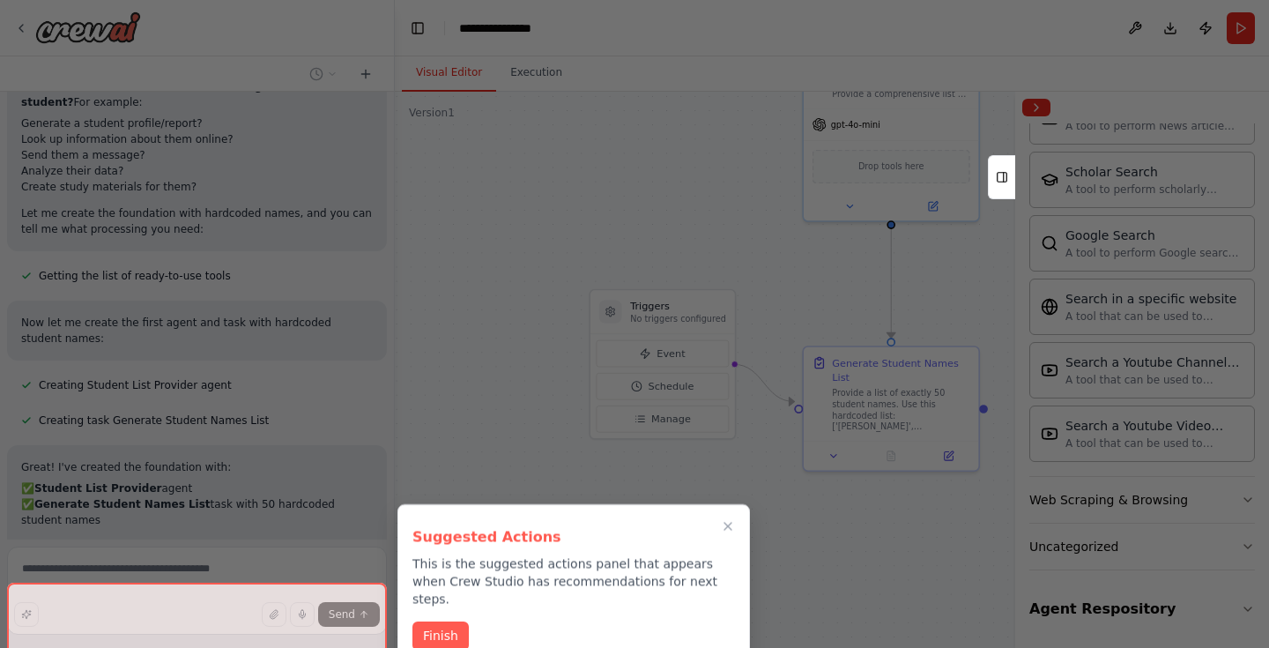
click at [448, 624] on button "Finish" at bounding box center [440, 635] width 56 height 29
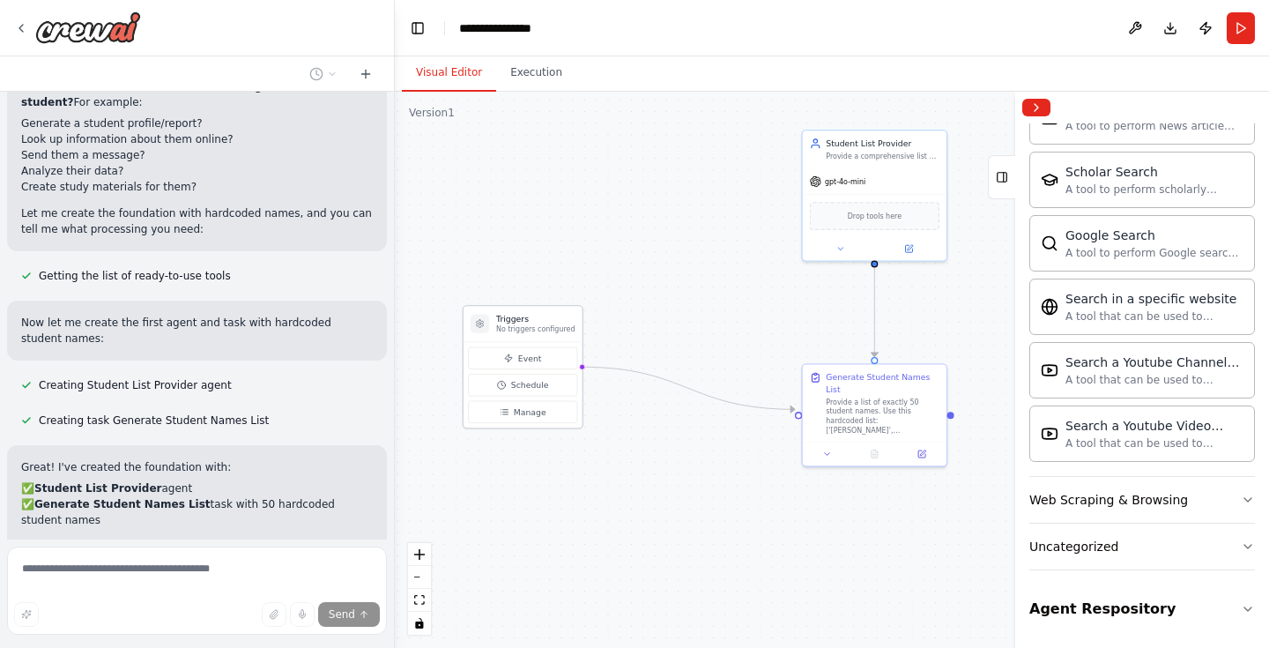
drag, startPoint x: 685, startPoint y: 340, endPoint x: 508, endPoint y: 326, distance: 176.8
click at [508, 326] on p "No triggers configured" at bounding box center [535, 329] width 78 height 10
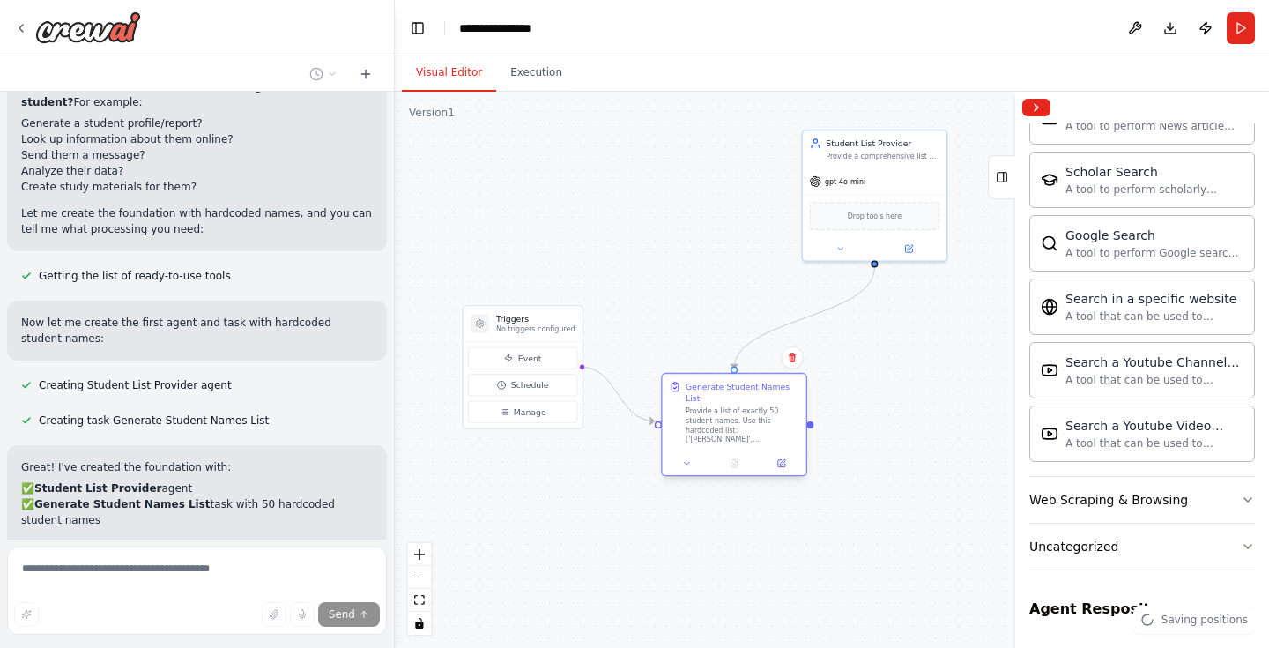
drag, startPoint x: 887, startPoint y: 395, endPoint x: 733, endPoint y: 417, distance: 155.8
click at [733, 417] on div "Provide a list of exactly 50 student names. Use this hardcoded list: ['[PERSON_…" at bounding box center [743, 424] width 114 height 37
click at [733, 419] on div "Provide a list of exactly 50 student names. Use this hardcoded list: ['[PERSON_…" at bounding box center [731, 437] width 114 height 37
click at [764, 468] on button at bounding box center [770, 475] width 41 height 14
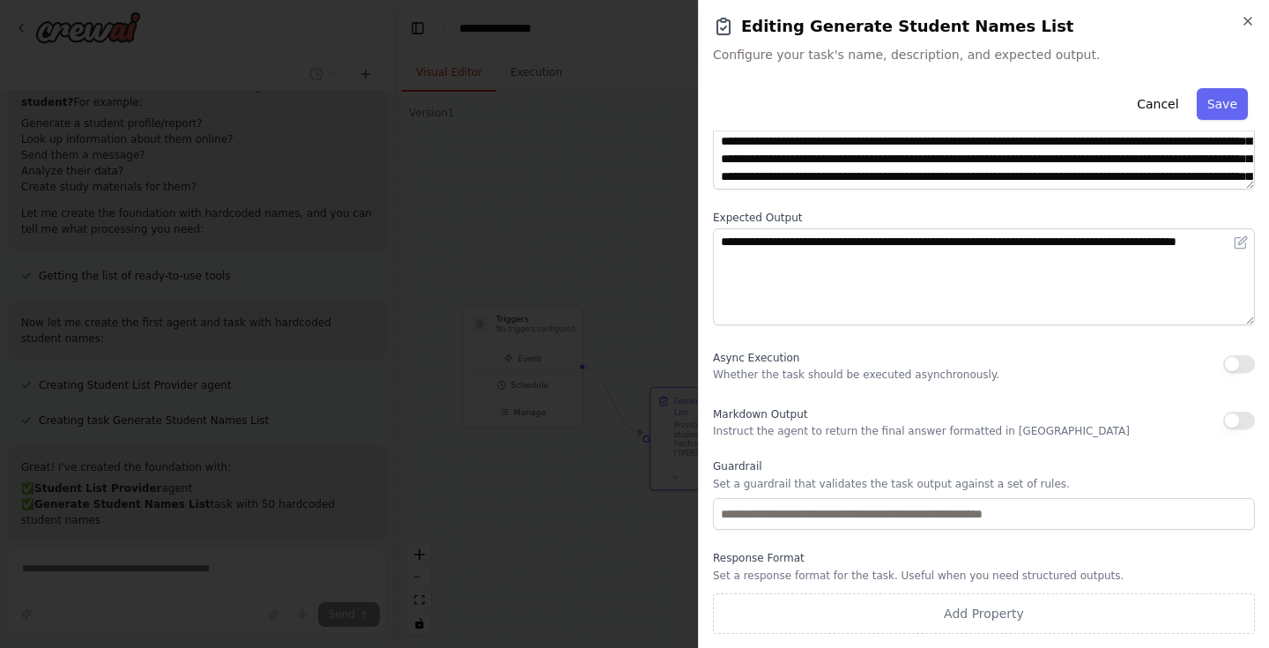
scroll to position [0, 0]
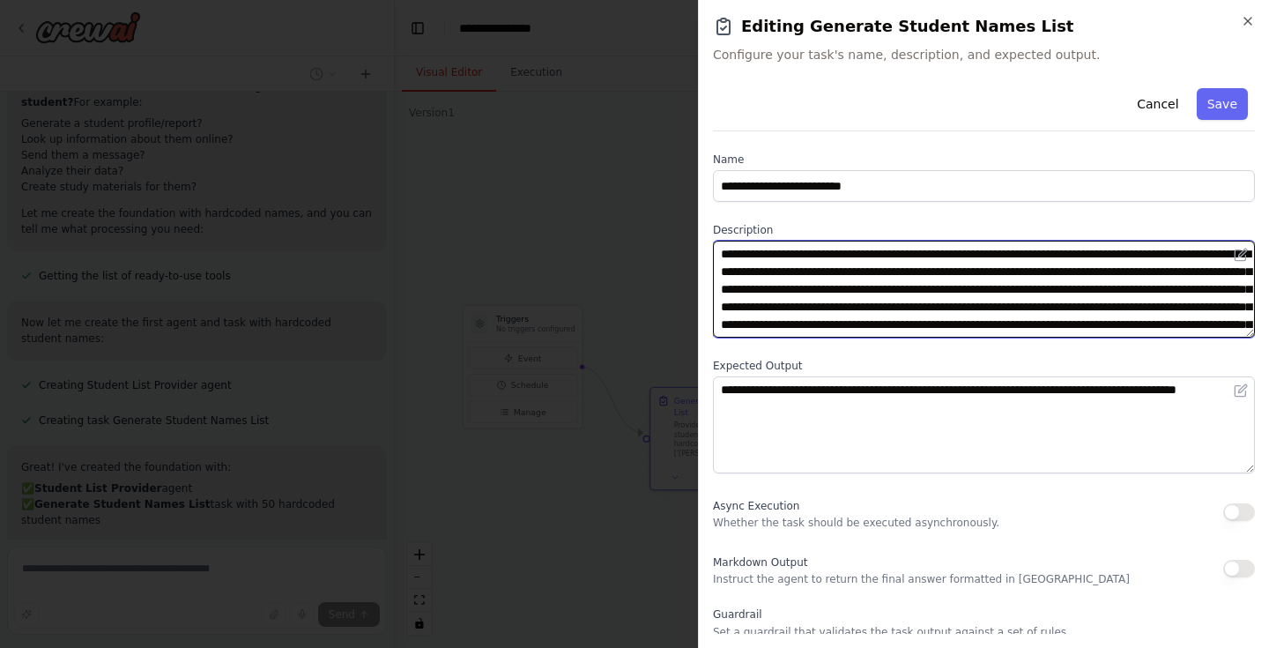
click at [775, 265] on textarea "**********" at bounding box center [984, 289] width 542 height 97
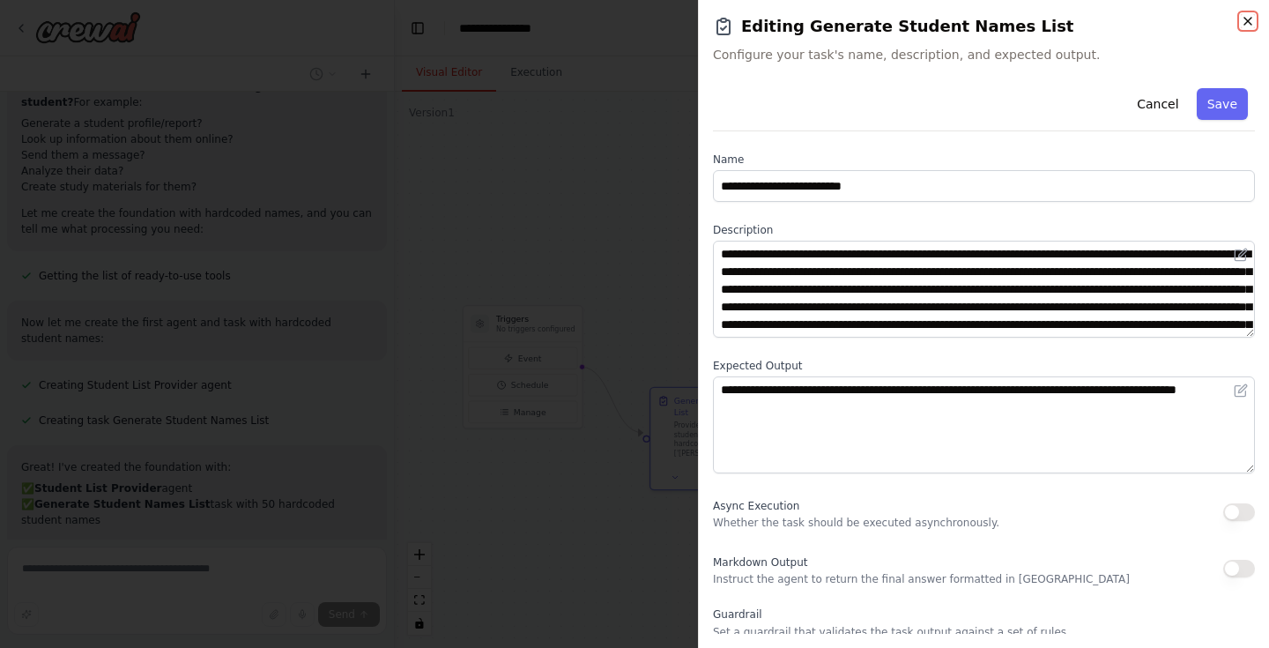
click at [1251, 19] on icon "button" at bounding box center [1248, 21] width 14 height 14
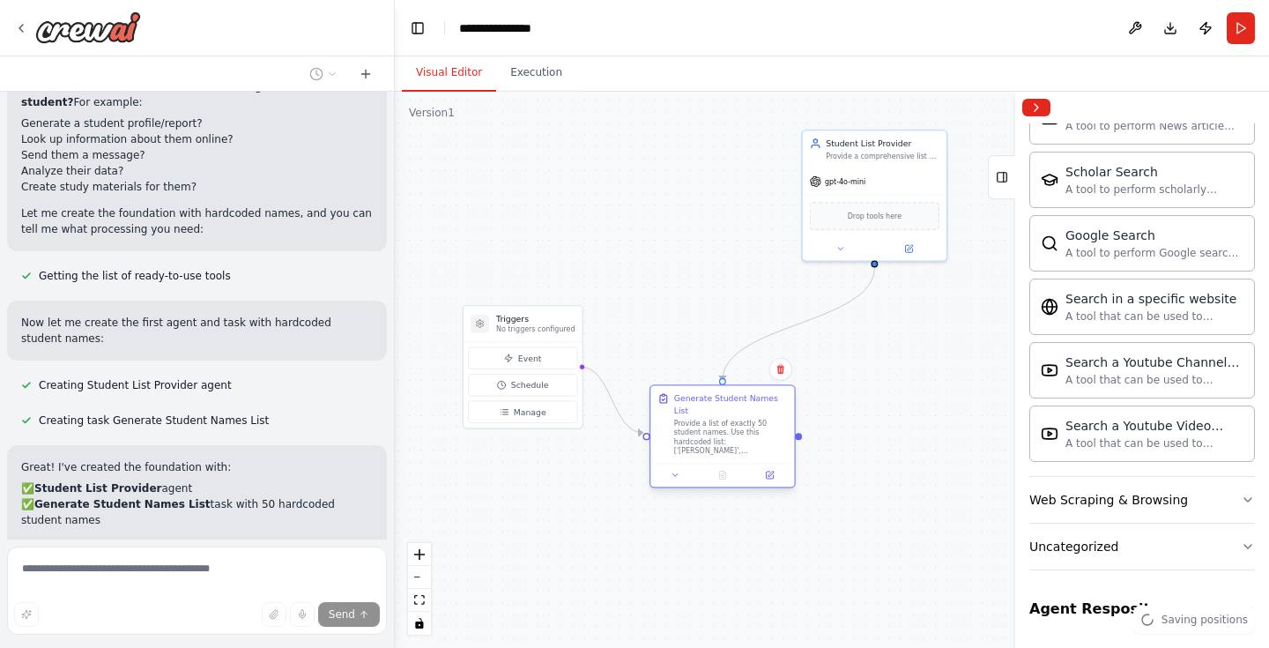
click at [732, 419] on div "Provide a list of exactly 50 student names. Use this hardcoded list: ['[PERSON_…" at bounding box center [731, 437] width 114 height 37
click at [841, 251] on button at bounding box center [840, 247] width 66 height 14
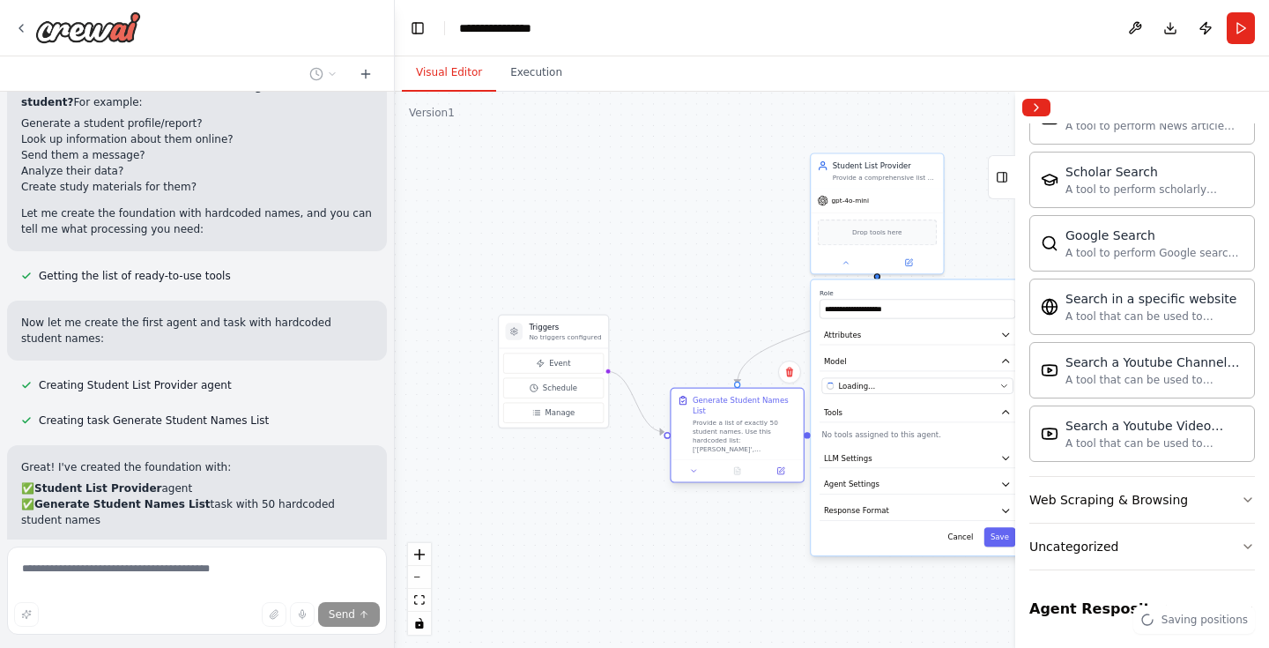
click at [762, 428] on div "Provide a list of exactly 50 student names. Use this hardcoded list: ['[PERSON_…" at bounding box center [745, 436] width 104 height 34
click at [741, 428] on div "Provide a list of exactly 50 student names. Use this hardcoded list: ['[PERSON_…" at bounding box center [745, 436] width 104 height 34
click at [842, 271] on div at bounding box center [877, 259] width 132 height 21
click at [844, 262] on icon at bounding box center [845, 260] width 9 height 9
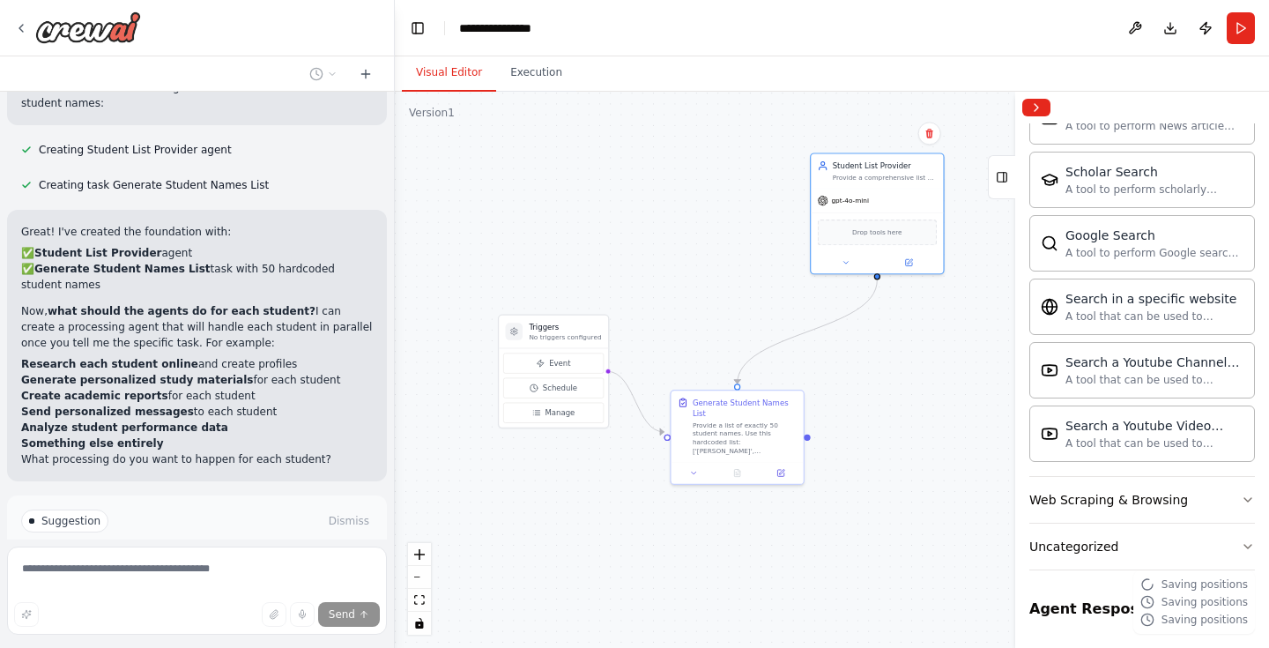
scroll to position [1842, 0]
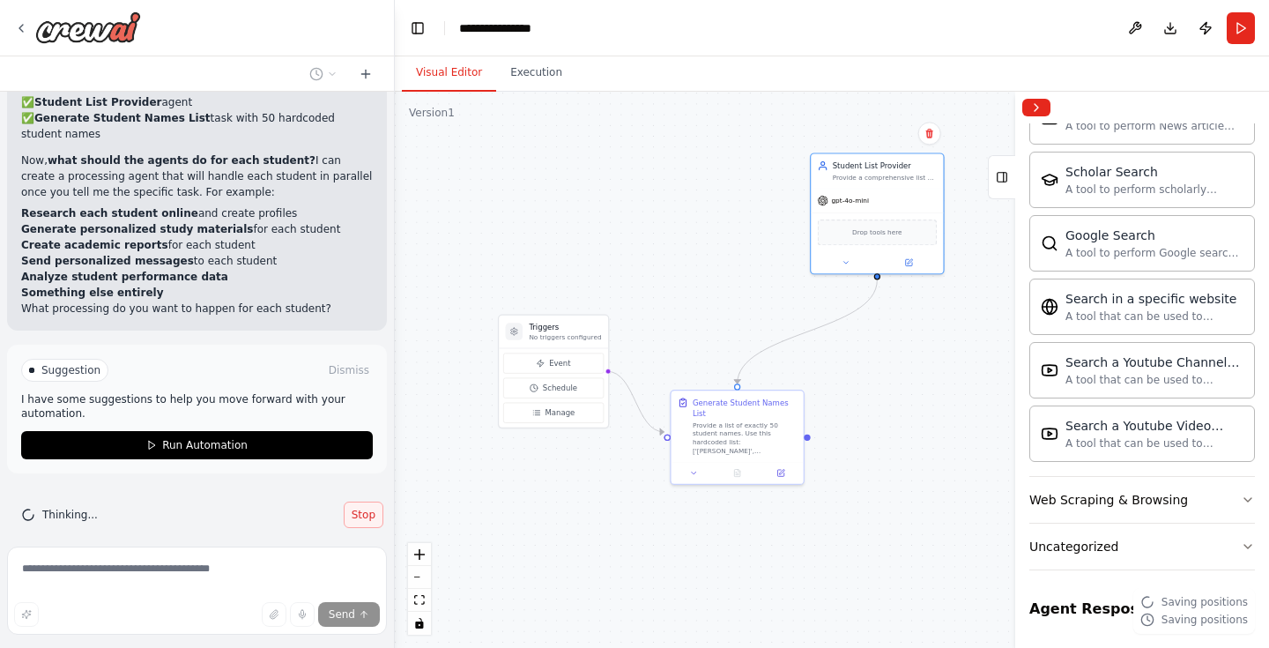
click at [362, 508] on span "Stop" at bounding box center [364, 515] width 24 height 14
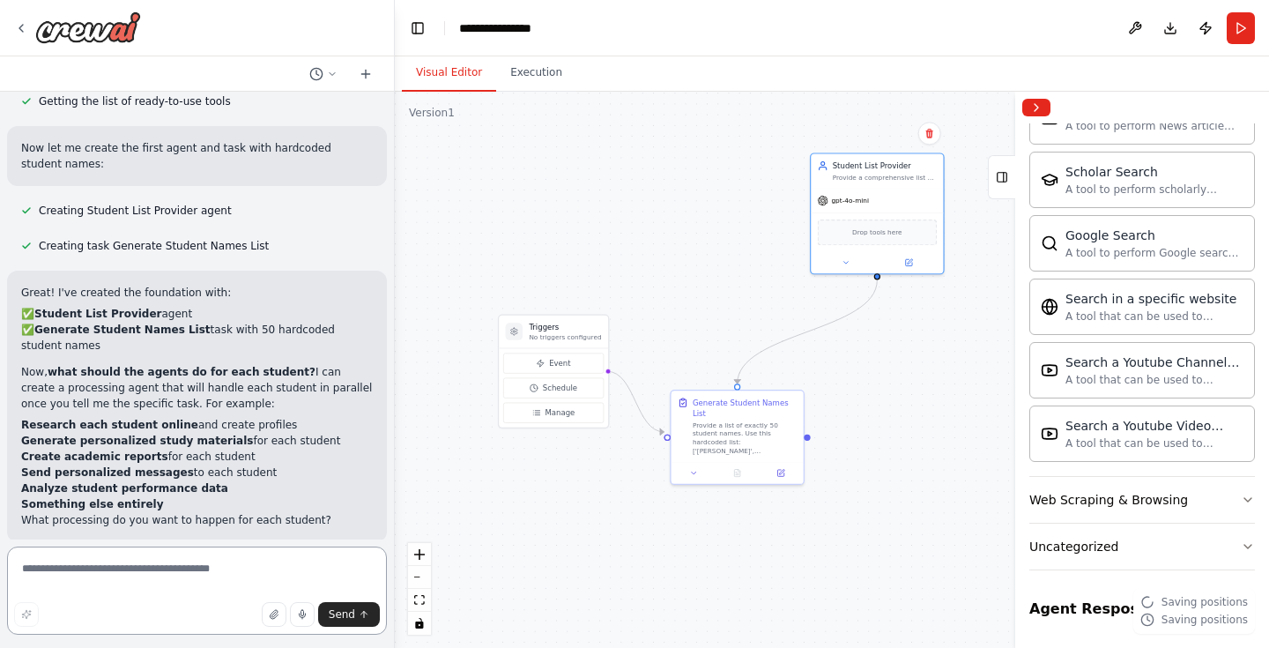
click at [170, 564] on textarea at bounding box center [197, 590] width 380 height 88
type textarea "**********"
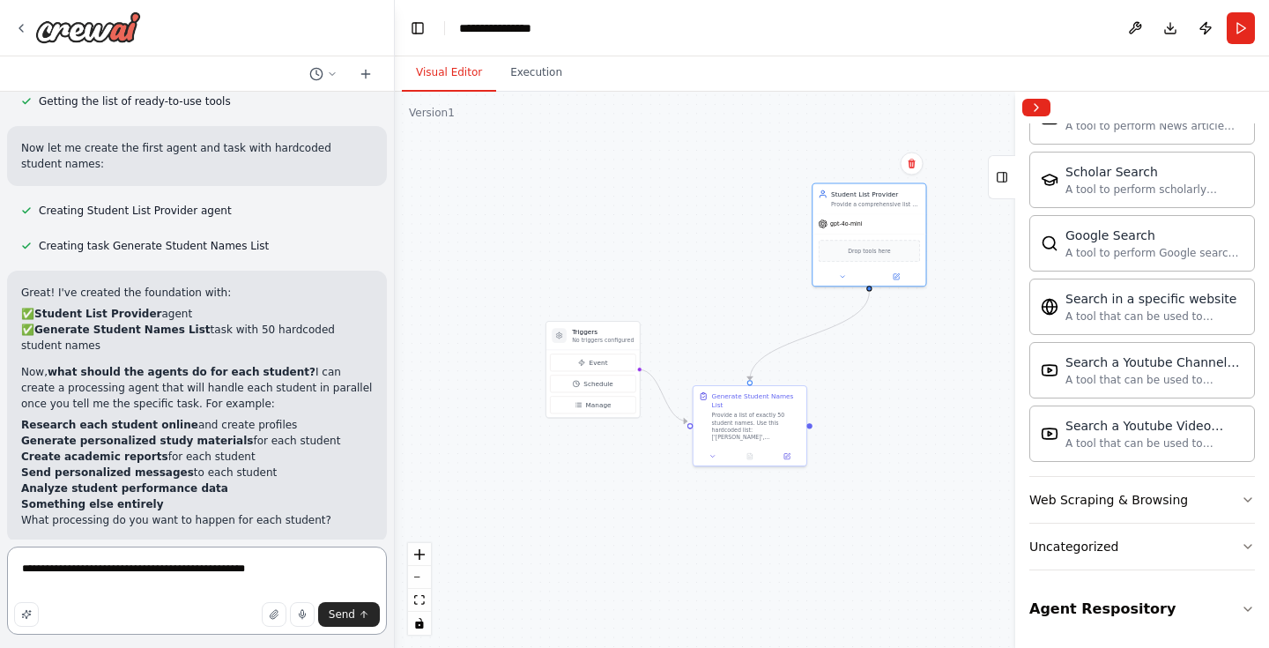
type textarea "**********"
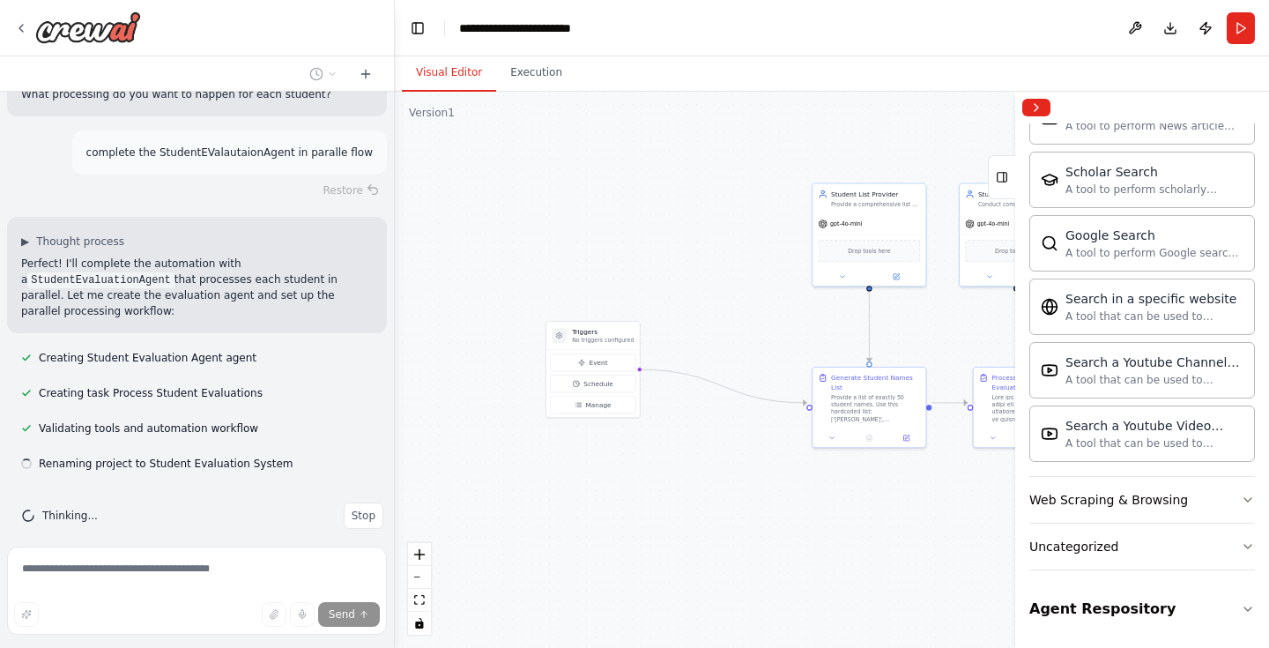
scroll to position [2057, 0]
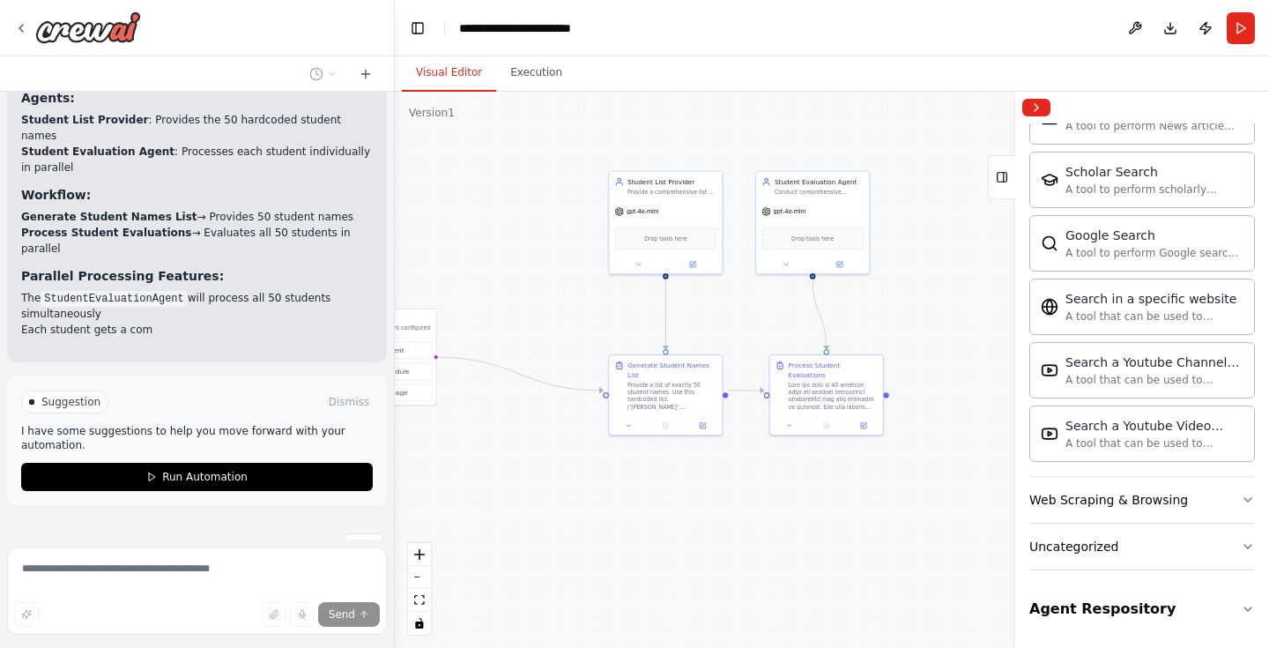
drag, startPoint x: 765, startPoint y: 319, endPoint x: 561, endPoint y: 306, distance: 204.0
click at [561, 306] on div ".deletable-edge-delete-btn { width: 20px; height: 20px; border: 0px solid #ffff…" at bounding box center [832, 370] width 874 height 556
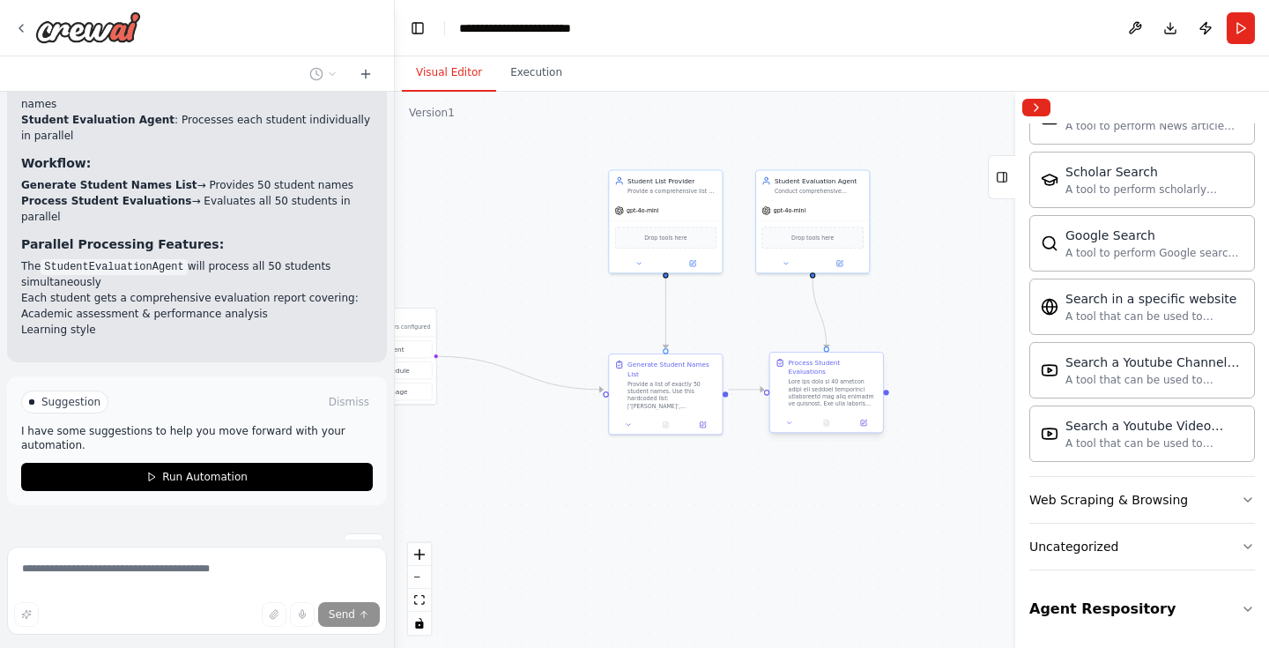
click at [834, 395] on div at bounding box center [833, 392] width 89 height 29
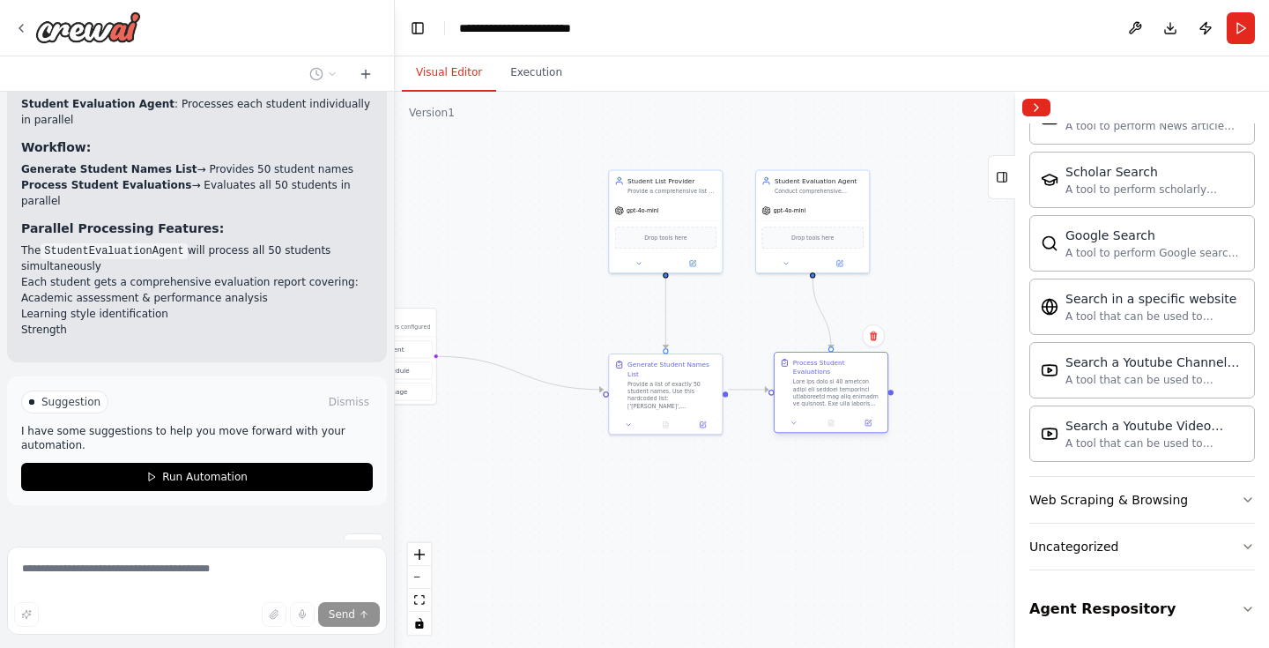
click at [833, 395] on div at bounding box center [837, 392] width 89 height 29
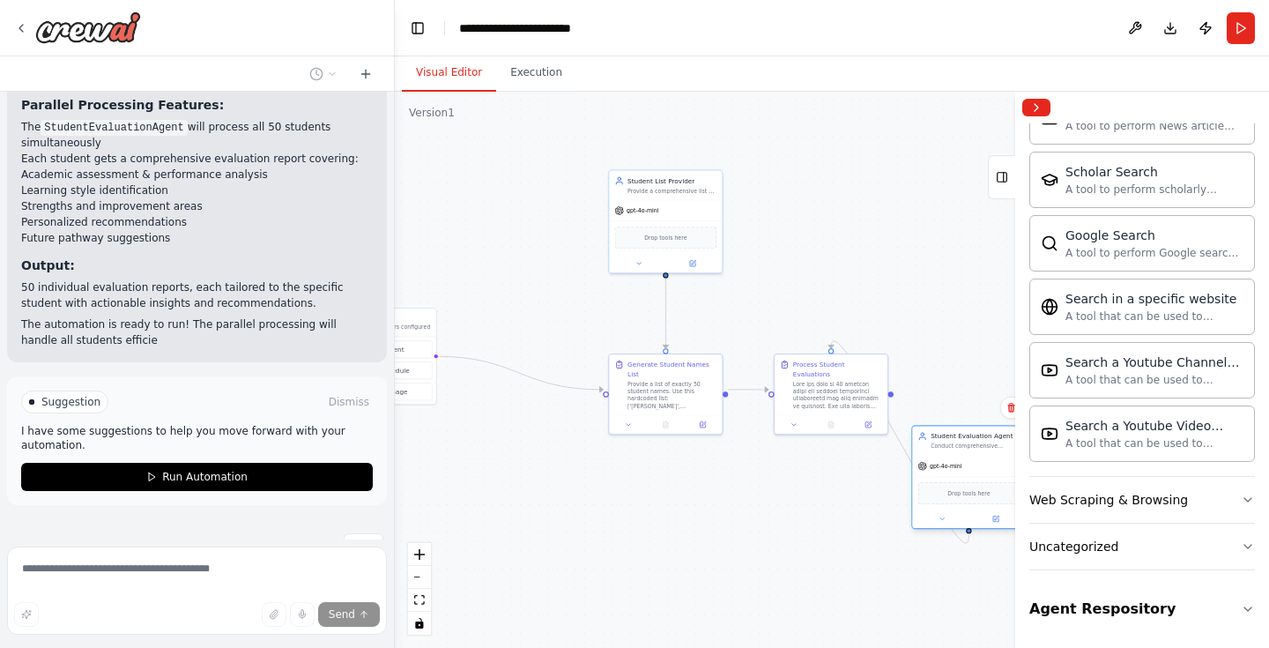
drag, startPoint x: 815, startPoint y: 187, endPoint x: 975, endPoint y: 441, distance: 299.7
click at [975, 441] on div "Student Evaluation Agent Conduct comprehensive evaluations for each student {st…" at bounding box center [974, 441] width 89 height 19
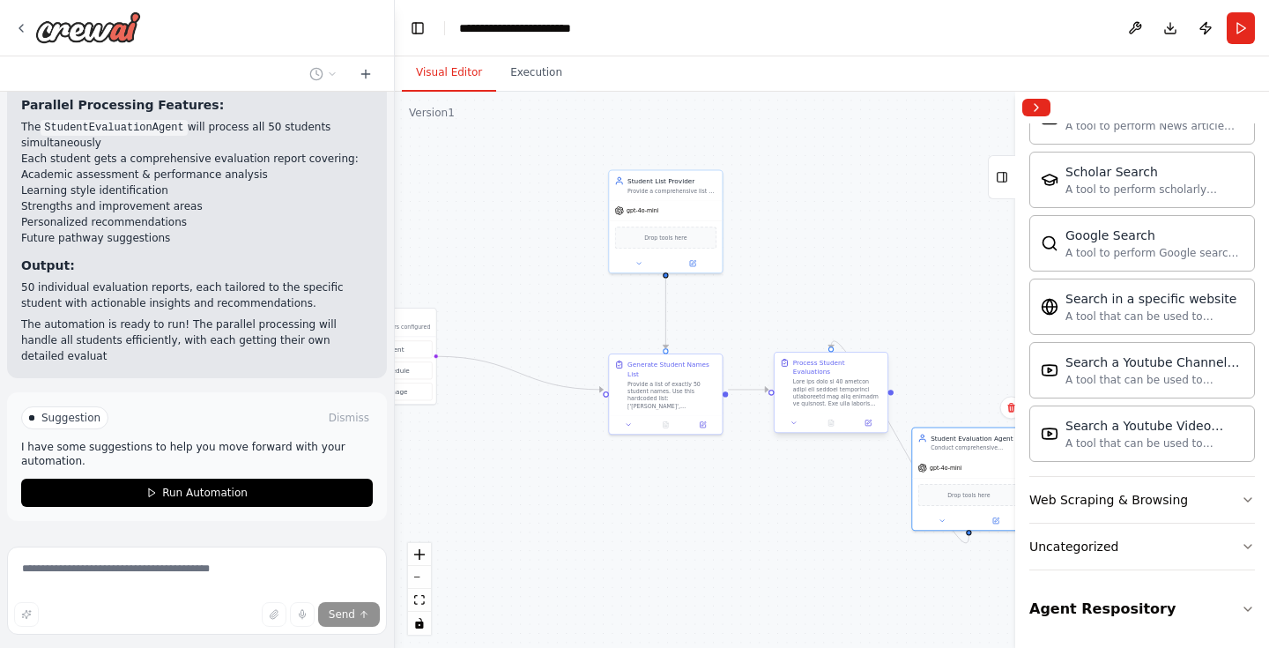
scroll to position [2720, 0]
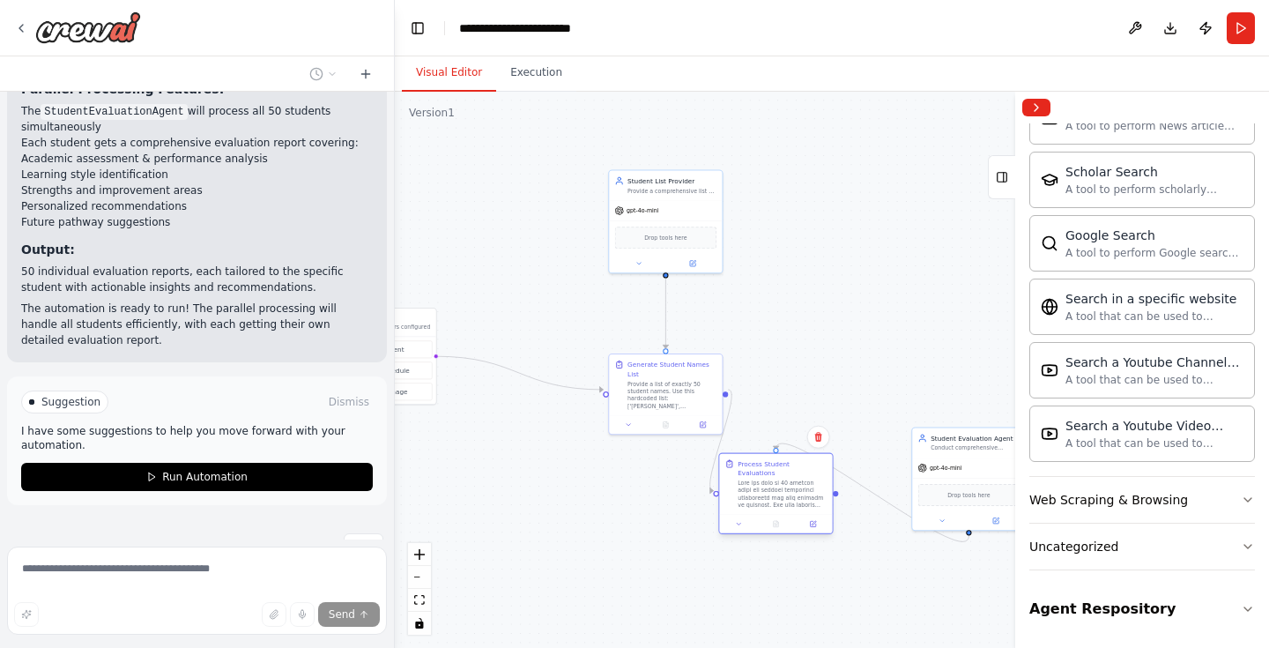
drag, startPoint x: 826, startPoint y: 387, endPoint x: 770, endPoint y: 483, distance: 110.9
click at [770, 483] on div at bounding box center [781, 493] width 89 height 29
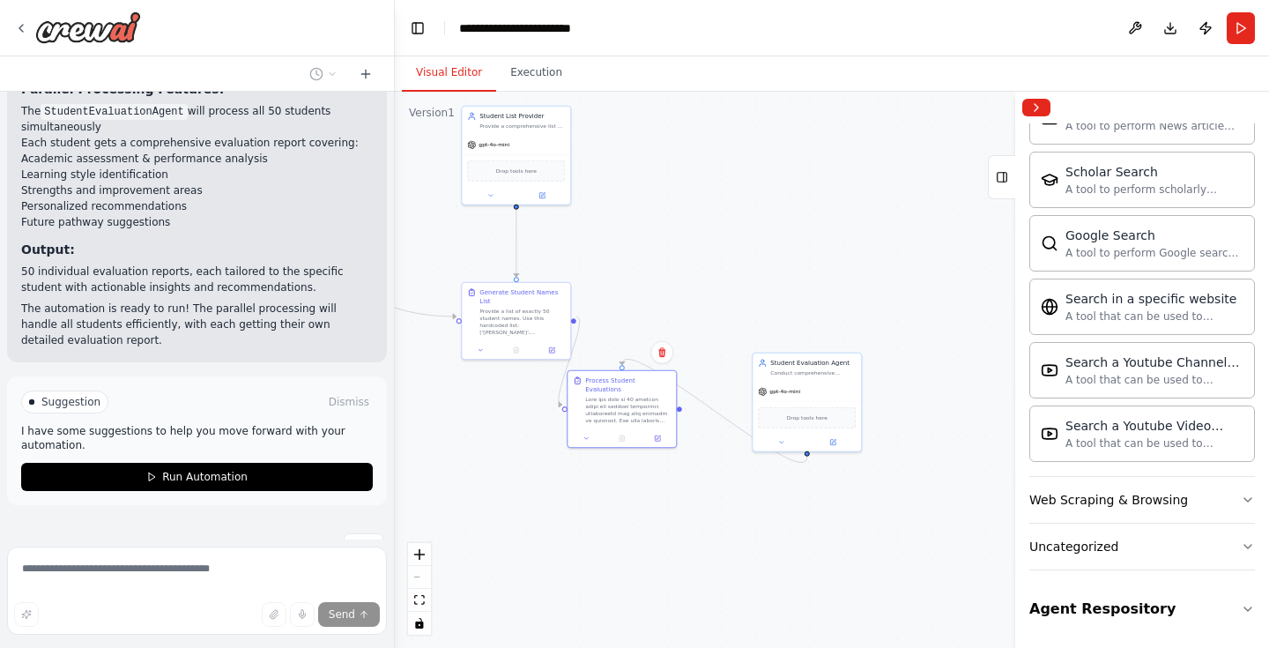
drag, startPoint x: 864, startPoint y: 444, endPoint x: 707, endPoint y: 373, distance: 173.1
click at [707, 373] on div ".deletable-edge-delete-btn { width: 20px; height: 20px; border: 0px solid #ffff…" at bounding box center [832, 370] width 874 height 556
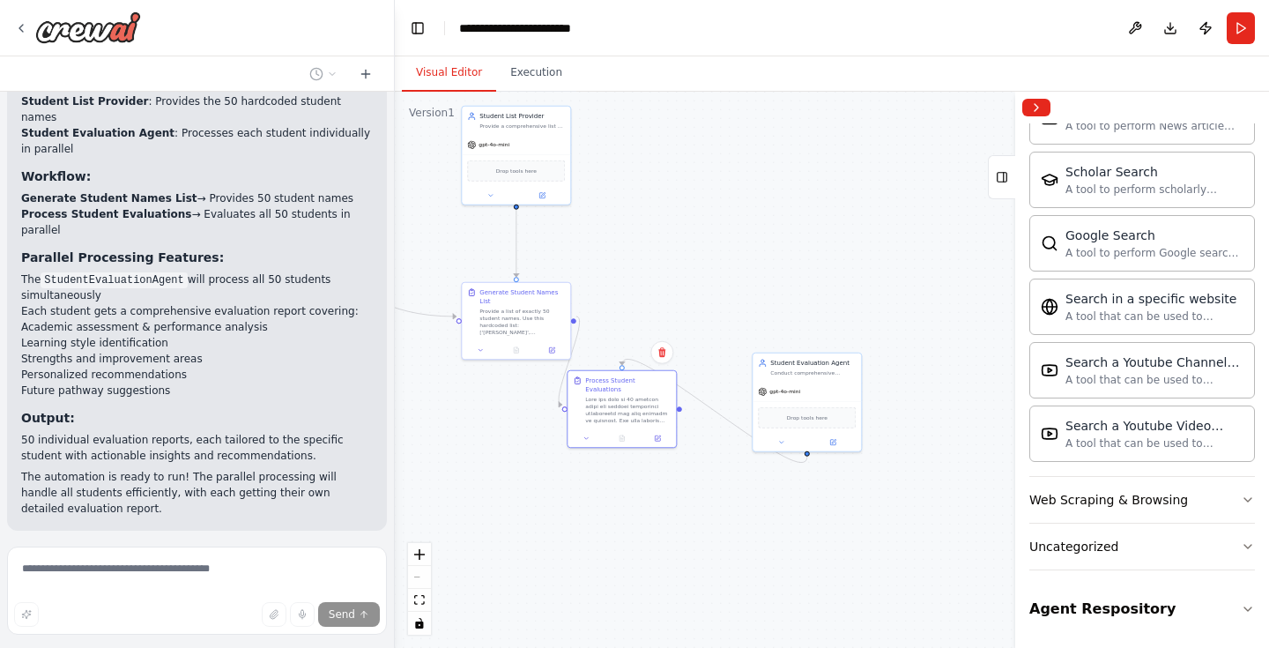
scroll to position [2548, 0]
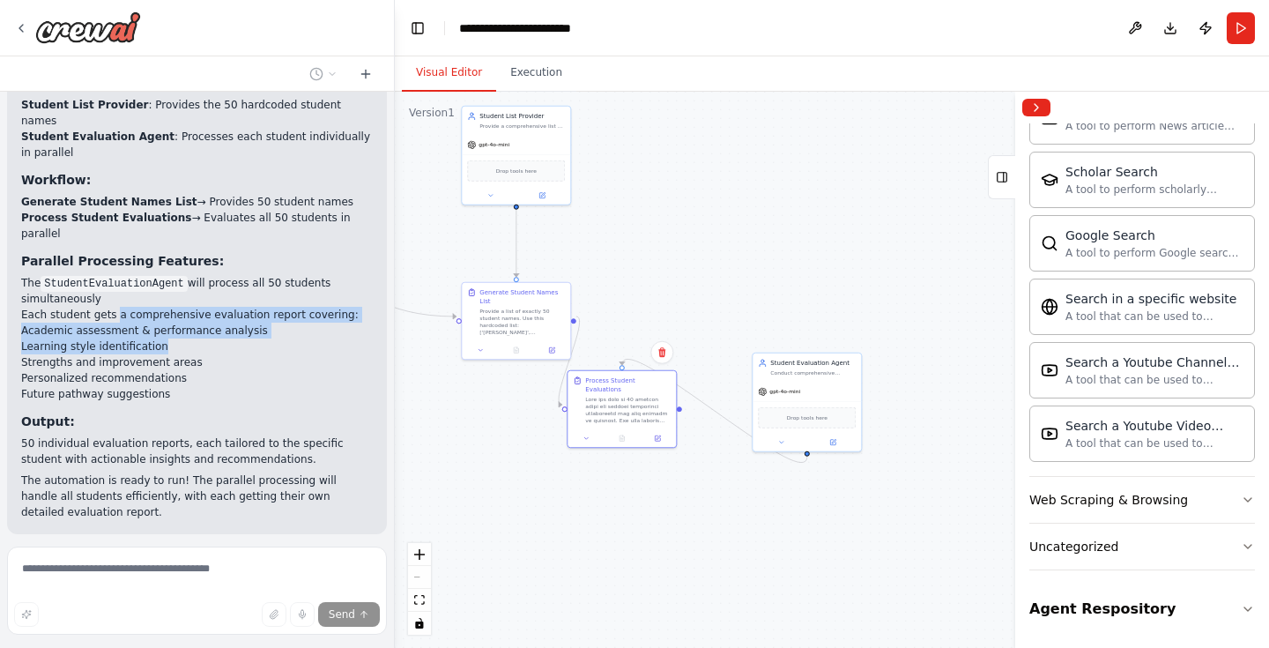
drag, startPoint x: 115, startPoint y: 262, endPoint x: 257, endPoint y: 300, distance: 146.8
click at [257, 307] on li "Each student gets a comprehensive evaluation report covering: Academic assessme…" at bounding box center [197, 354] width 352 height 95
click at [810, 390] on div "gpt-4o-mini" at bounding box center [806, 389] width 108 height 19
click at [635, 398] on div at bounding box center [627, 408] width 85 height 28
click at [589, 433] on icon at bounding box center [585, 436] width 7 height 7
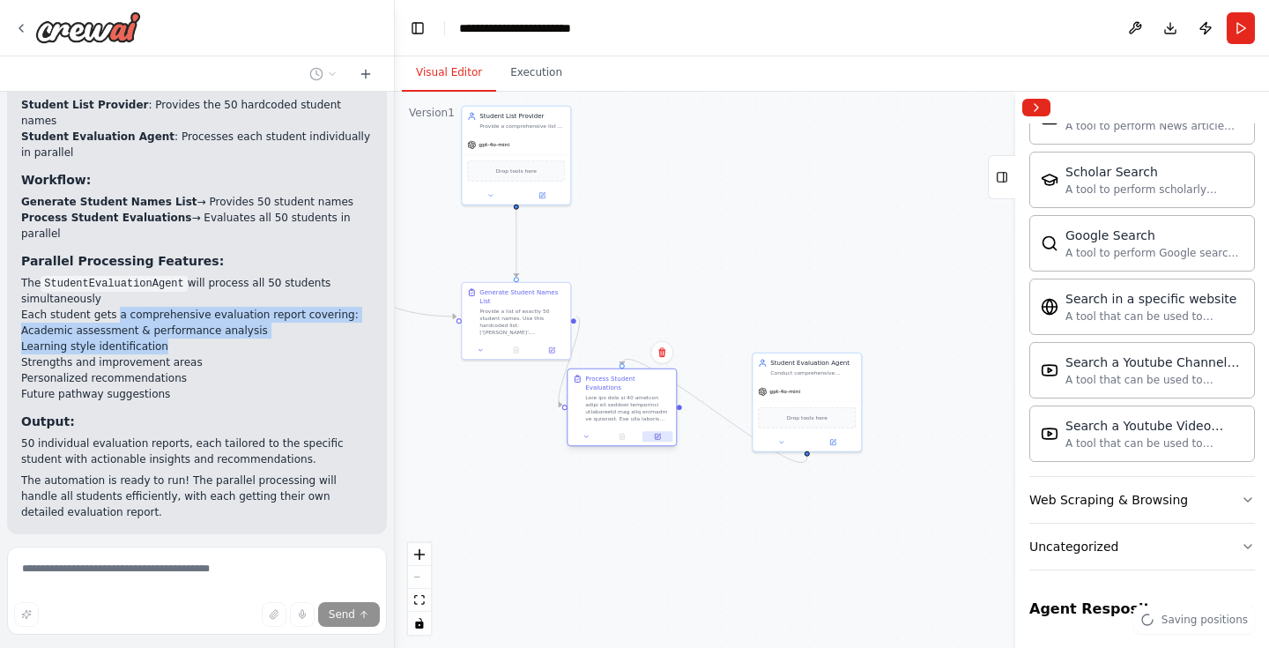
click at [654, 433] on icon at bounding box center [657, 436] width 7 height 7
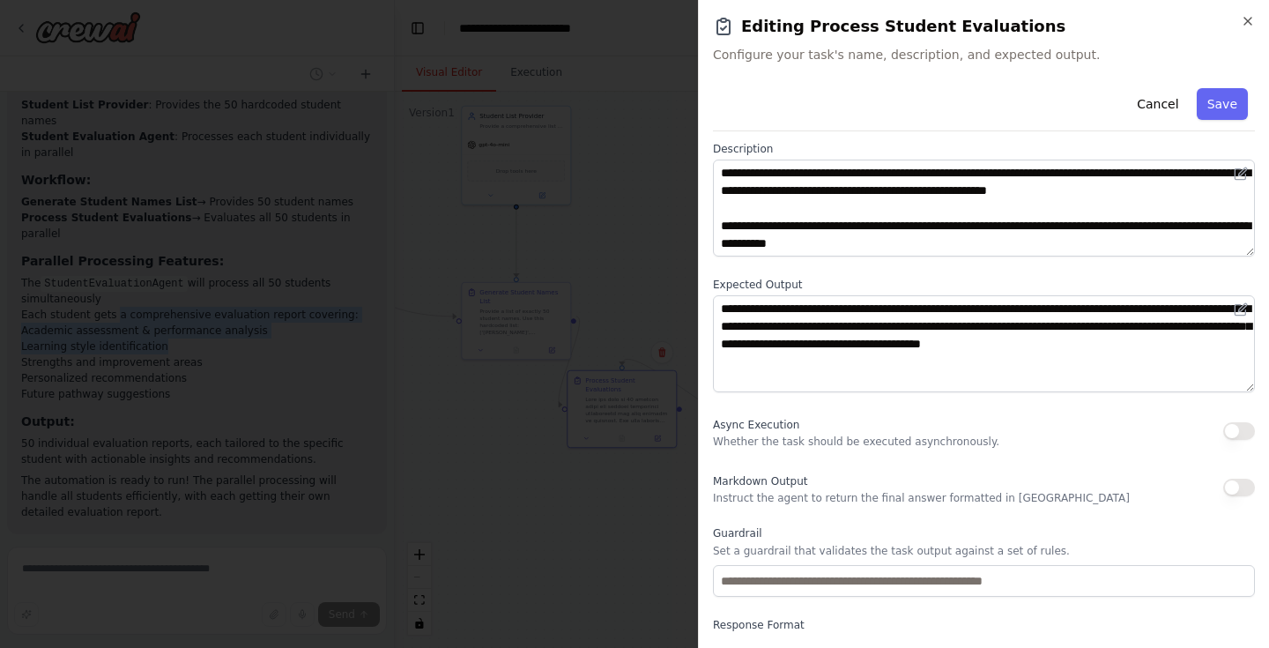
scroll to position [0, 0]
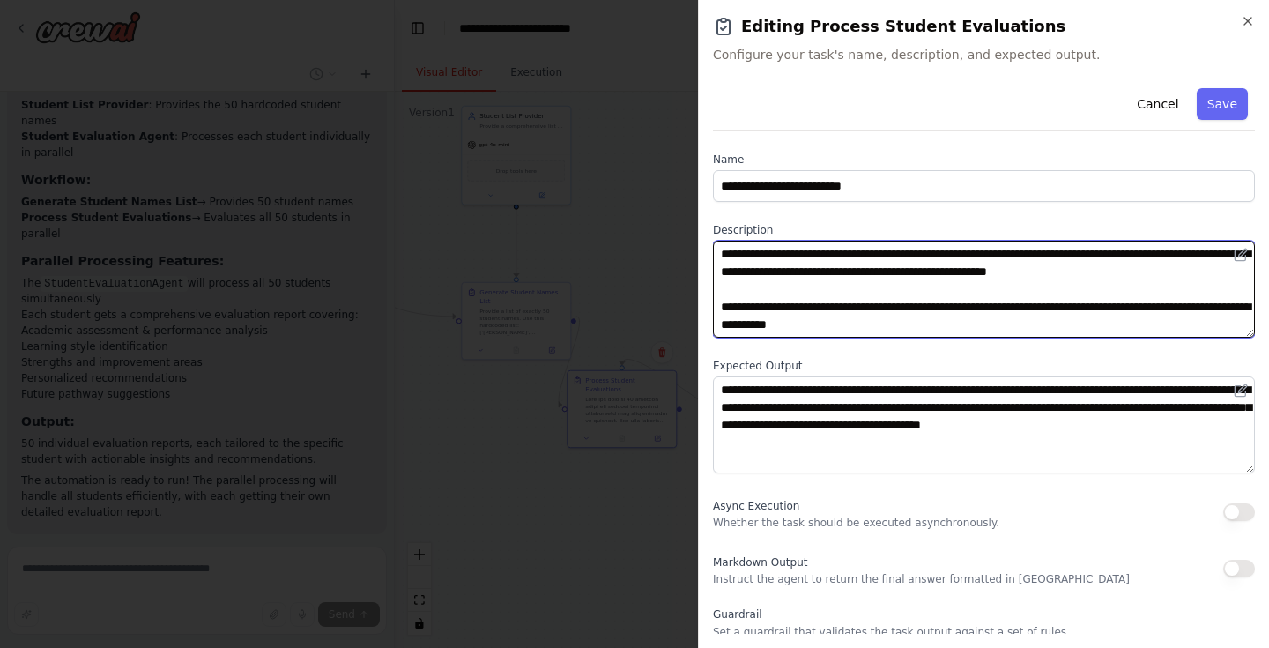
click at [810, 263] on textarea at bounding box center [984, 289] width 542 height 97
drag, startPoint x: 970, startPoint y: 276, endPoint x: 1093, endPoint y: 318, distance: 129.6
click at [1093, 318] on textarea at bounding box center [984, 289] width 542 height 97
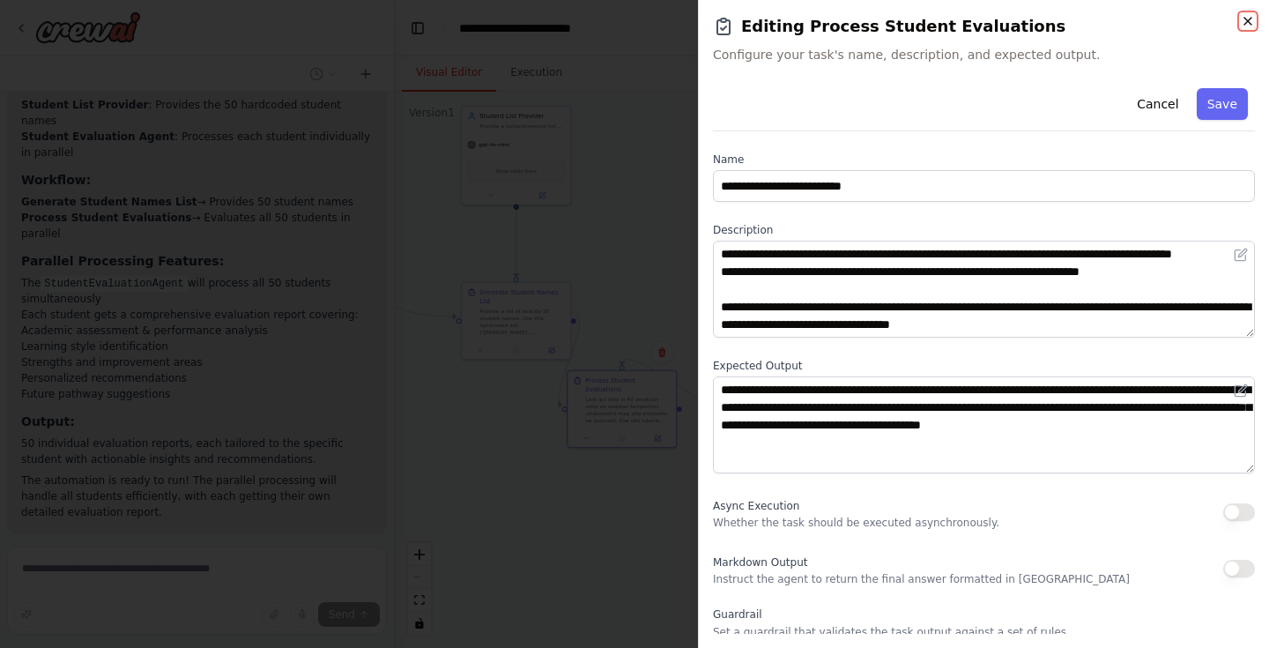
click at [1243, 20] on icon "button" at bounding box center [1248, 21] width 14 height 14
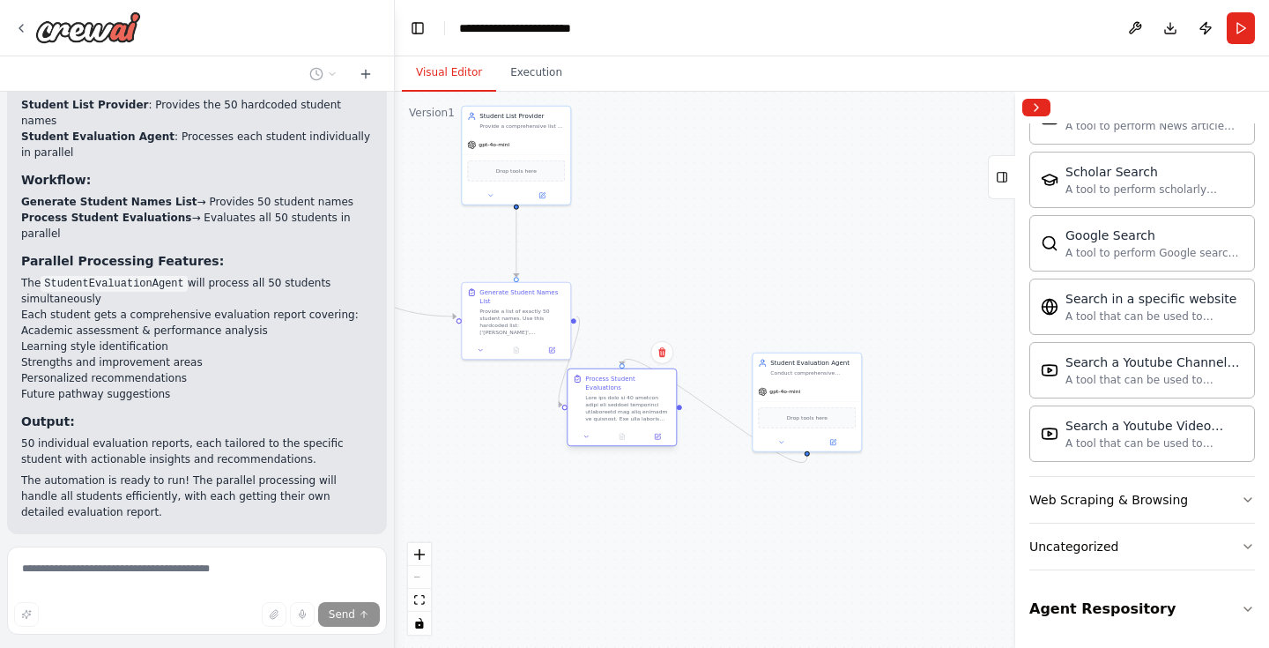
click at [604, 394] on div at bounding box center [627, 408] width 85 height 28
click at [586, 433] on icon at bounding box center [585, 436] width 7 height 7
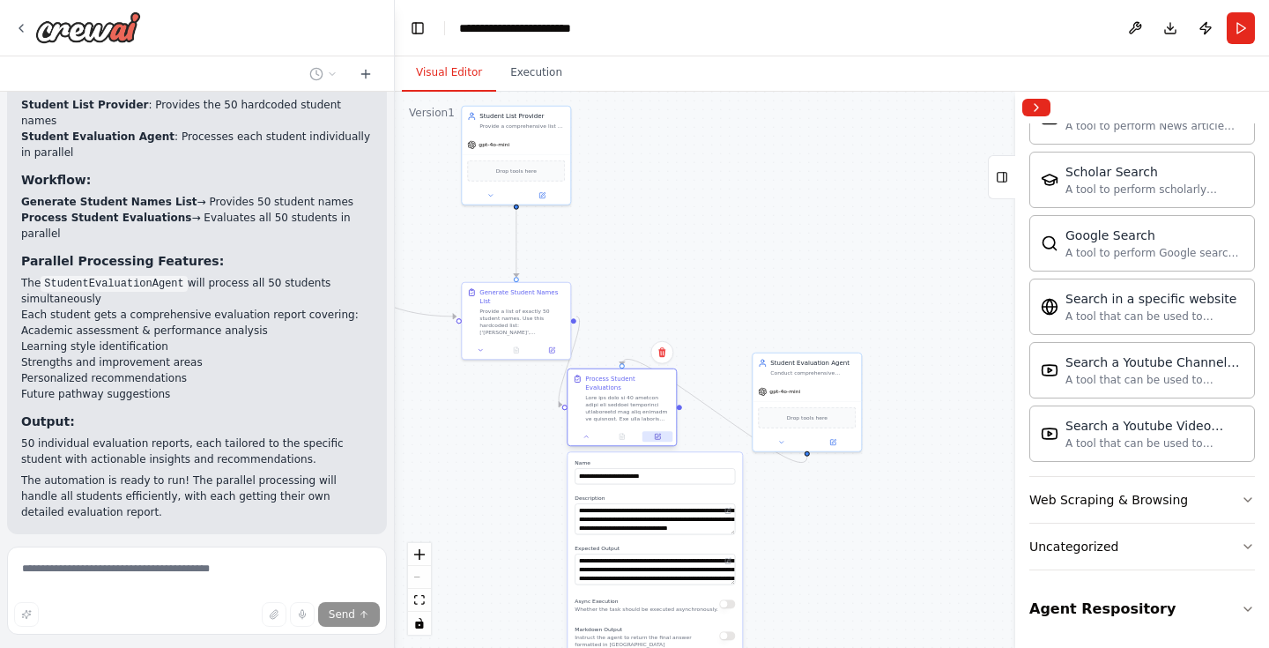
click at [659, 434] on icon at bounding box center [658, 436] width 4 height 4
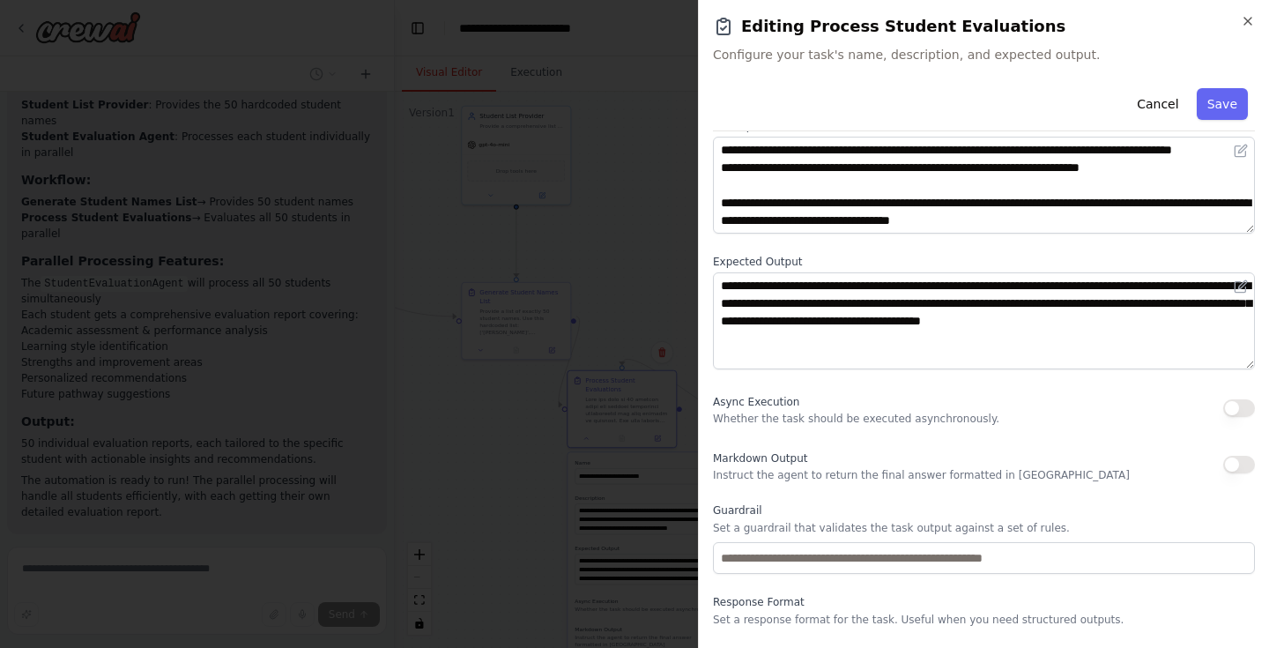
scroll to position [148, 0]
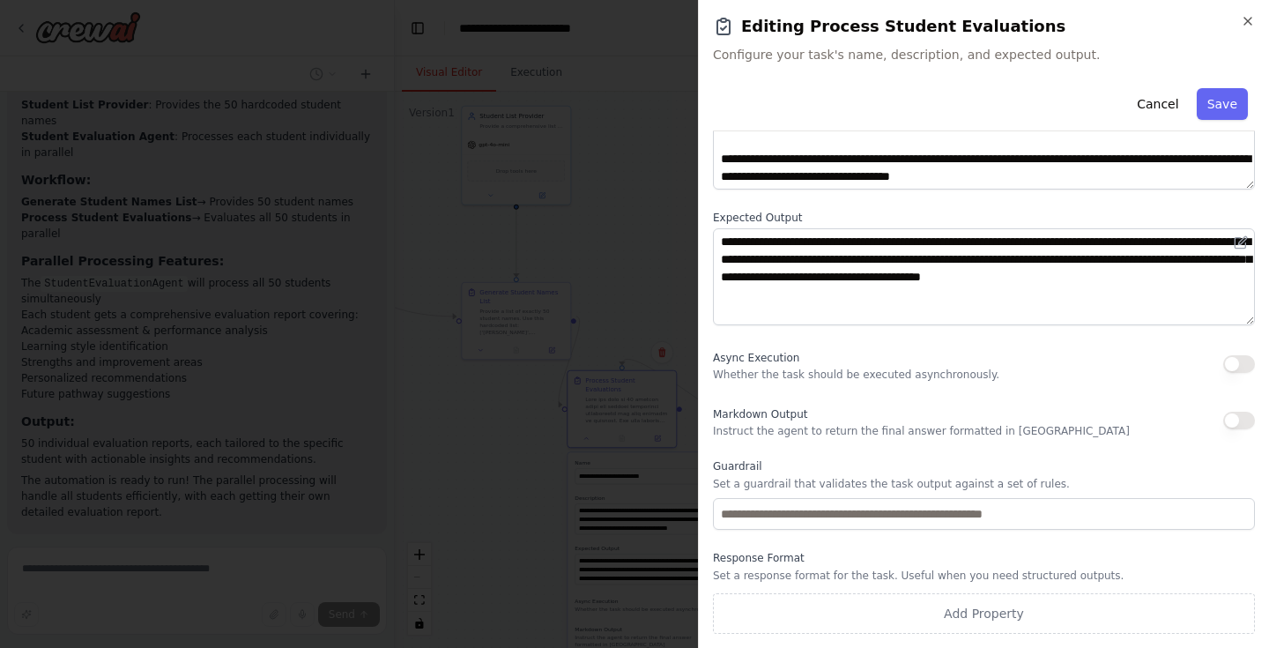
click at [1239, 25] on h2 "Editing Process Student Evaluations" at bounding box center [984, 26] width 542 height 25
click at [1247, 14] on icon "button" at bounding box center [1248, 21] width 14 height 14
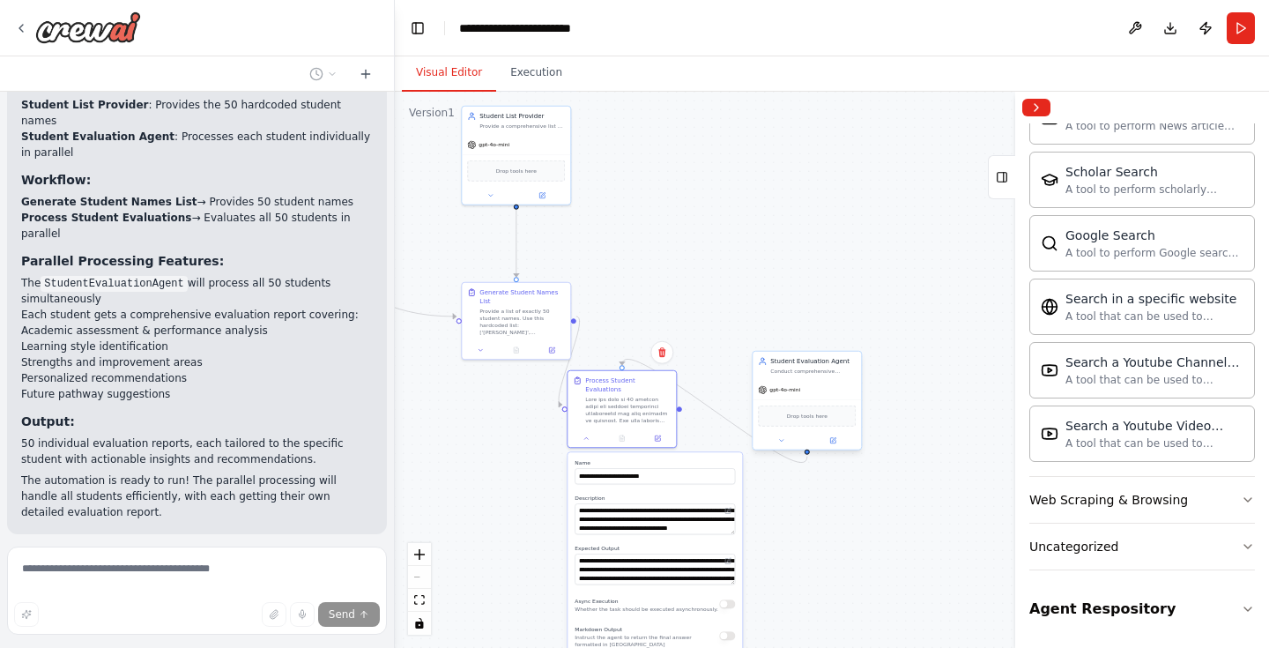
click at [783, 374] on div "Student Evaluation Agent Conduct comprehensive evaluations for each student {st…" at bounding box center [806, 366] width 108 height 28
click at [656, 434] on icon at bounding box center [657, 436] width 5 height 5
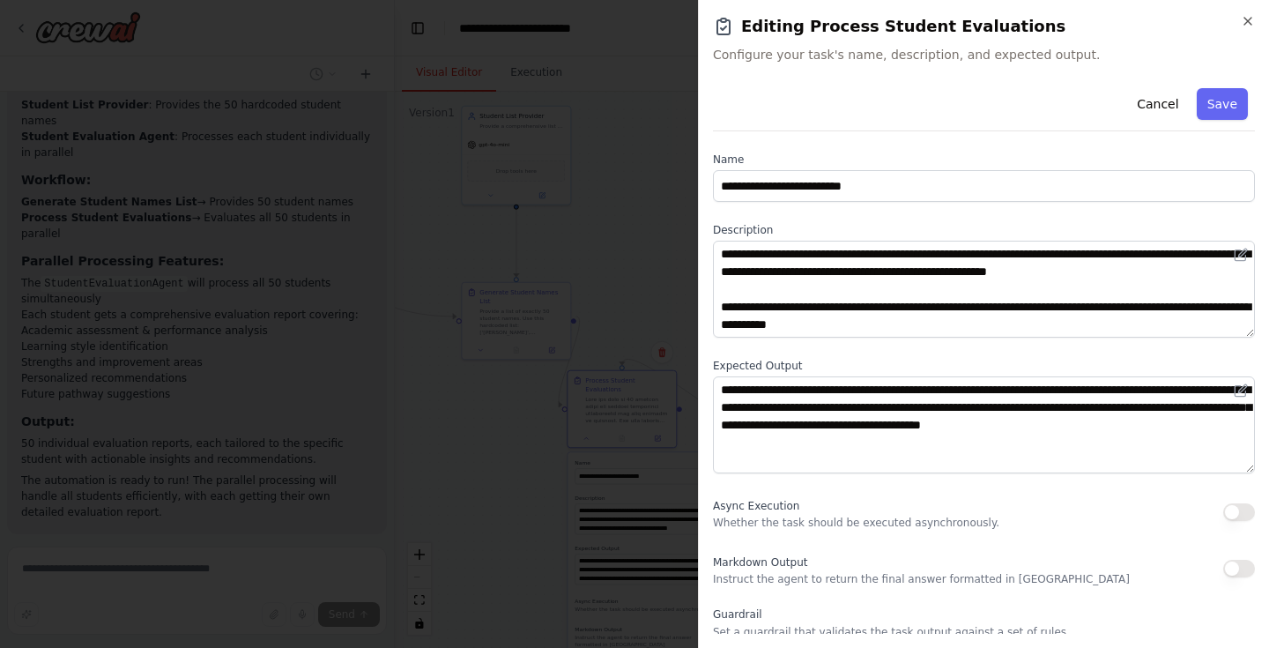
click at [1256, 21] on div "**********" at bounding box center [983, 324] width 571 height 648
click at [1237, 13] on div "**********" at bounding box center [983, 324] width 571 height 648
click at [1239, 14] on h2 "Editing Process Student Evaluations" at bounding box center [984, 26] width 542 height 25
click at [1240, 18] on h2 "Editing Process Student Evaluations" at bounding box center [984, 26] width 542 height 25
click at [1241, 18] on icon "button" at bounding box center [1248, 21] width 14 height 14
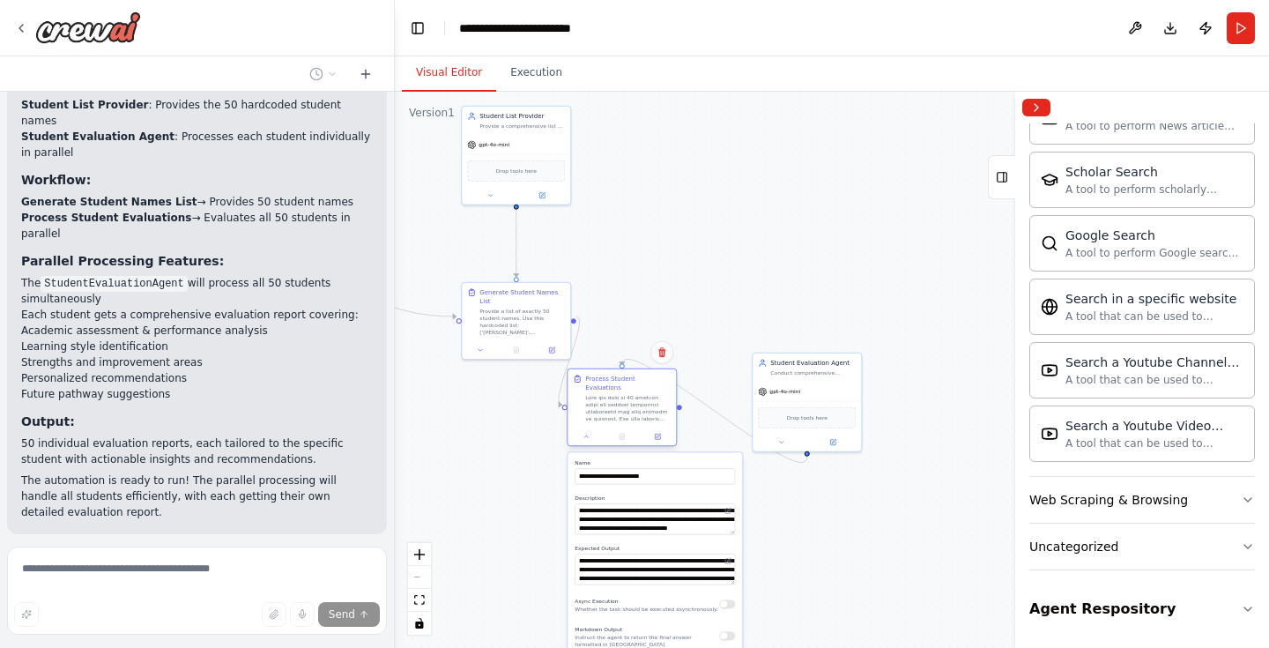
click at [589, 434] on div at bounding box center [621, 436] width 108 height 19
click at [586, 433] on icon at bounding box center [585, 436] width 7 height 7
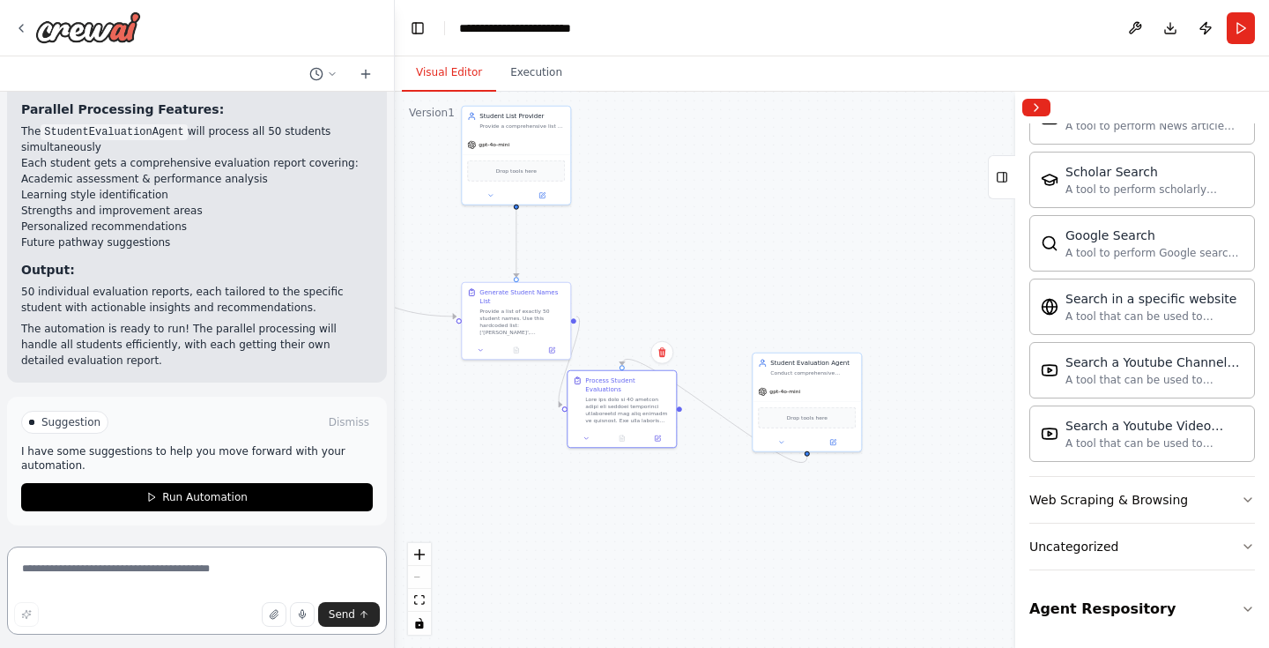
scroll to position [2651, 0]
